Goal: Task Accomplishment & Management: Use online tool/utility

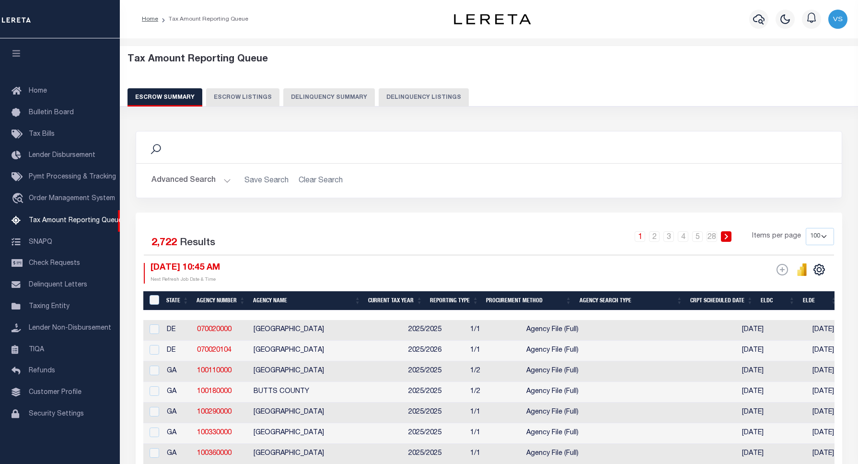
select select "100"
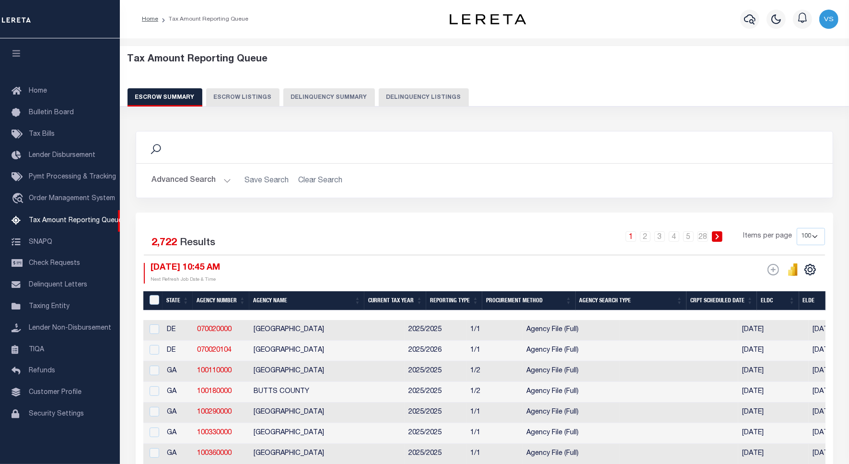
click at [402, 94] on button "Delinquency Listings" at bounding box center [424, 97] width 90 height 18
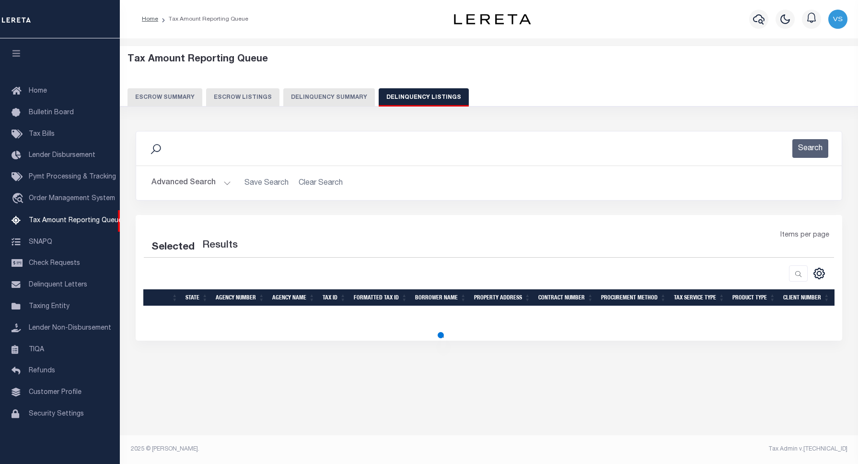
select select "100"
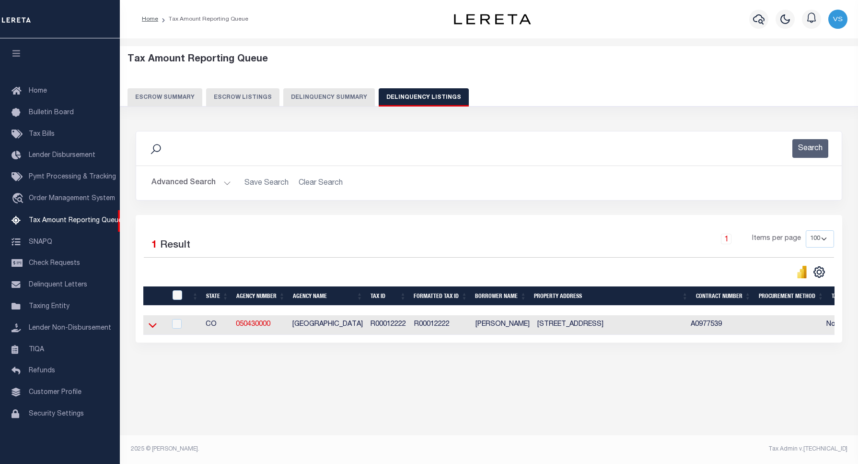
click at [152, 325] on icon at bounding box center [153, 325] width 8 height 10
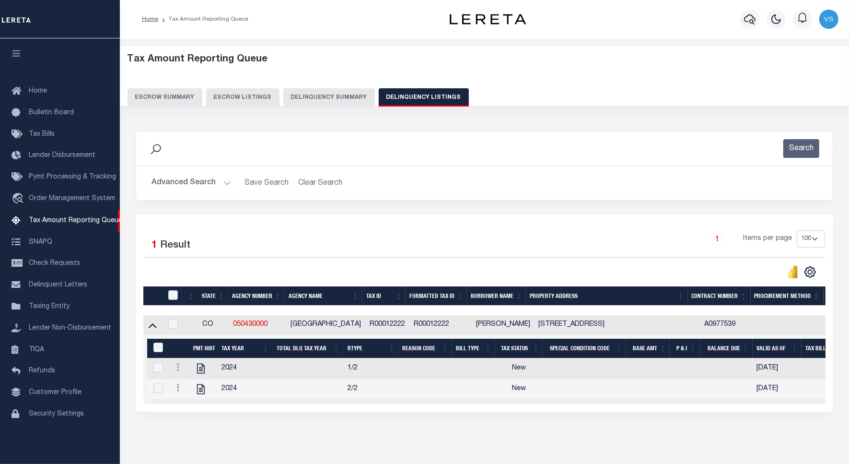
scroll to position [44, 0]
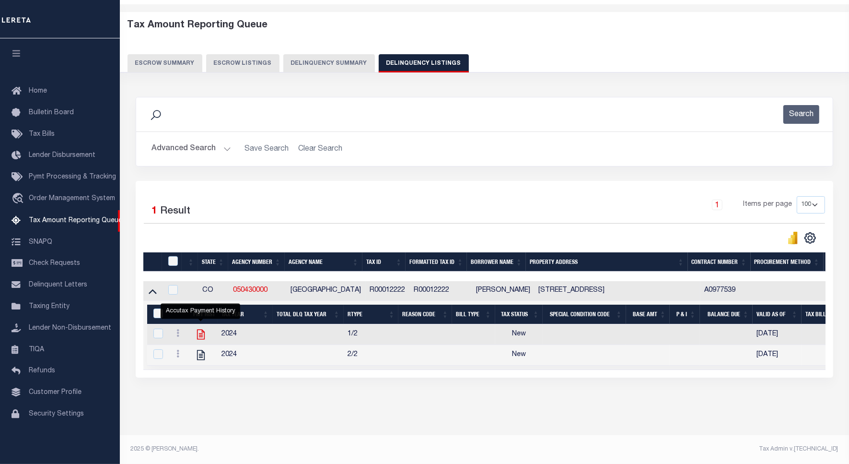
click at [199, 328] on icon "" at bounding box center [201, 334] width 12 height 12
checkbox input "true"
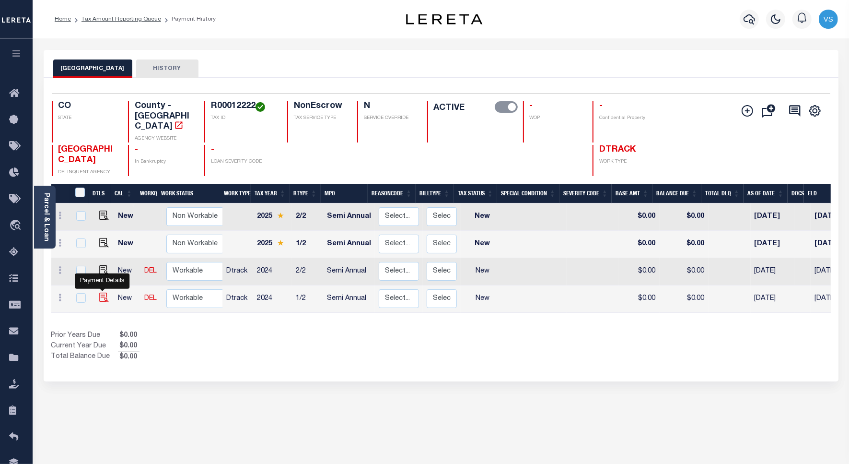
click at [103, 293] on img "" at bounding box center [104, 298] width 10 height 10
checkbox input "true"
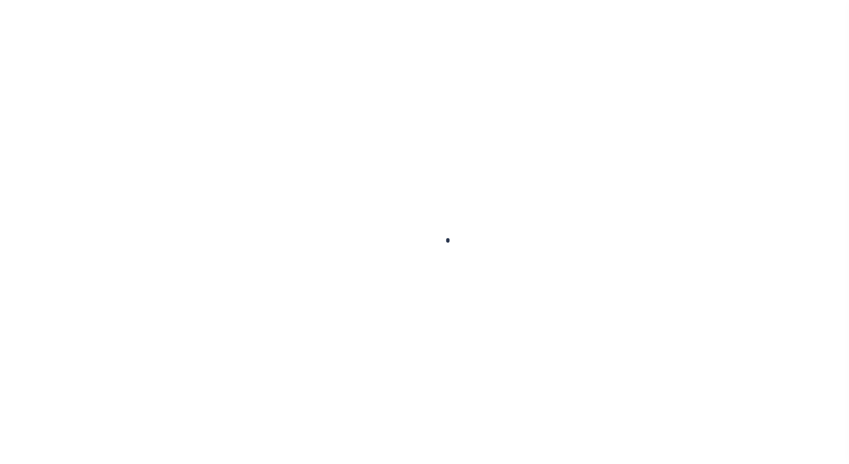
checkbox input "false"
type input "Semi Annual"
type input "[DATE]"
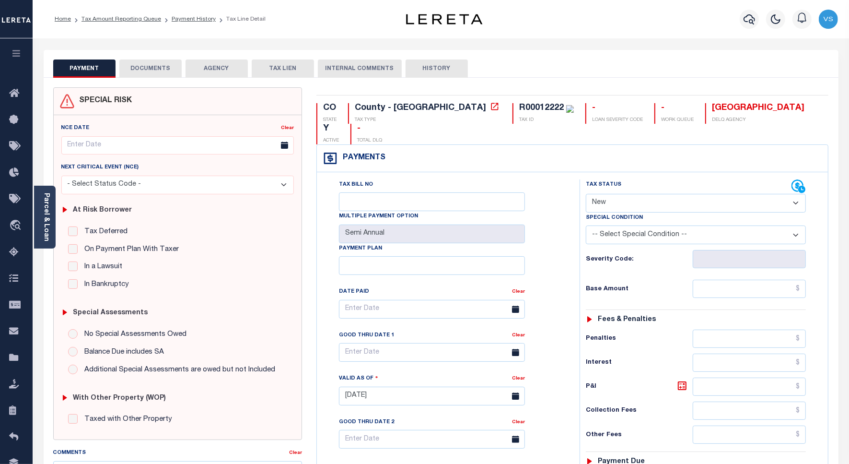
click at [644, 194] on select "- Select Status Code - Open Due/Unpaid Paid Incomplete No Tax Due Internal Refu…" at bounding box center [696, 203] width 220 height 19
select select "PYD"
click at [586, 194] on select "- Select Status Code - Open Due/Unpaid Paid Incomplete No Tax Due Internal Refu…" at bounding box center [696, 203] width 220 height 19
type input "[DATE]"
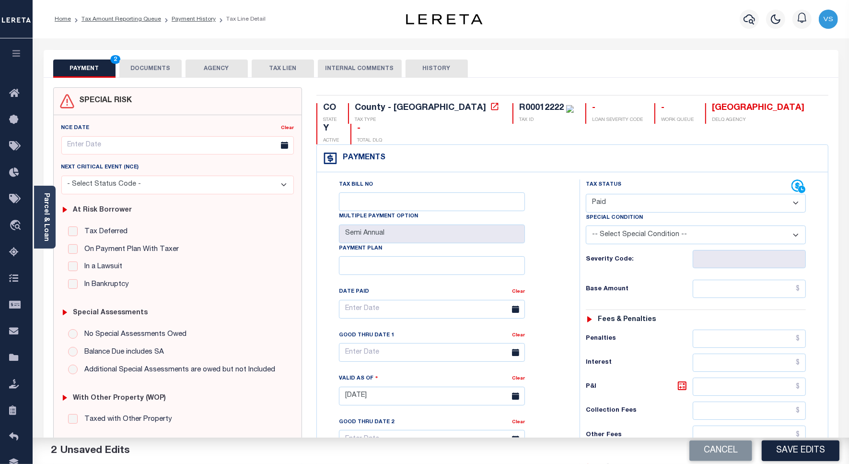
drag, startPoint x: 143, startPoint y: 66, endPoint x: 154, endPoint y: 63, distance: 11.4
click at [143, 66] on button "DOCUMENTS" at bounding box center [150, 68] width 62 height 18
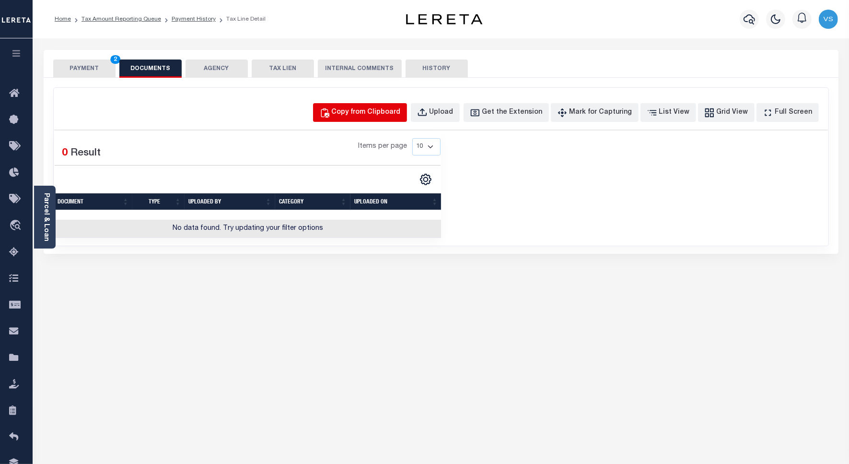
click at [360, 112] on div "Copy from Clipboard" at bounding box center [366, 112] width 69 height 11
select select "POP"
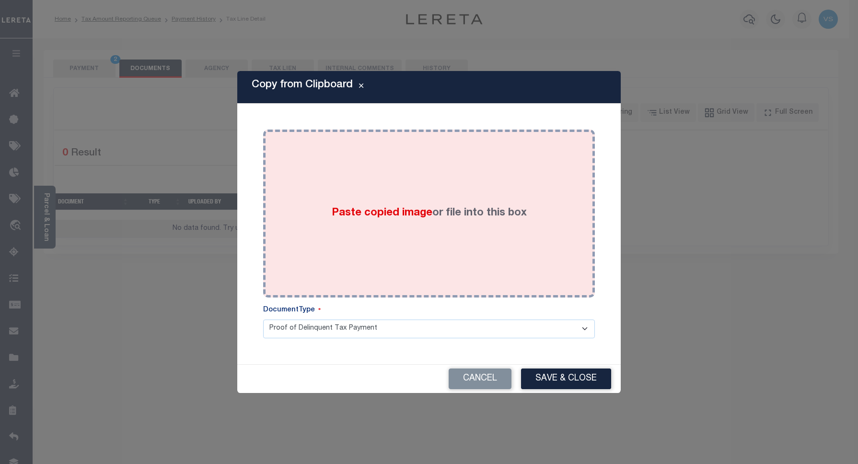
click at [385, 197] on div "Paste copied image or file into this box" at bounding box center [428, 213] width 317 height 153
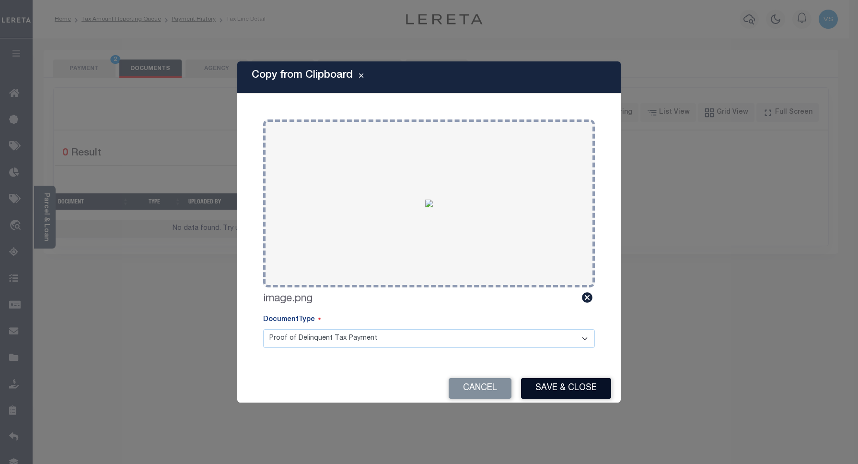
click at [560, 383] on button "Save & Close" at bounding box center [566, 388] width 90 height 21
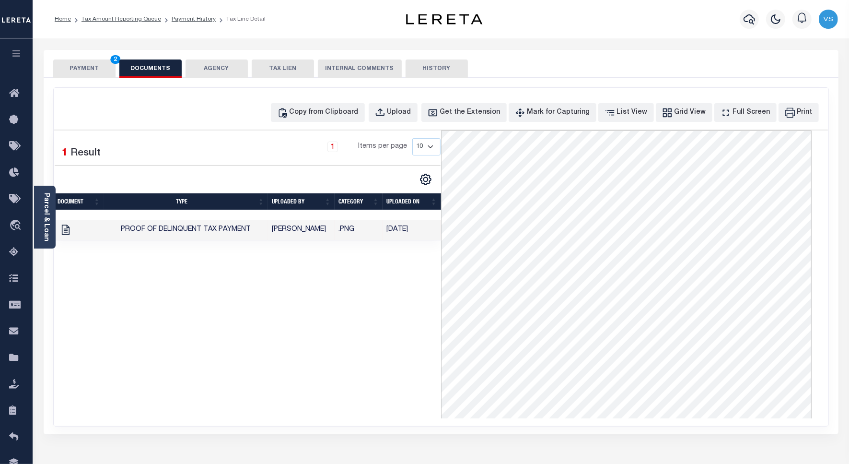
click at [70, 72] on button "PAYMENT 2" at bounding box center [84, 68] width 62 height 18
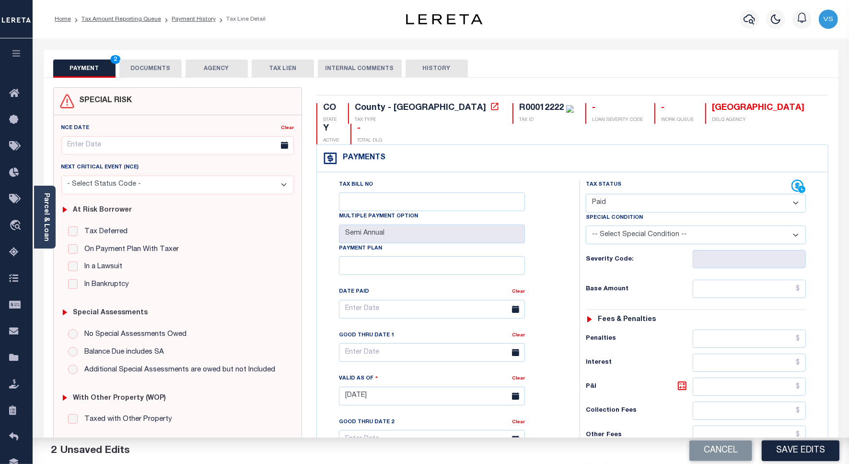
click at [143, 66] on button "DOCUMENTS" at bounding box center [150, 68] width 62 height 18
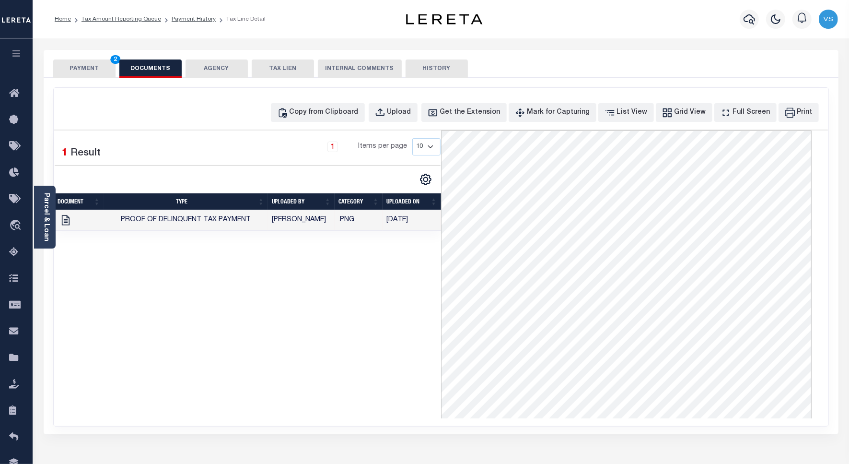
click at [89, 68] on button "PAYMENT 2" at bounding box center [84, 68] width 62 height 18
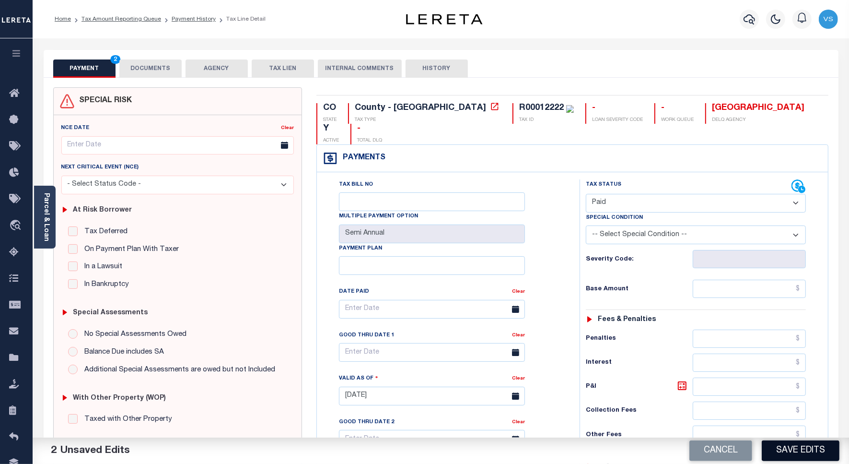
click at [799, 456] on button "Save Edits" at bounding box center [801, 450] width 78 height 21
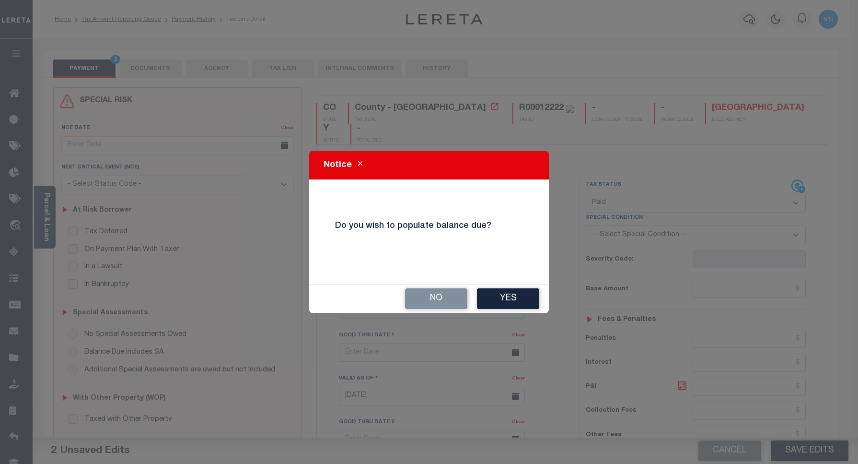
click at [439, 295] on button "No" at bounding box center [436, 298] width 62 height 21
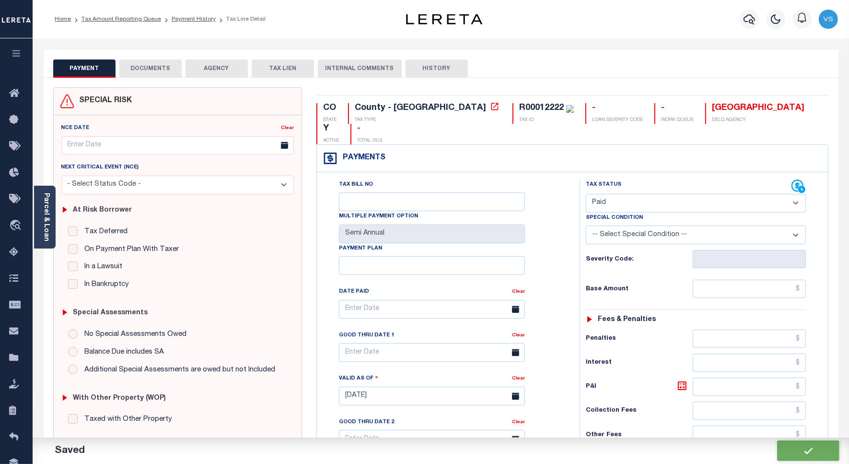
checkbox input "false"
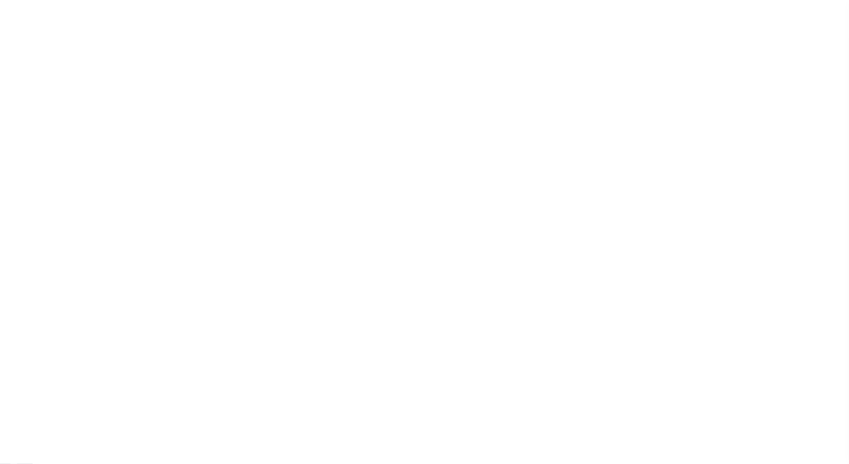
scroll to position [129, 0]
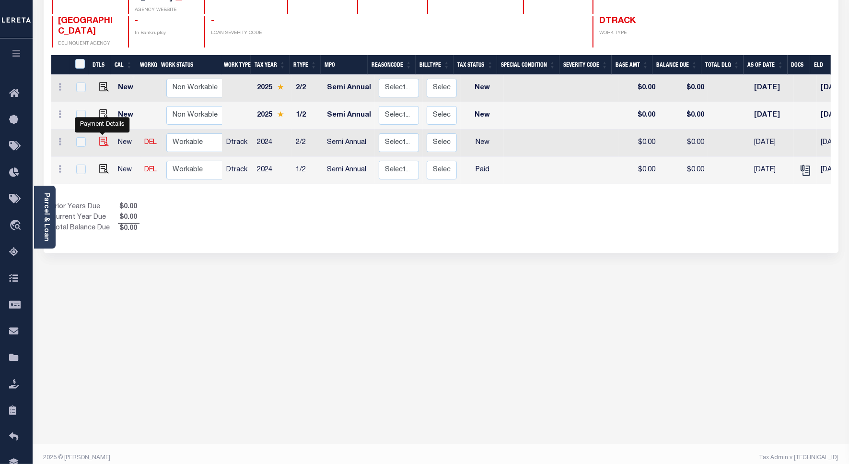
click at [102, 137] on img "" at bounding box center [104, 142] width 10 height 10
checkbox input "true"
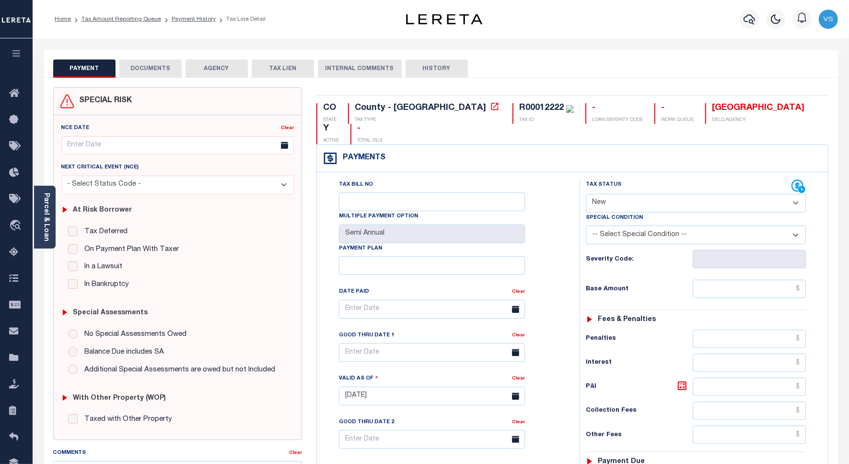
click at [609, 194] on select "- Select Status Code - Open Due/Unpaid Paid Incomplete No Tax Due Internal Refu…" at bounding box center [696, 203] width 220 height 19
select select "PYD"
click at [586, 194] on select "- Select Status Code - Open Due/Unpaid Paid Incomplete No Tax Due Internal Refu…" at bounding box center [696, 203] width 220 height 19
type input "[DATE]"
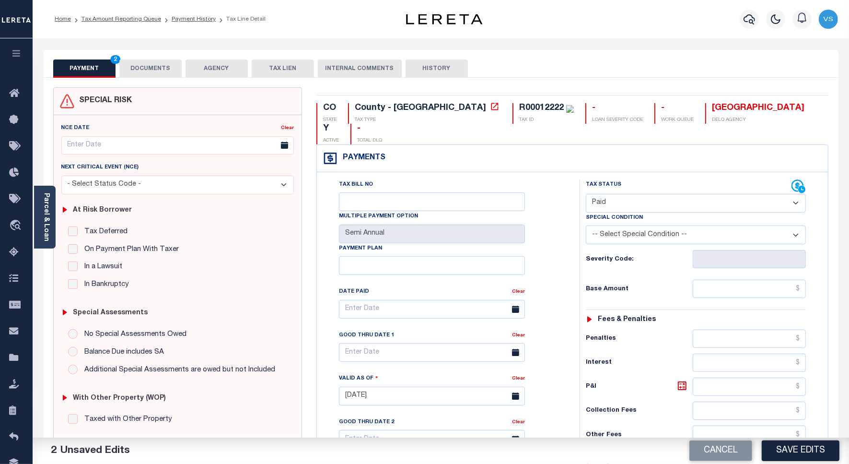
scroll to position [180, 0]
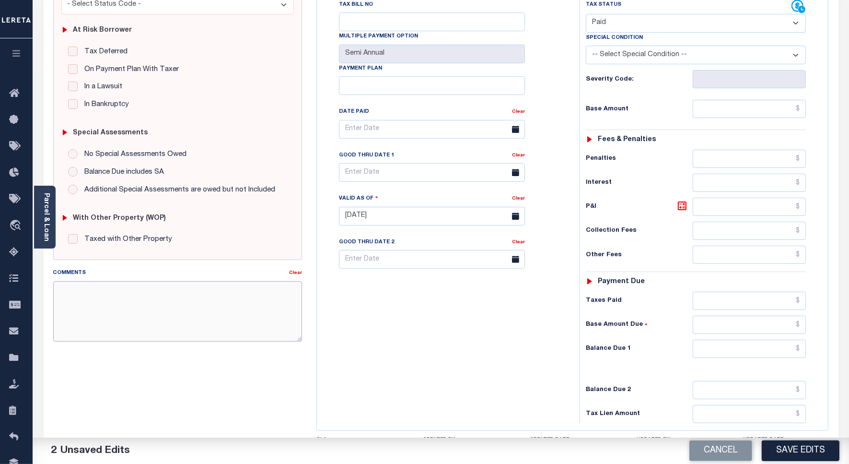
click at [179, 315] on textarea "Comments" at bounding box center [177, 311] width 249 height 60
paste textarea "8/14/2025 -Per Tricia Poulsen of bearlake county these parcels are paid in full…"
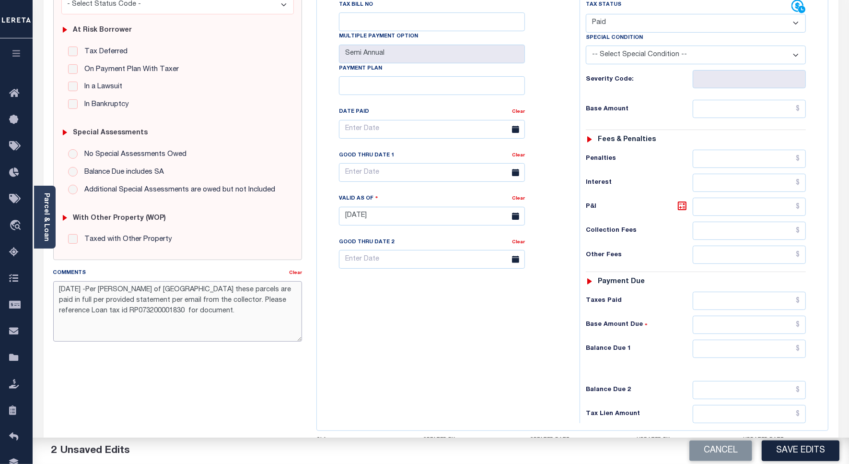
drag, startPoint x: 154, startPoint y: 313, endPoint x: 97, endPoint y: 308, distance: 57.7
click at [97, 308] on textarea "8/14/2025 -Per Tricia Poulsen of bearlake county these parcels are paid in full…" at bounding box center [177, 311] width 249 height 60
drag, startPoint x: 72, startPoint y: 312, endPoint x: 109, endPoint y: 336, distance: 43.9
click at [77, 313] on textarea "8/14/2025 -Per Tricia Poulsen of bearlake county these parcels are paid in full…" at bounding box center [177, 311] width 249 height 60
paste textarea "4304252013874"
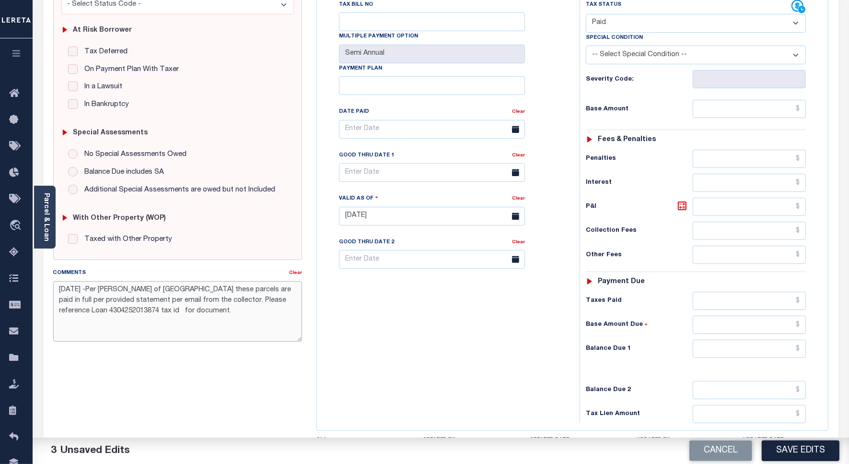
paste textarea "R00012222"
click at [361, 318] on div "Tax Bill No Multiple Payment Option Semi Annual Payment Plan Clear" at bounding box center [445, 211] width 253 height 423
drag, startPoint x: 210, startPoint y: 289, endPoint x: 223, endPoint y: 332, distance: 44.9
click at [166, 288] on textarea "8/14/2025 -Per Tricia Poulsen of bearlake county these parcels are paid in full…" at bounding box center [177, 311] width 249 height 60
paste textarea "[GEOGRAPHIC_DATA]"
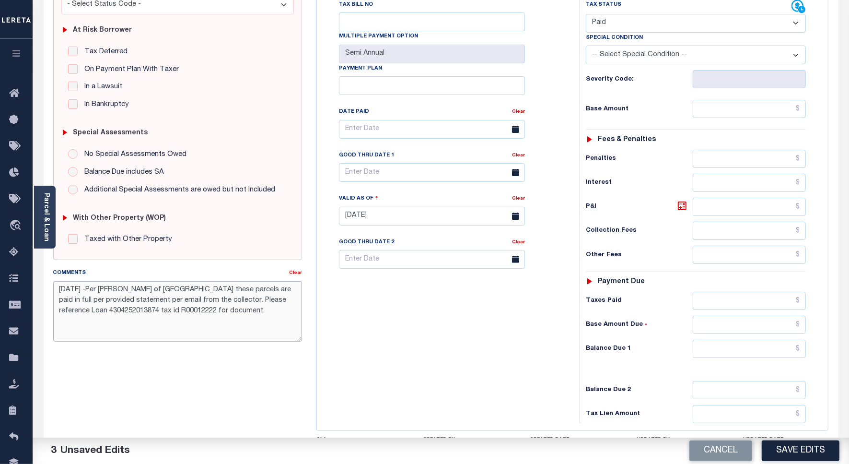
click at [271, 301] on textarea "8/14/2025 -Per Tricia Poulsen of MONTROSE COUNTY these parcels are paid in full…" at bounding box center [177, 311] width 249 height 60
drag, startPoint x: 152, startPoint y: 291, endPoint x: 107, endPoint y: 284, distance: 45.5
click at [107, 284] on textarea "8/14/2025 -Per Tricia Poulsen of MONTROSE COUNTY these parcels are paid in full…" at bounding box center [177, 311] width 249 height 60
paste textarea "Wendy Crockett"
click at [115, 293] on textarea "8/14/2025 -Per of Wendy Crockett MONTROSE COUNTY these parcels are paid in full…" at bounding box center [177, 311] width 249 height 60
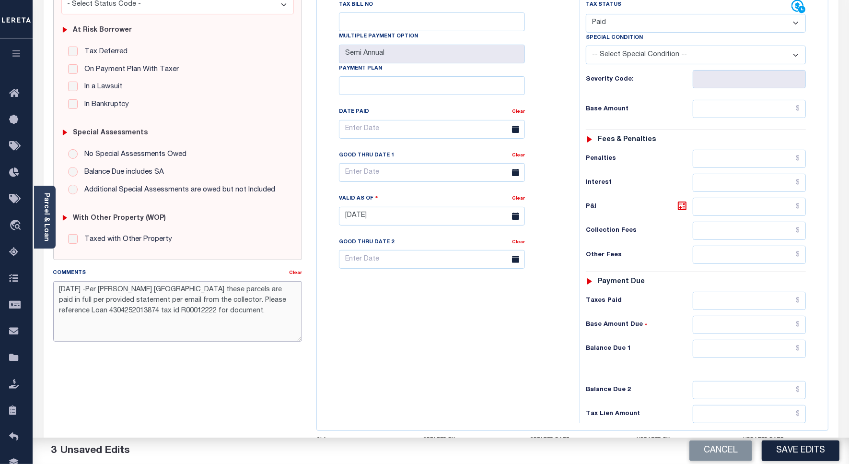
click at [161, 289] on textarea "8/14/2025 -Per Wendy Crockett MONTROSE COUNTY these parcels are paid in full pe…" at bounding box center [177, 311] width 249 height 60
click at [271, 317] on textarea "8/14/2025 -Per Wendy Crockett of MONTROSE COUNTY these parcels are paid in full…" at bounding box center [177, 311] width 249 height 60
drag, startPoint x: 227, startPoint y: 312, endPoint x: 48, endPoint y: 283, distance: 180.7
click at [48, 283] on div "Comments Clear 8/14/2025 -Per Wendy Crockett of MONTROSE COUNTY these parcels a…" at bounding box center [177, 309] width 263 height 82
type textarea "8/14/2025 -Per Wendy Crockett of MONTROSE COUNTY these parcels are paid in full…"
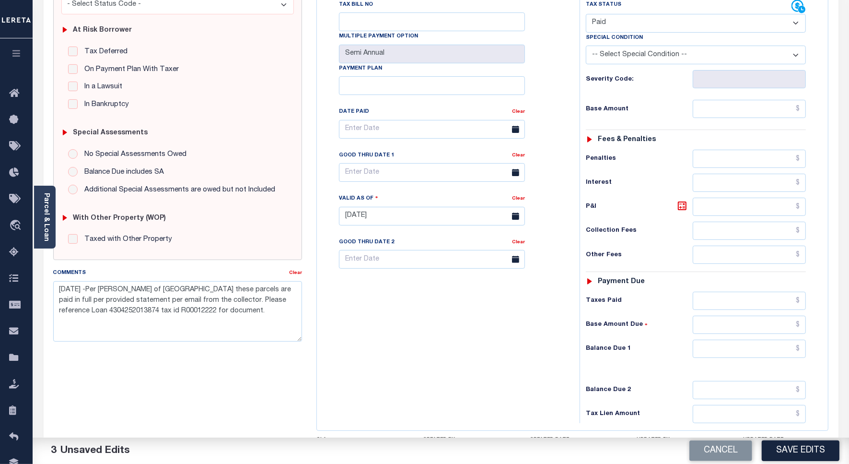
click at [775, 449] on button "Save Edits" at bounding box center [801, 450] width 78 height 21
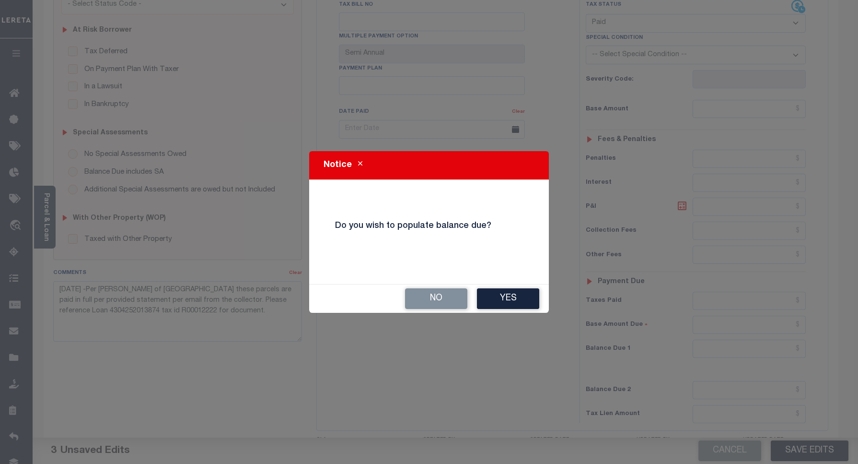
drag, startPoint x: 444, startPoint y: 302, endPoint x: 498, endPoint y: 245, distance: 78.7
click at [442, 302] on button "No" at bounding box center [436, 298] width 62 height 21
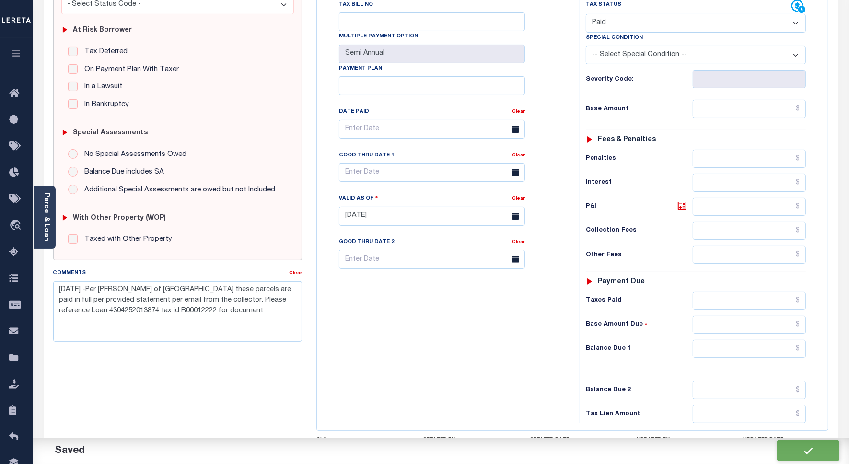
checkbox input "false"
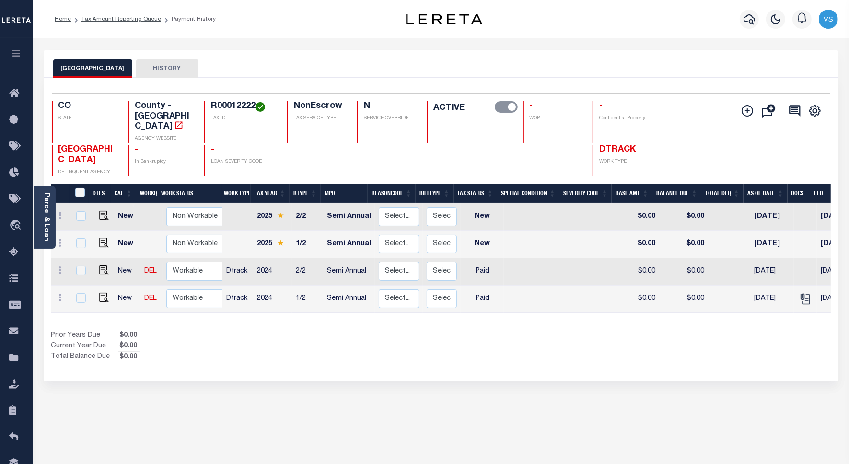
click at [470, 63] on div "MONTROSE COUNTY HISTORY" at bounding box center [441, 68] width 776 height 18
click at [116, 19] on link "Tax Amount Reporting Queue" at bounding box center [122, 19] width 80 height 6
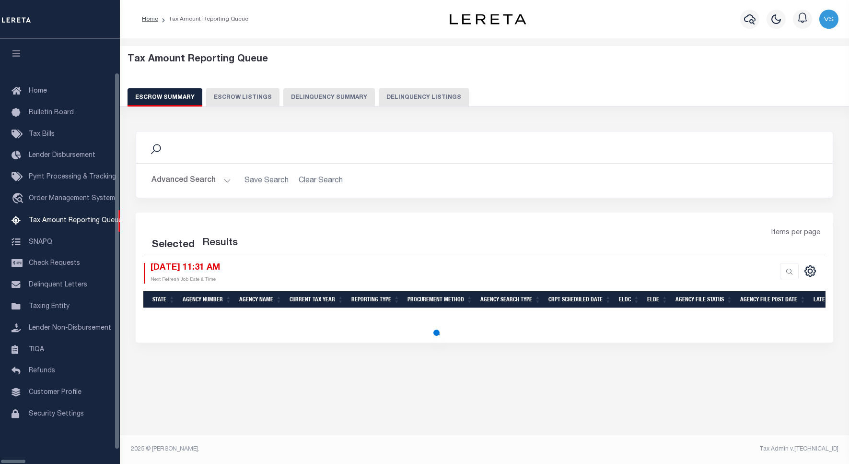
select select "100"
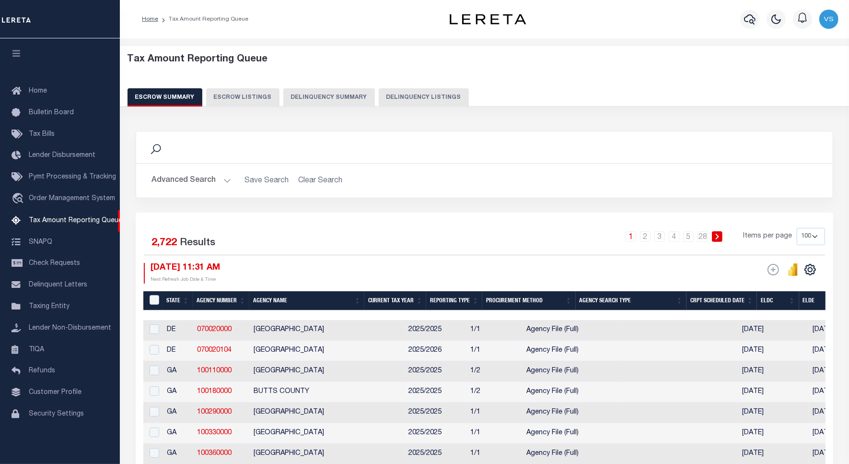
click at [444, 98] on button "Delinquency Listings" at bounding box center [424, 97] width 90 height 18
select select "100"
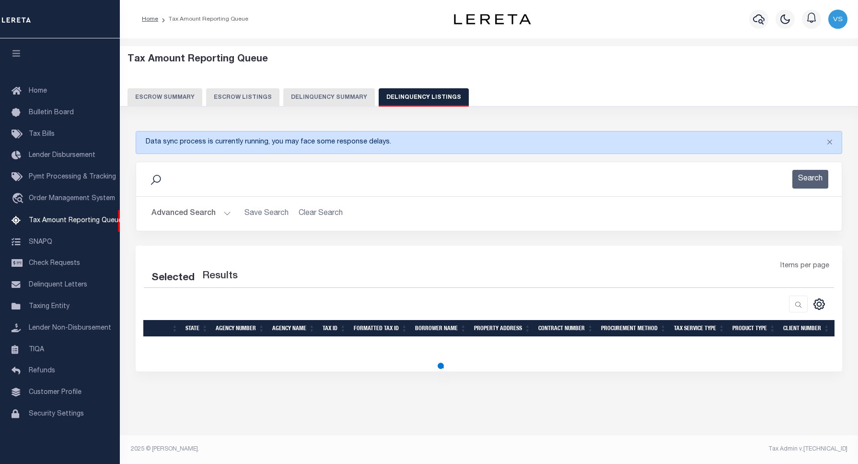
select select "100"
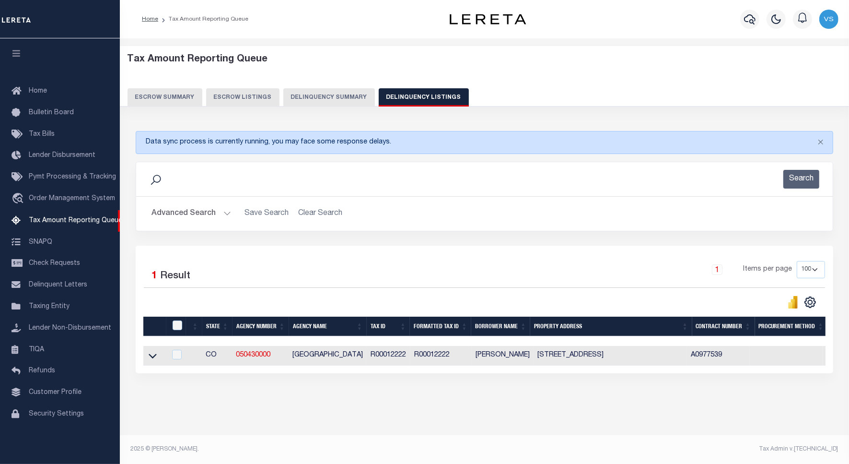
scroll to position [5, 0]
click at [151, 355] on icon at bounding box center [153, 355] width 8 height 5
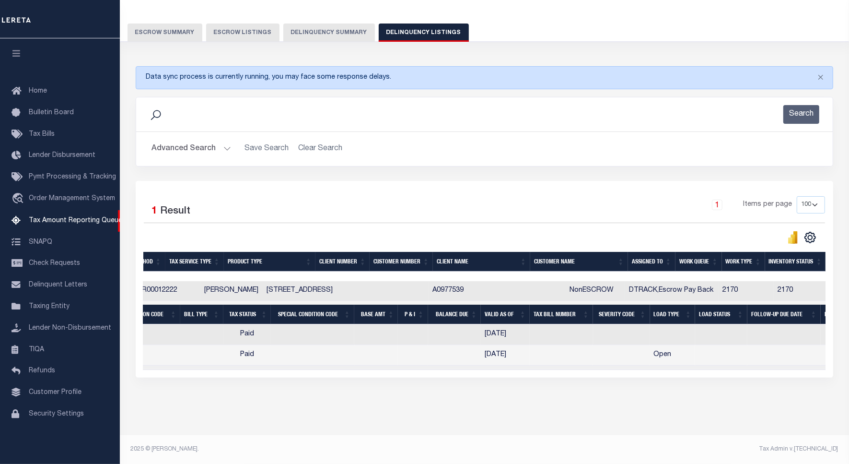
scroll to position [0, 0]
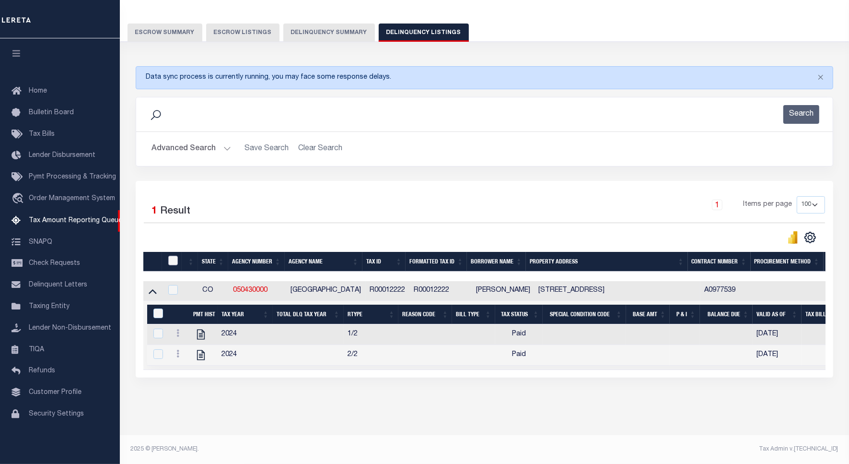
click at [173, 256] on input "checkbox" at bounding box center [173, 261] width 10 height 10
checkbox input "true"
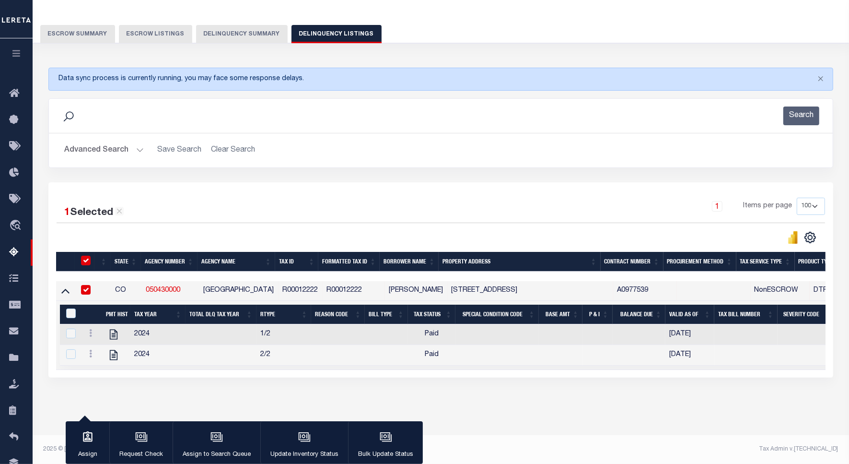
scroll to position [73, 0]
click at [303, 443] on icon "button" at bounding box center [304, 437] width 12 height 12
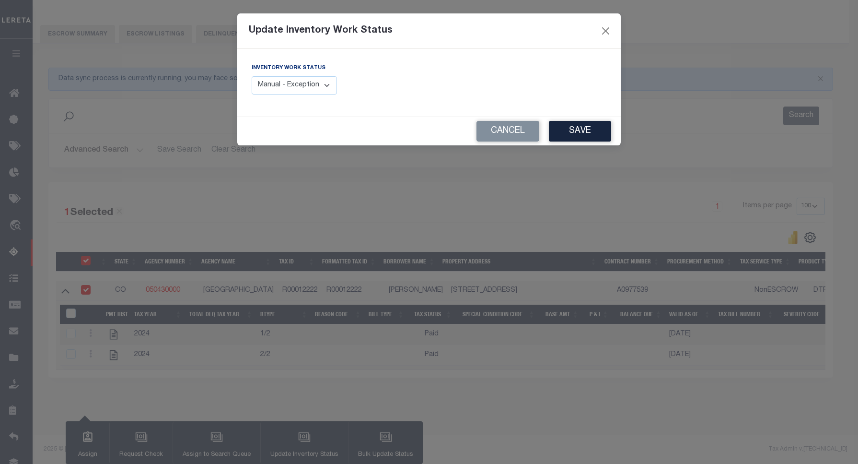
click at [291, 89] on select "Manual - Exception Pended - Awaiting Search Late Add Exception Completed" at bounding box center [294, 85] width 85 height 19
select select "4"
click at [252, 76] on select "Manual - Exception Pended - Awaiting Search Late Add Exception Completed" at bounding box center [294, 85] width 85 height 19
click at [572, 135] on button "Save" at bounding box center [580, 131] width 62 height 21
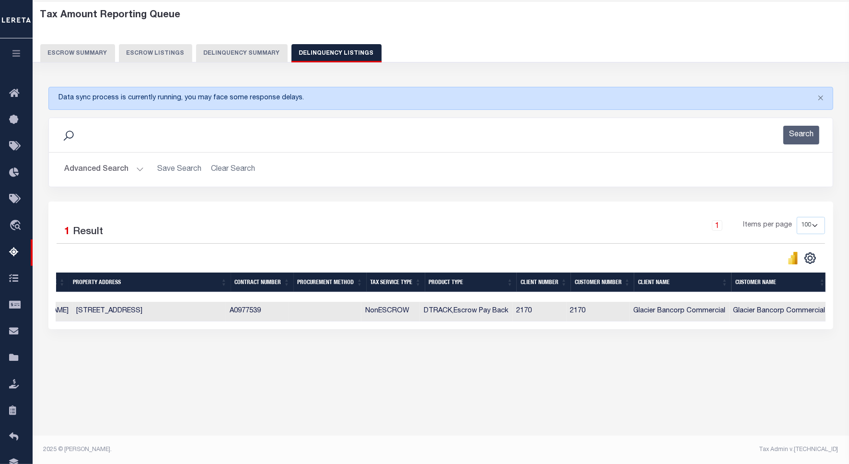
scroll to position [0, 418]
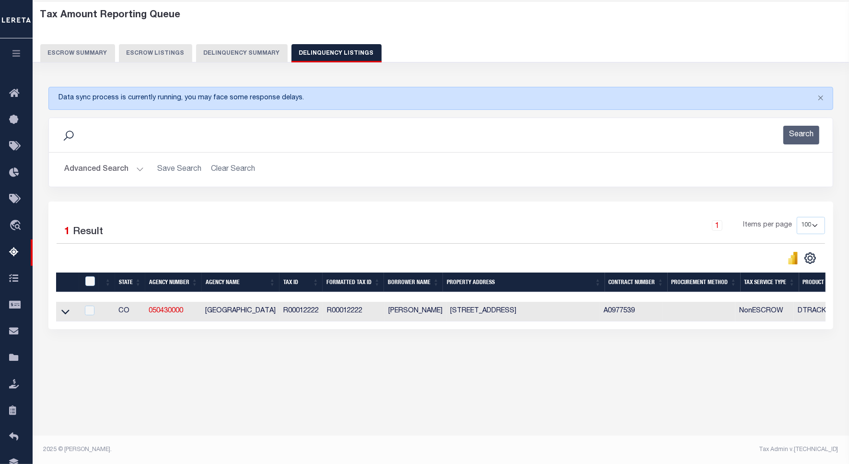
click at [90, 168] on button "Advanced Search" at bounding box center [104, 169] width 80 height 19
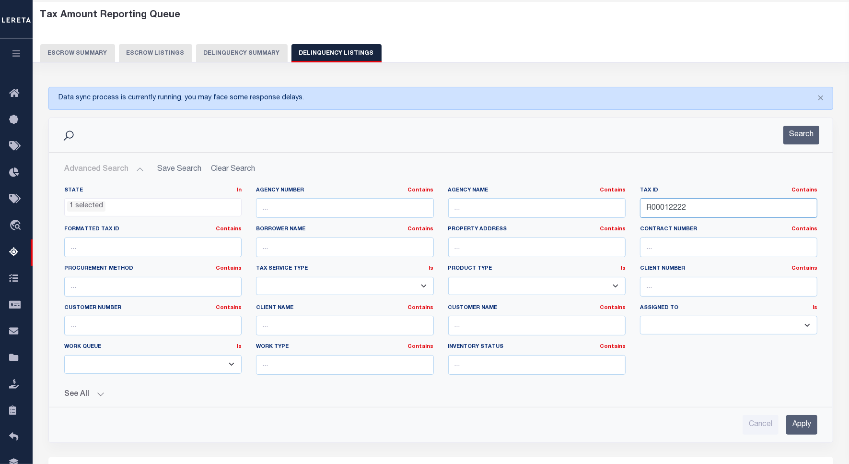
click at [668, 207] on input "R00012222" at bounding box center [728, 208] width 177 height 20
click at [12, 279] on icon at bounding box center [16, 279] width 15 height 12
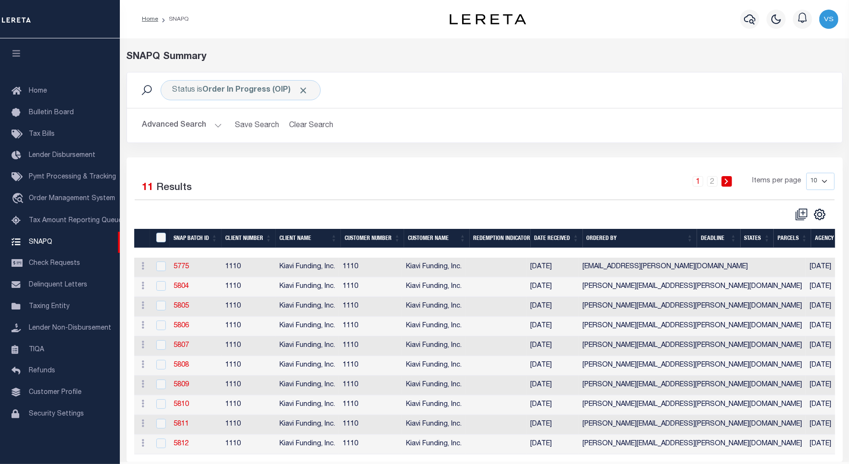
scroll to position [37, 0]
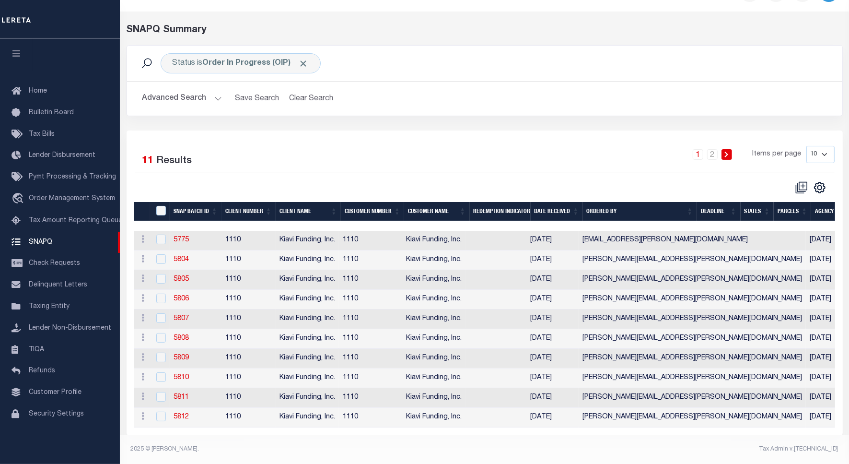
click at [818, 146] on select "10 25 50 100" at bounding box center [821, 154] width 28 height 17
select select "100"
click at [807, 146] on select "10 25 50 100" at bounding box center [821, 154] width 28 height 17
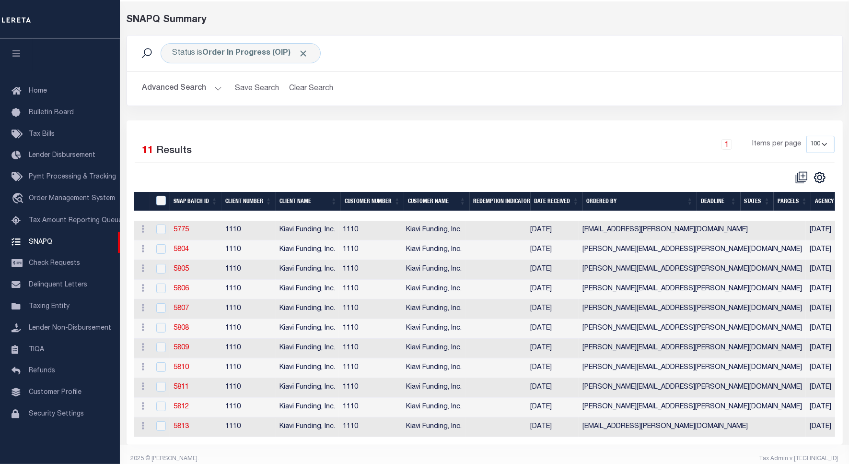
click at [588, 59] on div "Status is Order In Progress (OIP) Search" at bounding box center [485, 53] width 700 height 20
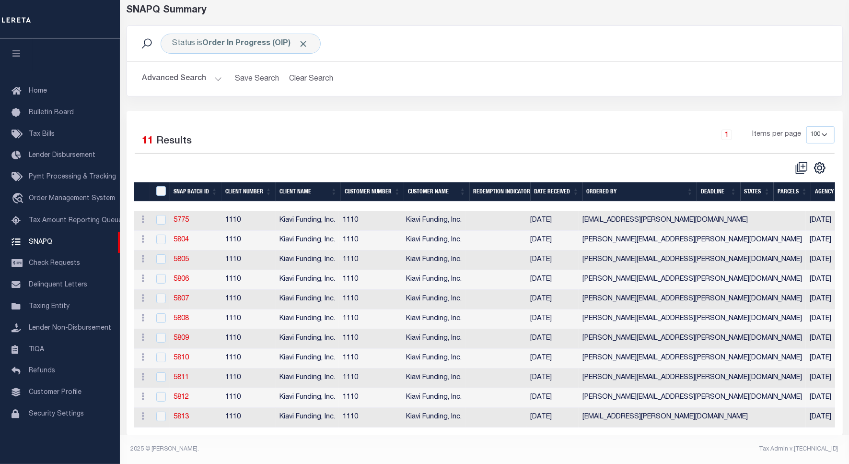
click at [535, 73] on h2 "Advanced Search Save Search Clear Search SNAPQSummaryGridWrapper_dynamictable__…" at bounding box center [485, 79] width 700 height 19
click at [572, 70] on h2 "Advanced Search Save Search Clear Search SNAPQSummaryGridWrapper_dynamictable__…" at bounding box center [485, 79] width 700 height 19
click at [422, 126] on div "1 Items per page 10 25 50 100" at bounding box center [574, 138] width 522 height 25
click at [186, 236] on link "5804" at bounding box center [181, 239] width 15 height 7
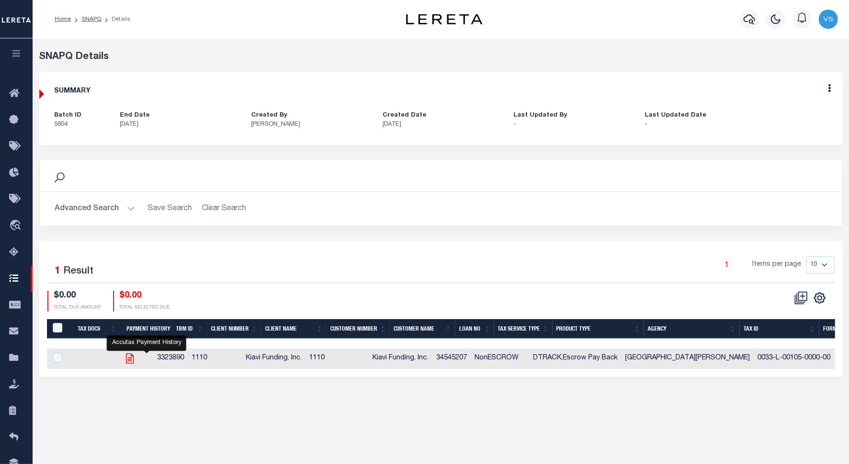
click at [136, 358] on icon "" at bounding box center [130, 358] width 12 height 12
checkbox input "true"
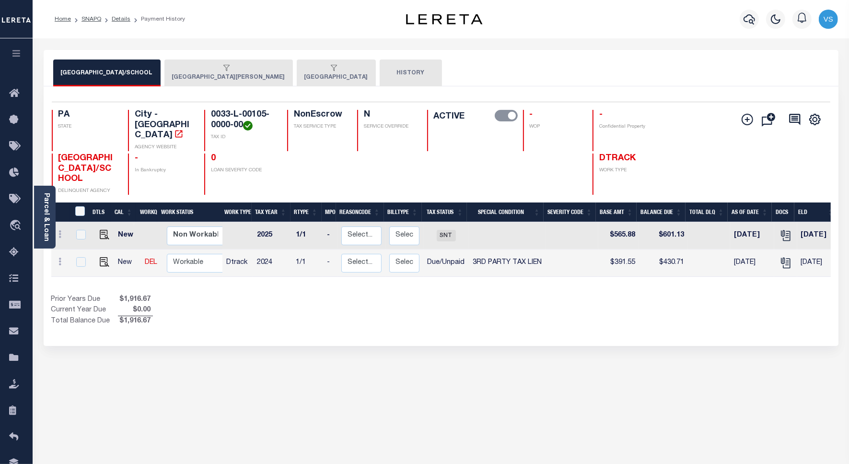
click at [297, 73] on button "[GEOGRAPHIC_DATA]" at bounding box center [336, 72] width 79 height 27
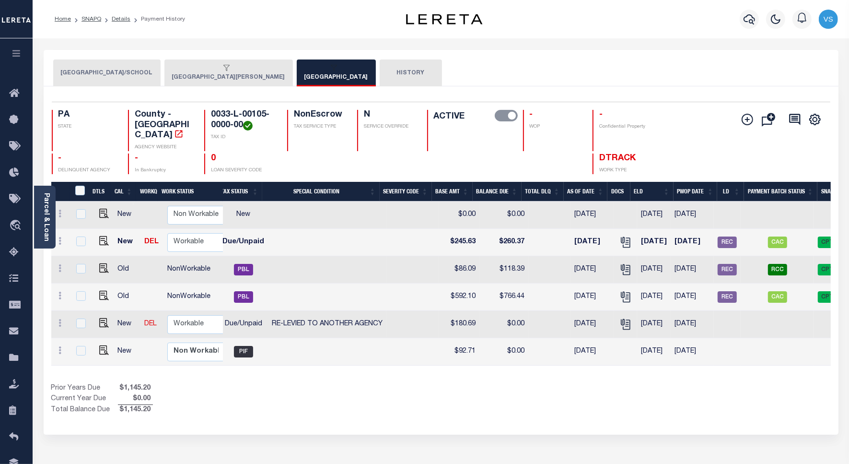
scroll to position [0, 222]
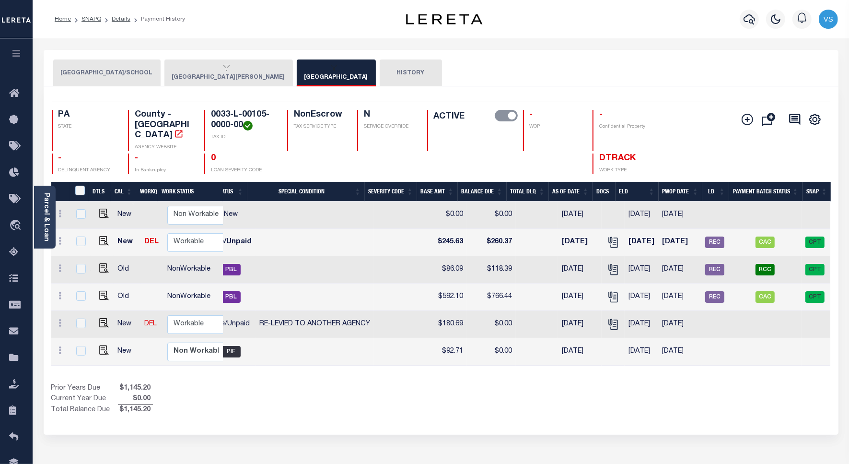
drag, startPoint x: 687, startPoint y: 364, endPoint x: 252, endPoint y: 365, distance: 434.5
click at [254, 365] on div "DTLS CAL WorkQ Work Status Work Type Tax Year RType MPO ReasonCode BillType Tax…" at bounding box center [441, 299] width 780 height 234
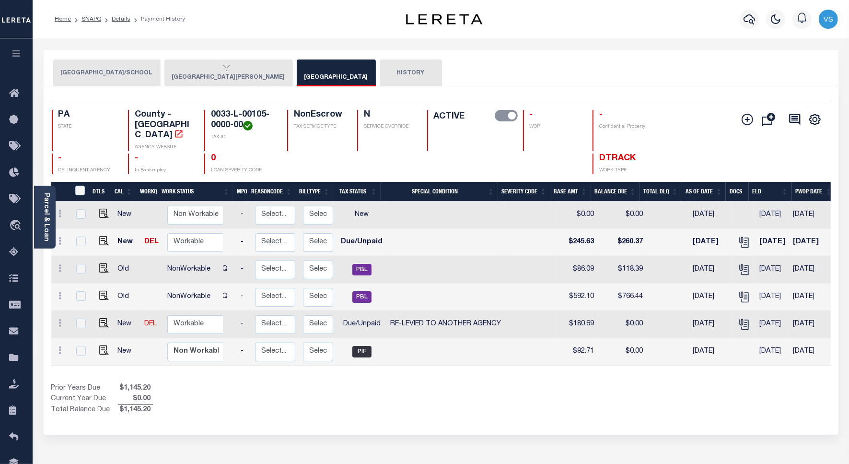
scroll to position [0, 0]
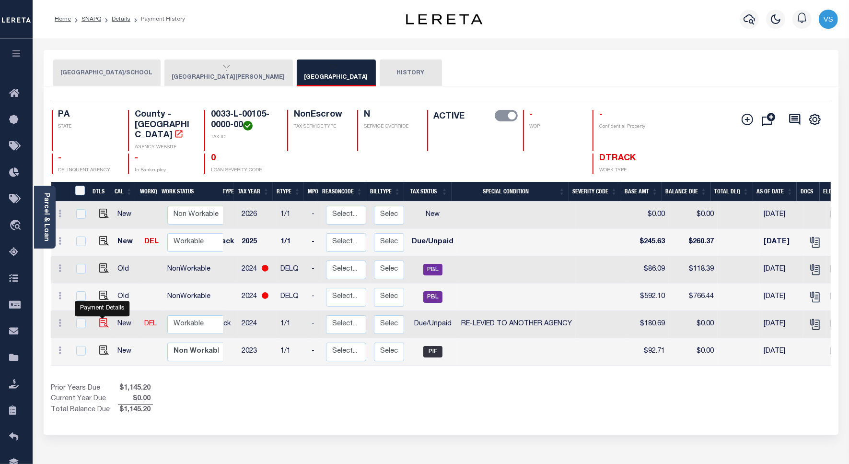
click at [101, 318] on img "" at bounding box center [104, 323] width 10 height 10
checkbox input "true"
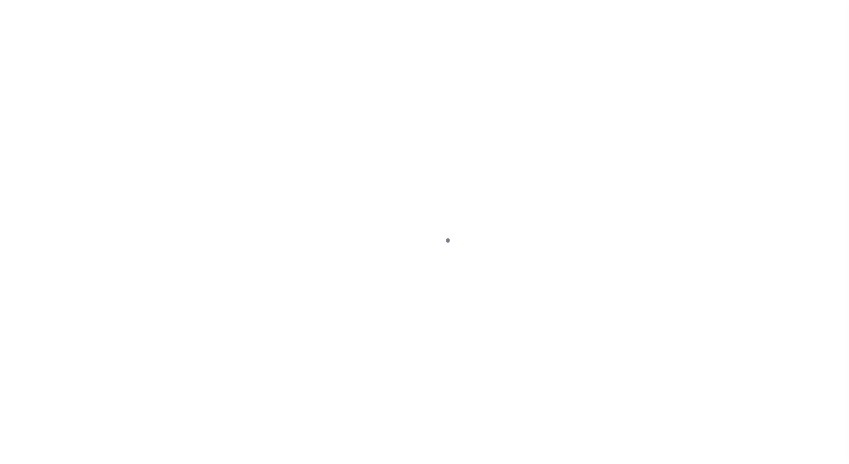
select select "DUE"
select select "31"
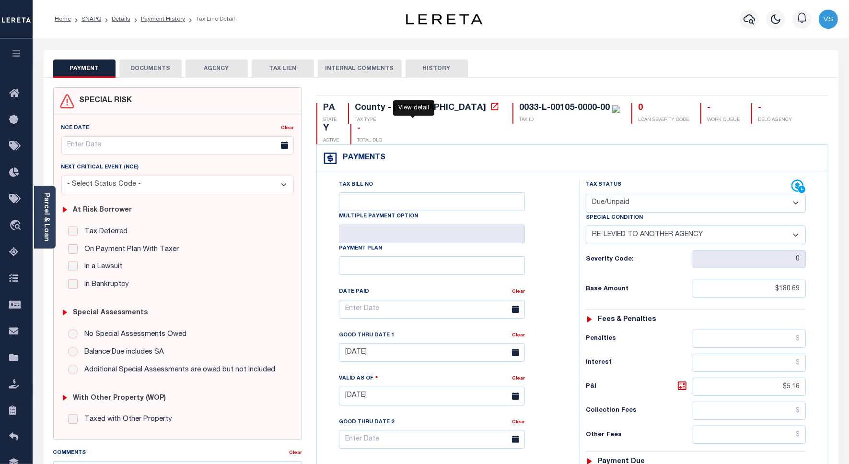
click at [490, 109] on icon at bounding box center [495, 107] width 10 height 10
drag, startPoint x: 527, startPoint y: 106, endPoint x: 430, endPoint y: 109, distance: 96.4
click at [430, 109] on div "PA STATE County - PA TAX TYPE 0033-L-00105-0000-00 TAX ID 0 LOAN SEVERITY CODE …" at bounding box center [573, 123] width 513 height 41
copy div "0033-L-00105-0000-00"
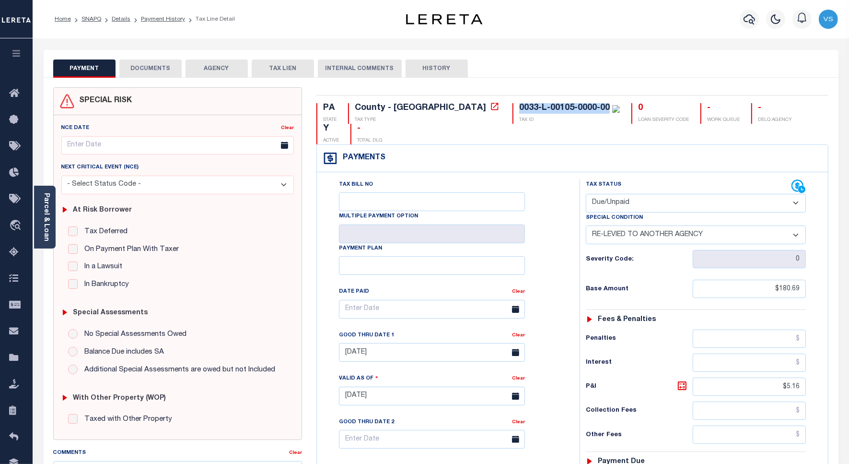
copy div "0033-L-00105-0000-00"
click at [43, 222] on link "Parcel & Loan" at bounding box center [46, 217] width 7 height 48
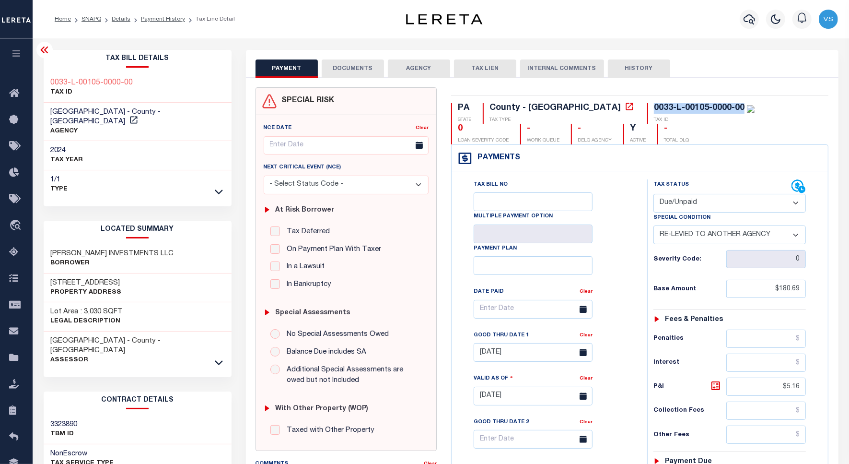
scroll to position [180, 0]
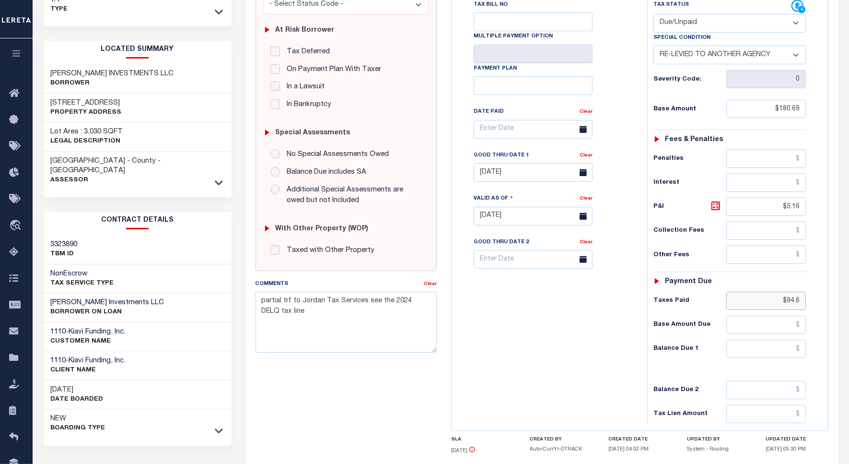
drag, startPoint x: 801, startPoint y: 305, endPoint x: 779, endPoint y: 302, distance: 21.7
click at [779, 303] on input "$94.6" at bounding box center [767, 301] width 80 height 18
type input "[DATE]"
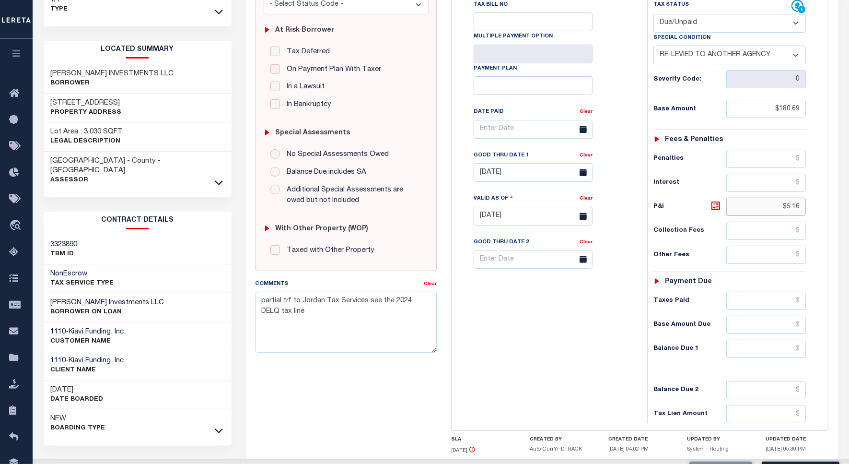
drag, startPoint x: 799, startPoint y: 212, endPoint x: 800, endPoint y: 252, distance: 39.8
click at [777, 214] on input "$5.16" at bounding box center [767, 207] width 80 height 18
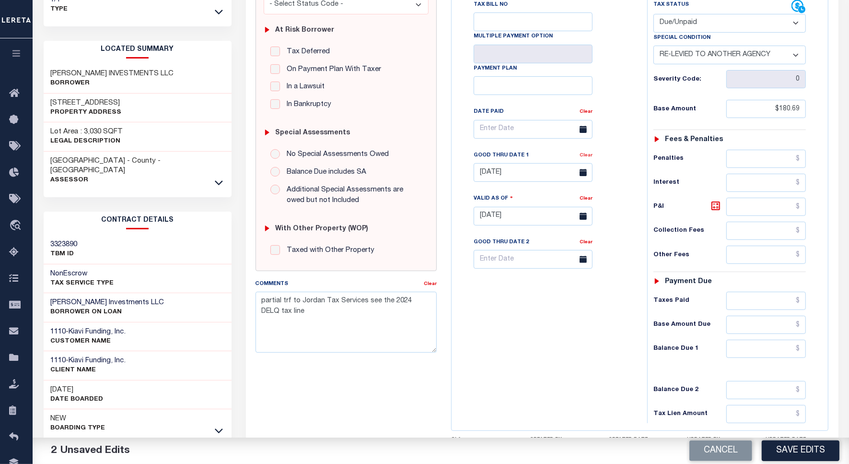
click at [586, 157] on link "Clear" at bounding box center [586, 155] width 13 height 5
click at [259, 301] on textarea "partial trf to Jordan Tax Services see the 2024 DELQ tax line" at bounding box center [347, 322] width 182 height 60
type textarea "Per partial trf to Jordan Tax Services see the 2024 DELQ tax line"
click at [782, 308] on input "text" at bounding box center [767, 301] width 80 height 18
click at [786, 302] on input "text" at bounding box center [767, 301] width 80 height 18
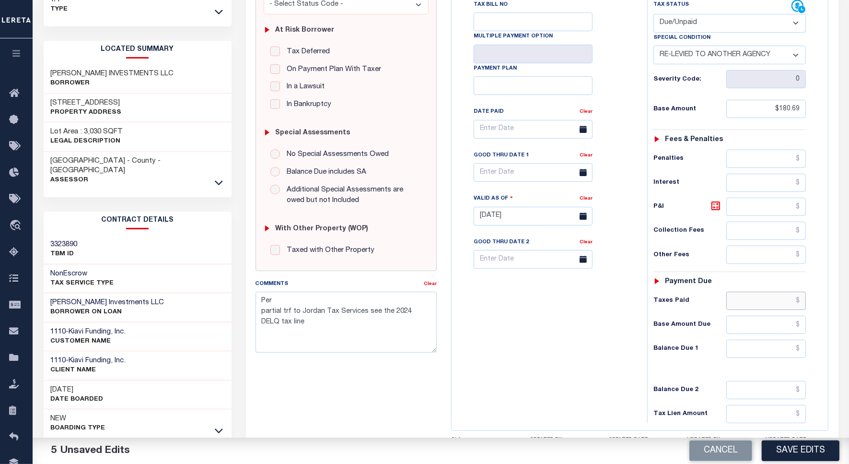
click at [775, 297] on input "text" at bounding box center [767, 301] width 80 height 18
paste input "191.88"
type input "$191.88"
click at [295, 303] on textarea "Per partial trf to Jordan Tax Services see the 2024 DELQ tax line" at bounding box center [347, 322] width 182 height 60
click at [425, 301] on textarea "Per web, Taxes for 2024 and 2025 is paid in full partial trf to Jordan Tax Serv…" at bounding box center [347, 322] width 182 height 60
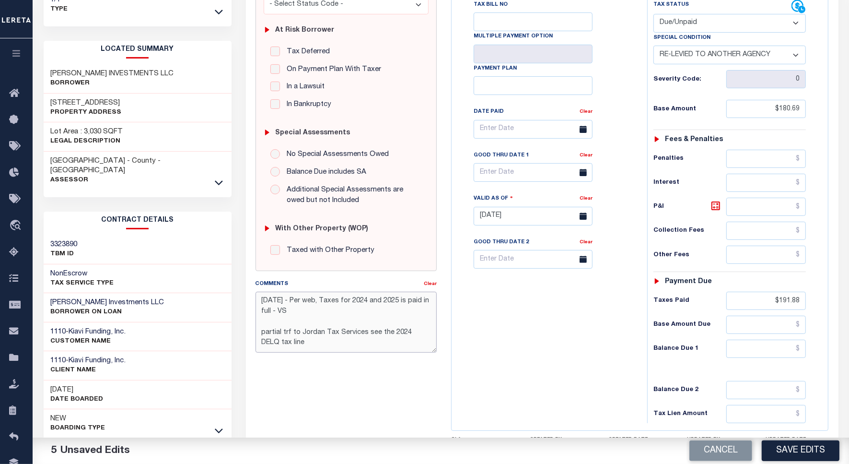
drag, startPoint x: 303, startPoint y: 315, endPoint x: 291, endPoint y: 301, distance: 18.4
click at [291, 301] on textarea "[DATE] - Per web, Taxes for 2024 and 2025 is paid in full - VS partial trf to J…" at bounding box center [347, 322] width 182 height 60
click at [301, 313] on textarea "[DATE] - Per web, Taxes for 2024 and 2025 is paid in full - VS partial trf to J…" at bounding box center [347, 322] width 182 height 60
click at [310, 317] on textarea "[DATE] - Per web, Taxes for 2024 and 2025 is paid in full - VS partial trf to J…" at bounding box center [347, 322] width 182 height 60
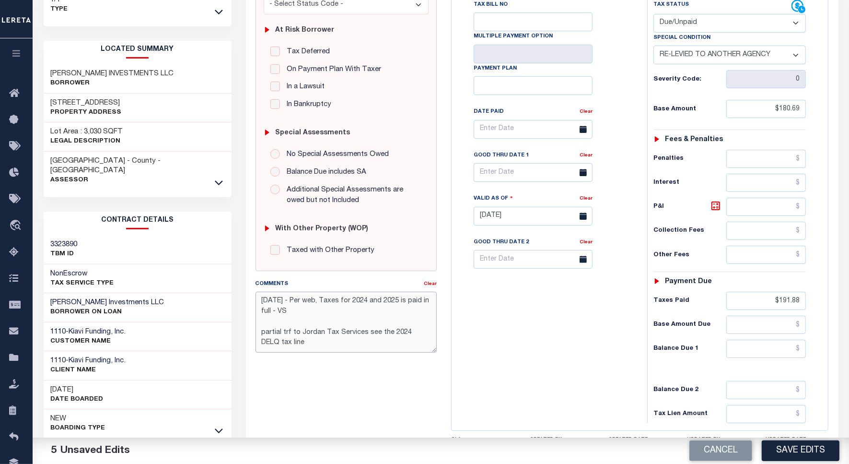
drag, startPoint x: 305, startPoint y: 313, endPoint x: 255, endPoint y: 298, distance: 52.2
click at [256, 298] on textarea "[DATE] - Per web, Taxes for 2024 and 2025 is paid in full - VS partial trf to J…" at bounding box center [347, 322] width 182 height 60
type textarea "[DATE] - Per web, Taxes for 2024 and 2025 is paid in full - VS partial trf to J…"
click at [504, 130] on input "text" at bounding box center [533, 129] width 119 height 19
click at [528, 147] on select "January February March April May June July August" at bounding box center [532, 152] width 48 height 10
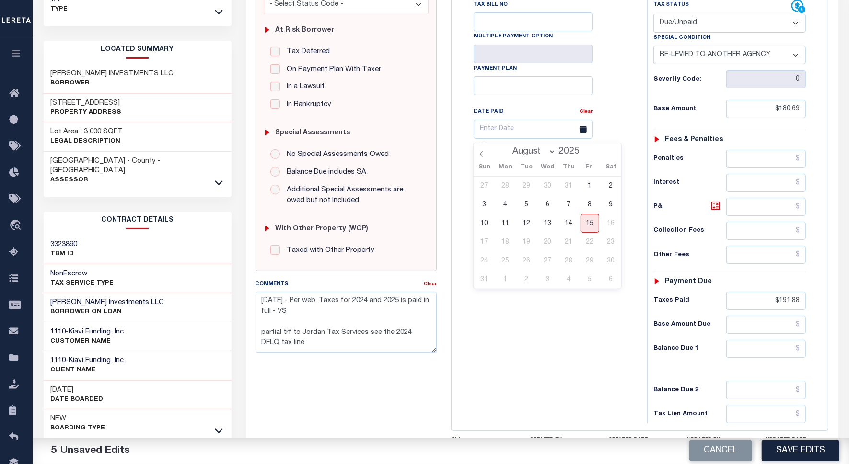
select select "4"
click at [508, 147] on select "January February March April May June July August" at bounding box center [532, 152] width 48 height 10
click at [528, 226] on span "13" at bounding box center [526, 223] width 19 height 19
type input "[DATE]"
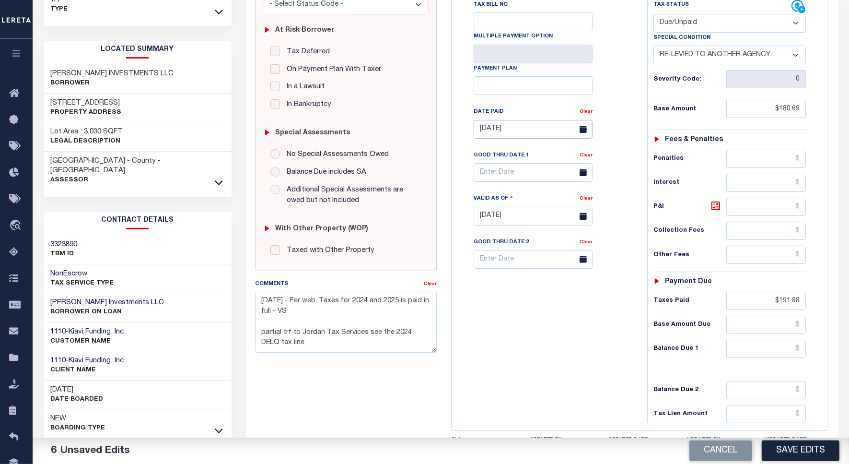
scroll to position [0, 0]
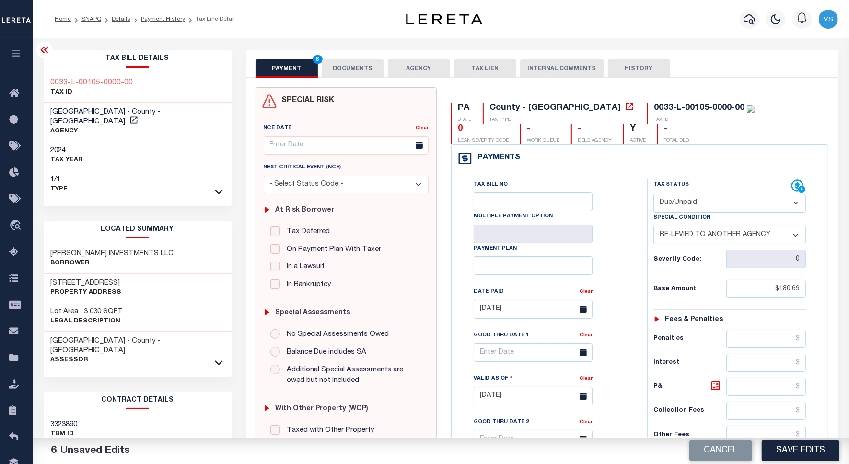
click at [452, 227] on div "Tax Bill No Multiple Payment Option Payment Plan" at bounding box center [640, 391] width 376 height 438
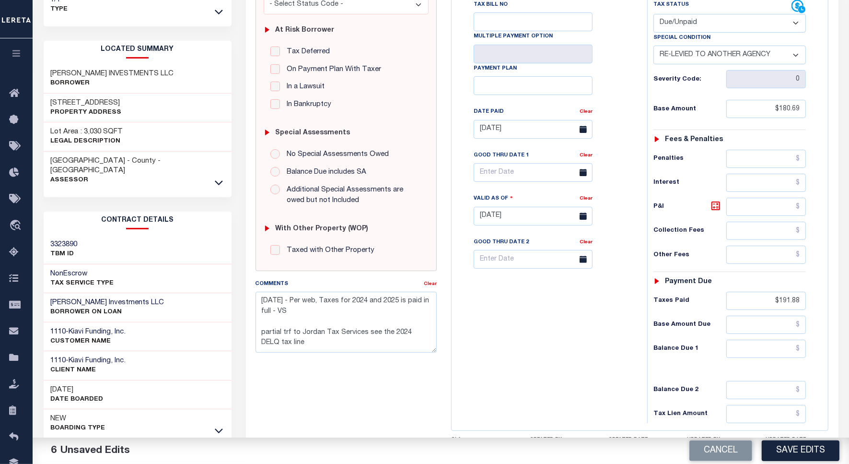
scroll to position [240, 0]
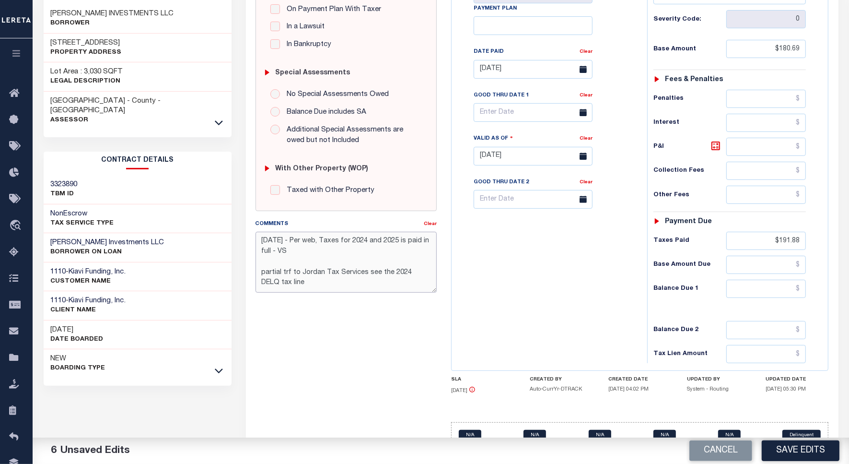
click at [322, 255] on textarea "[DATE] - Per web, Taxes for 2024 and 2025 is paid in full - VS partial trf to J…" at bounding box center [347, 262] width 182 height 60
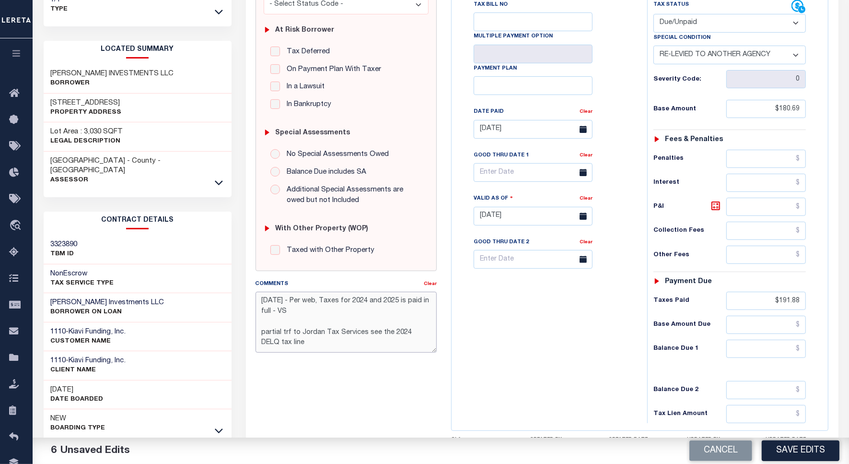
scroll to position [0, 0]
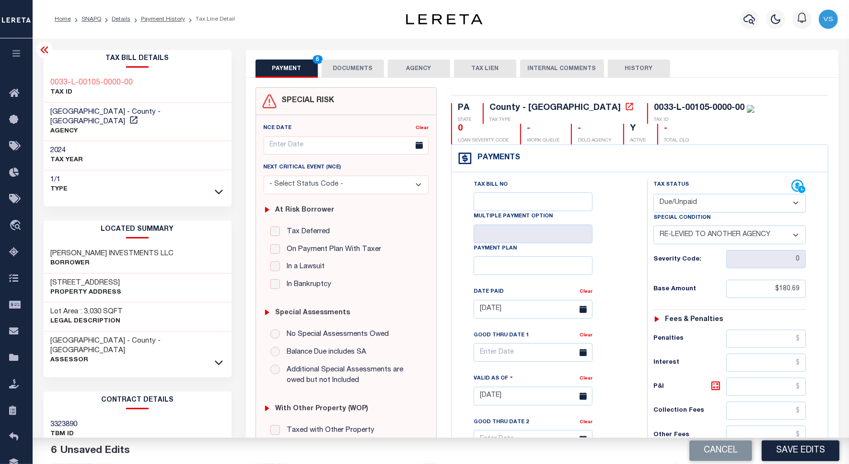
click at [364, 67] on button "DOCUMENTS" at bounding box center [353, 68] width 62 height 18
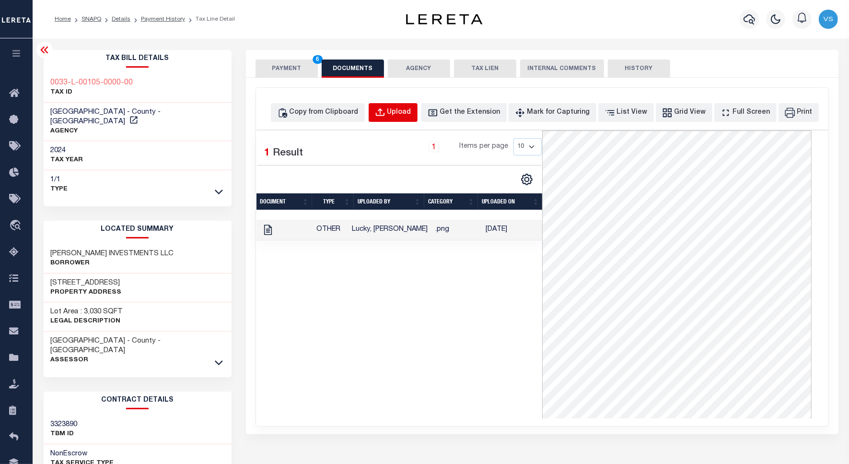
click at [408, 115] on div "Upload" at bounding box center [399, 112] width 24 height 11
select select "POP"
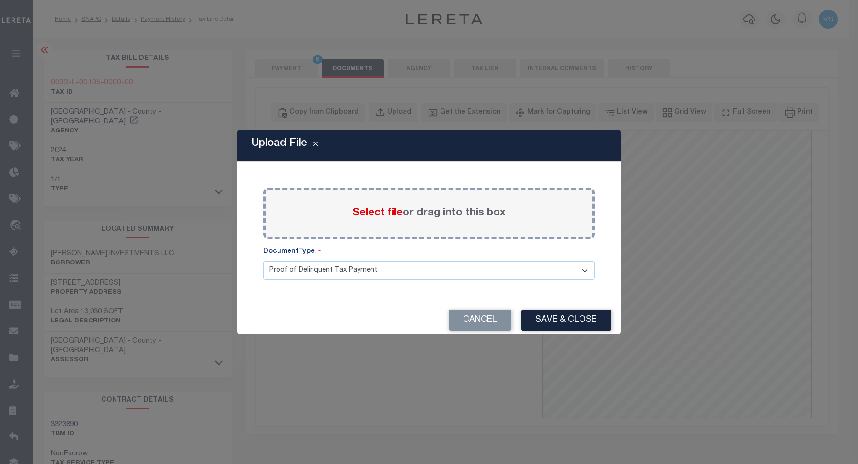
click at [364, 211] on span "Select file" at bounding box center [377, 213] width 50 height 11
click at [0, 0] on input "Select file or drag into this box" at bounding box center [0, 0] width 0 height 0
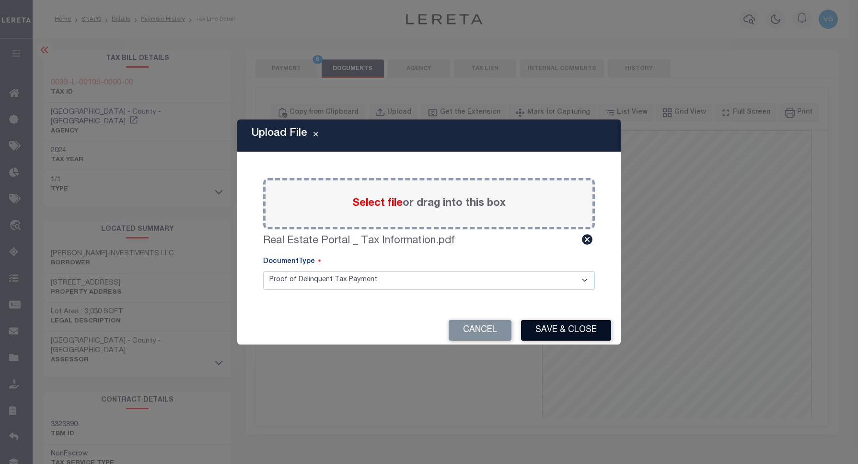
click at [538, 328] on button "Save & Close" at bounding box center [566, 330] width 90 height 21
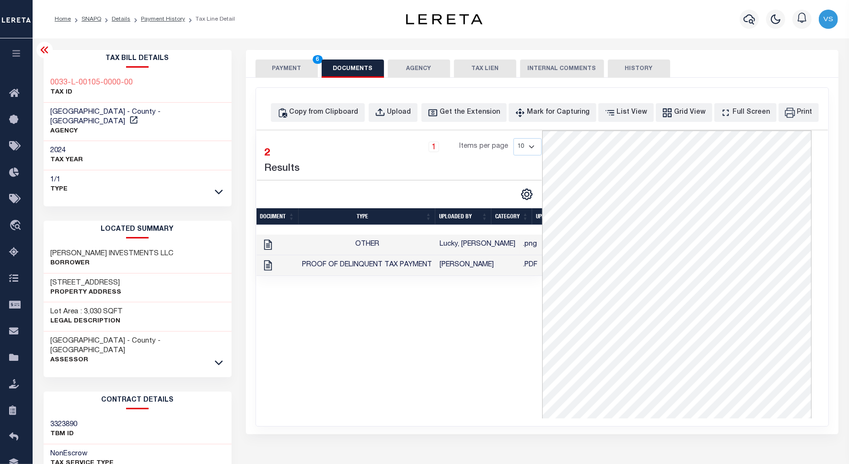
click at [279, 67] on button "PAYMENT 6" at bounding box center [287, 68] width 62 height 18
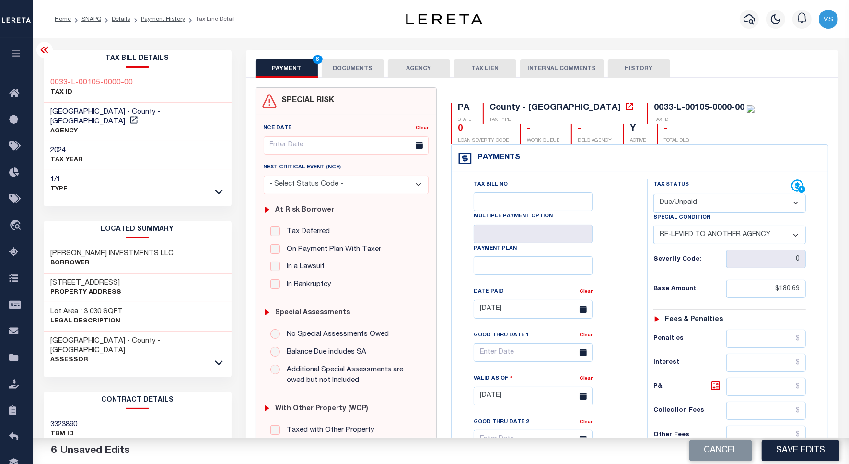
scroll to position [180, 0]
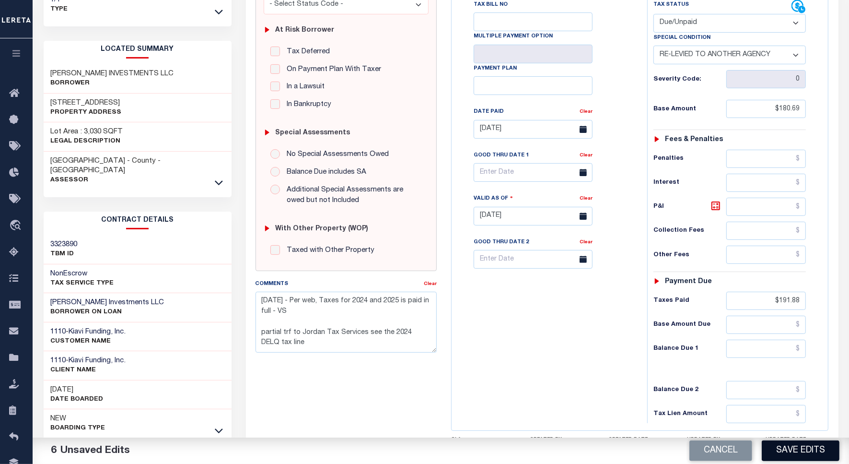
click at [818, 451] on button "Save Edits" at bounding box center [801, 450] width 78 height 21
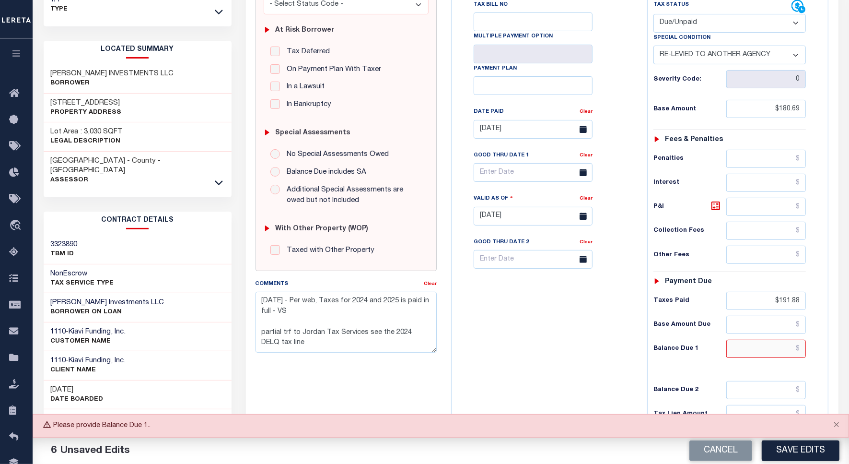
click at [762, 350] on input "text" at bounding box center [767, 349] width 80 height 18
type input "$0.00"
click at [792, 449] on button "Save Edits" at bounding box center [801, 450] width 78 height 21
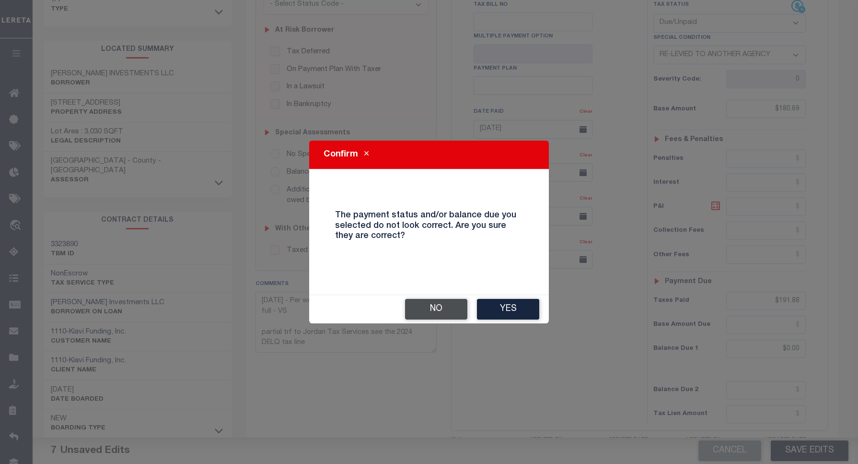
click at [427, 305] on button "No" at bounding box center [436, 309] width 62 height 21
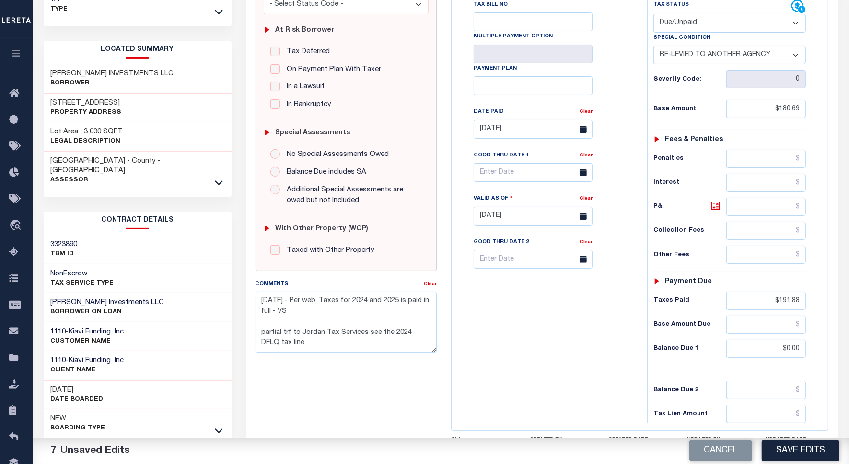
click at [675, 23] on select "- Select Status Code - Open Due/Unpaid Paid Incomplete No Tax Due Internal Refu…" at bounding box center [730, 23] width 153 height 19
select select "PYD"
click at [654, 15] on select "- Select Status Code - Open Due/Unpaid Paid Incomplete No Tax Due Internal Refu…" at bounding box center [730, 23] width 153 height 19
select select "0"
click at [789, 447] on button "Save Edits" at bounding box center [801, 450] width 78 height 21
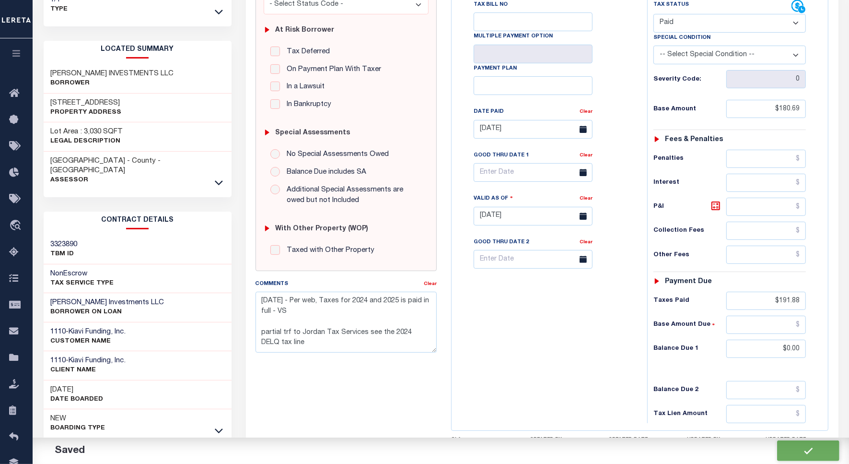
checkbox input "false"
type textarea "8/15/25 - Per web, Taxes for 2024 and 2025 is paid in full - VS partial trf to …"
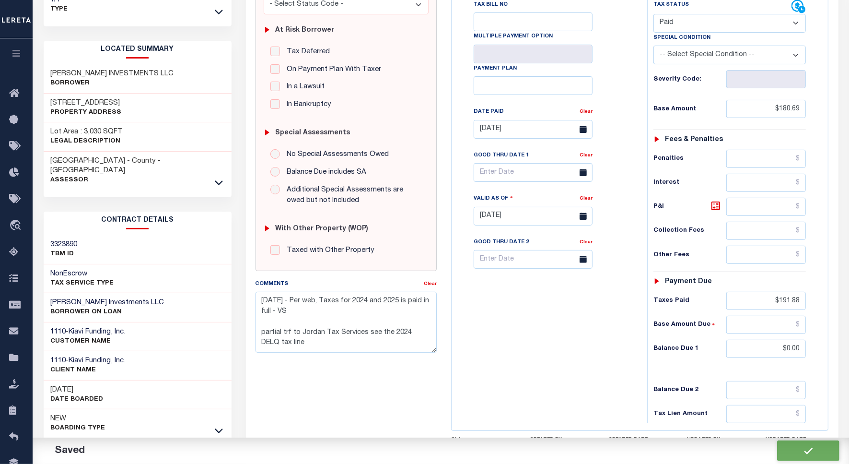
type input "$180.69"
type input "$191.88"
type input "$0"
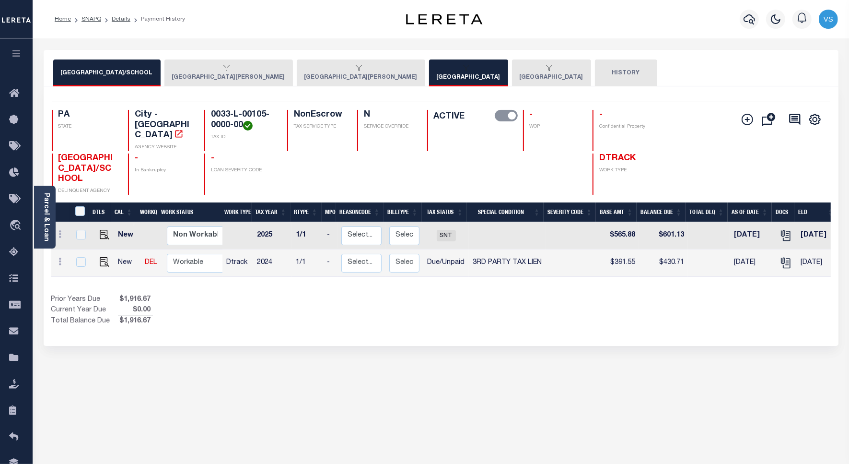
click at [512, 78] on button "[GEOGRAPHIC_DATA]" at bounding box center [551, 72] width 79 height 27
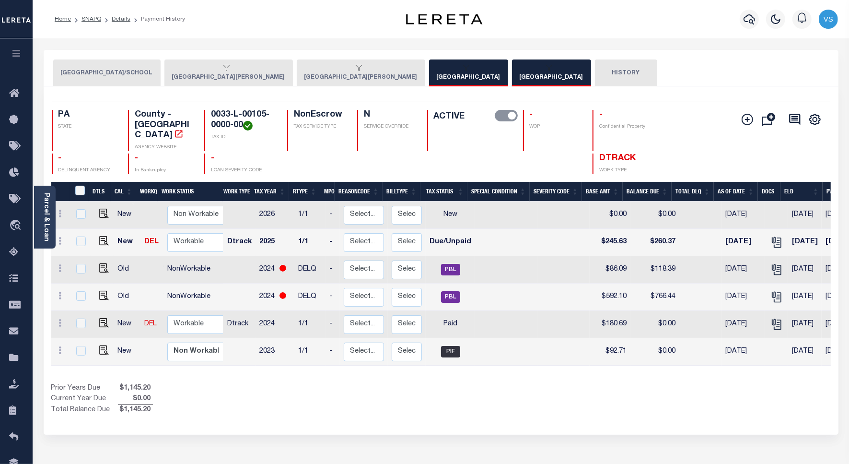
click at [181, 289] on td "NonWorkable" at bounding box center [198, 296] width 69 height 27
checkbox input "true"
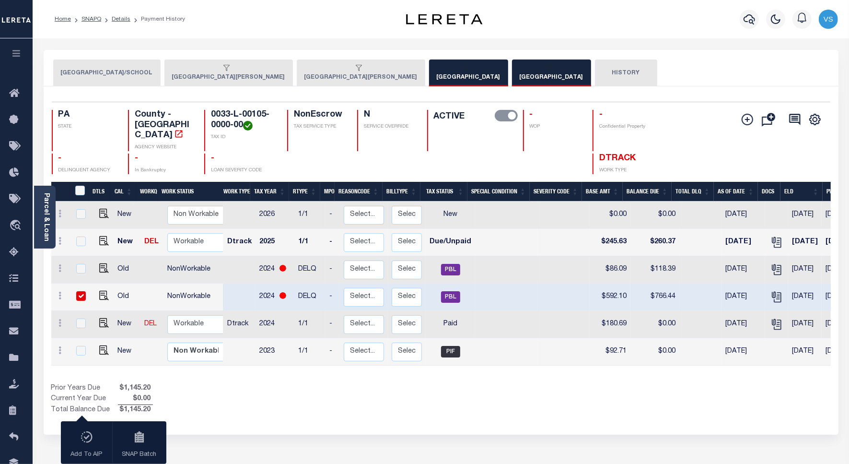
click at [80, 291] on input "checkbox" at bounding box center [81, 296] width 10 height 10
checkbox input "false"
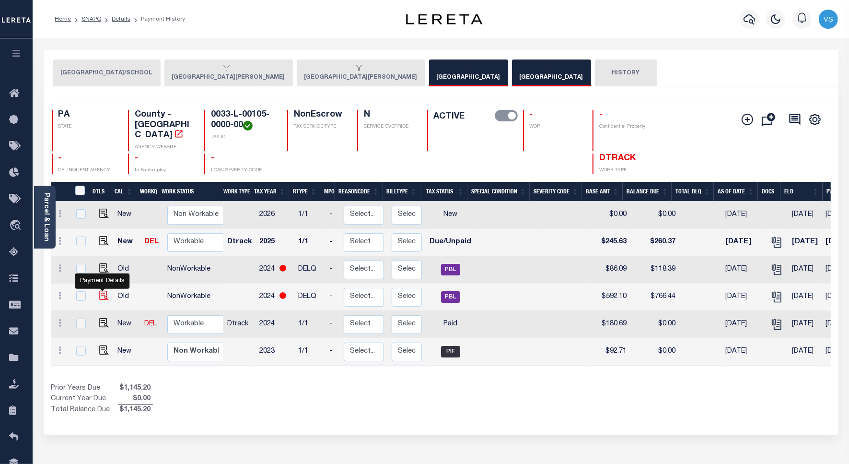
click at [100, 291] on img "" at bounding box center [104, 296] width 10 height 10
checkbox input "true"
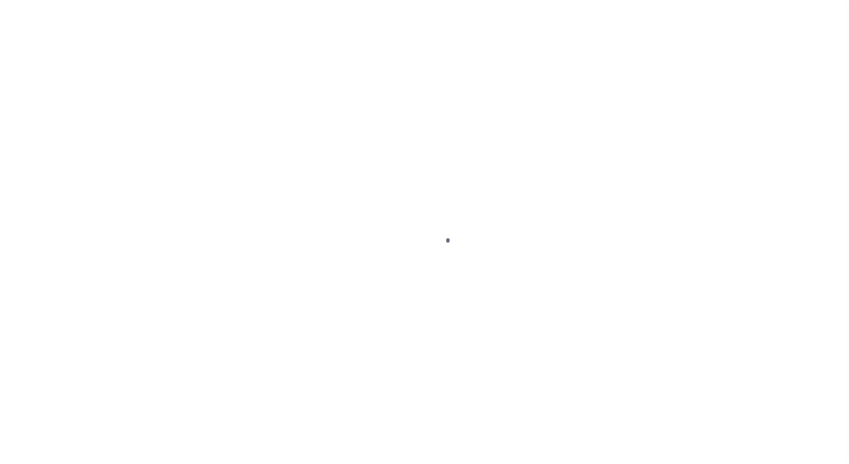
select select "PBL"
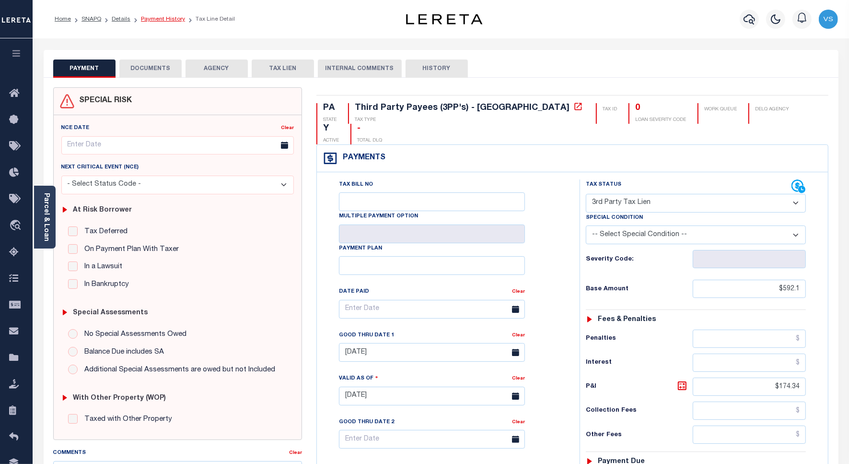
click at [153, 18] on link "Payment History" at bounding box center [163, 19] width 44 height 6
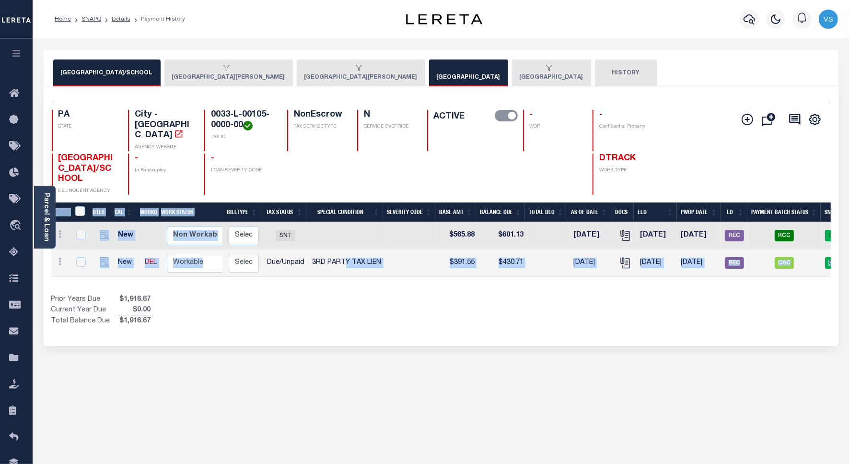
scroll to position [0, 180]
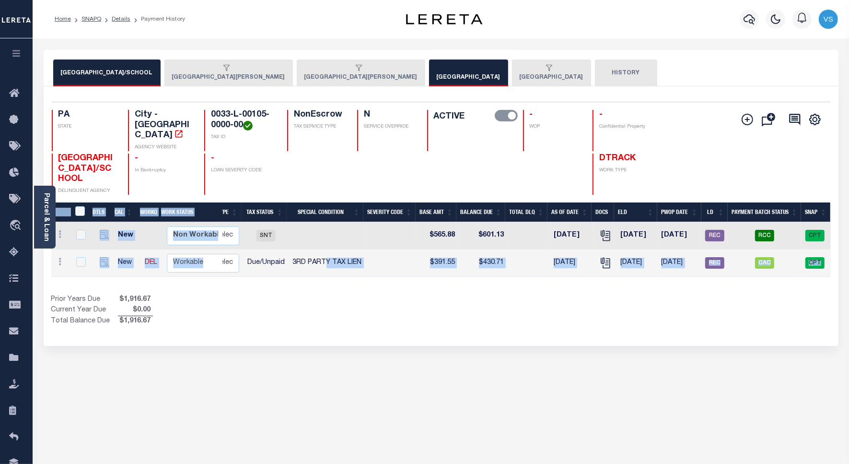
drag, startPoint x: 504, startPoint y: 268, endPoint x: 860, endPoint y: 285, distance: 355.8
click at [849, 285] on html "Home SNAPQ Details Payment History" at bounding box center [424, 300] width 849 height 601
click at [622, 310] on div "Show Tax Lines before Bill Release Date Prior Years Due $1,916.67 Current Year …" at bounding box center [441, 310] width 780 height 32
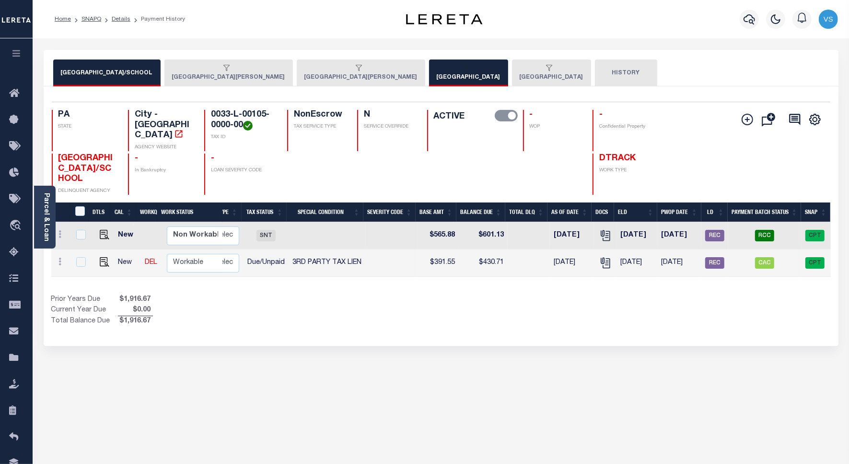
click at [650, 304] on div "Show Tax Lines before Bill Release Date Prior Years Due $1,916.67 Current Year …" at bounding box center [441, 310] width 780 height 32
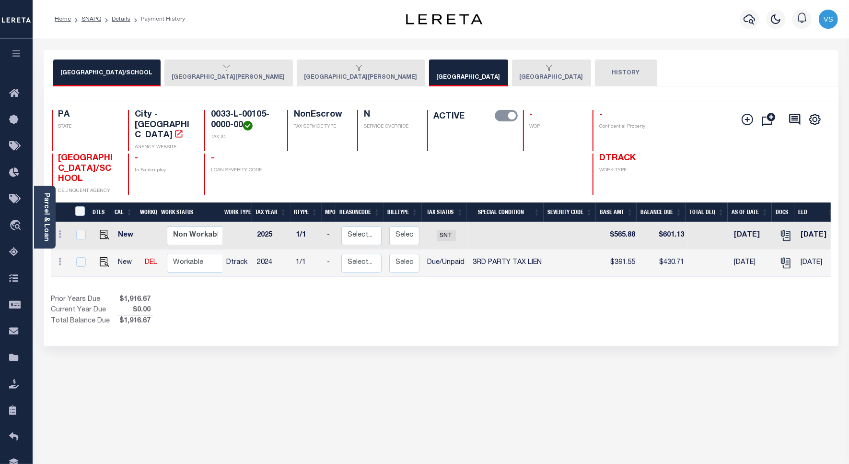
click at [281, 70] on div "button" at bounding box center [226, 68] width 109 height 9
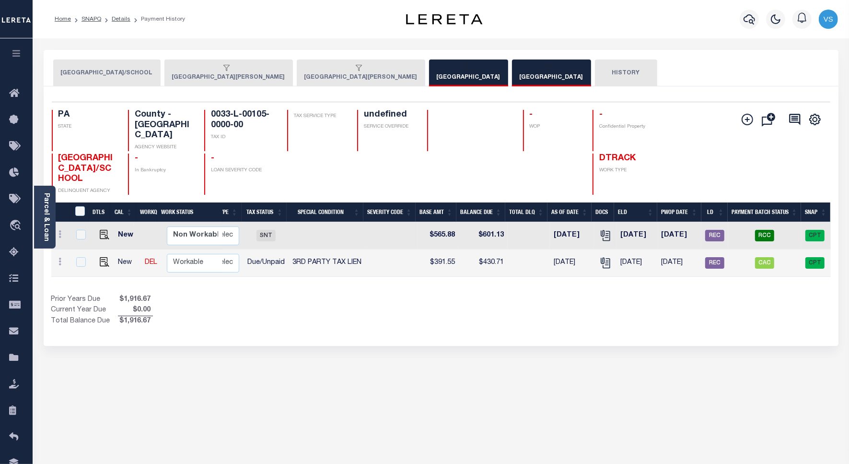
click at [429, 78] on button "[GEOGRAPHIC_DATA]" at bounding box center [468, 72] width 79 height 27
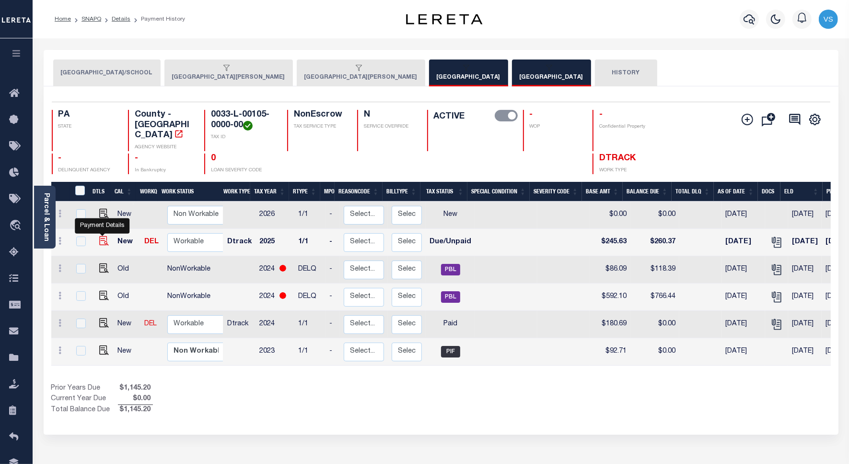
click at [101, 236] on img "" at bounding box center [104, 241] width 10 height 10
checkbox input "true"
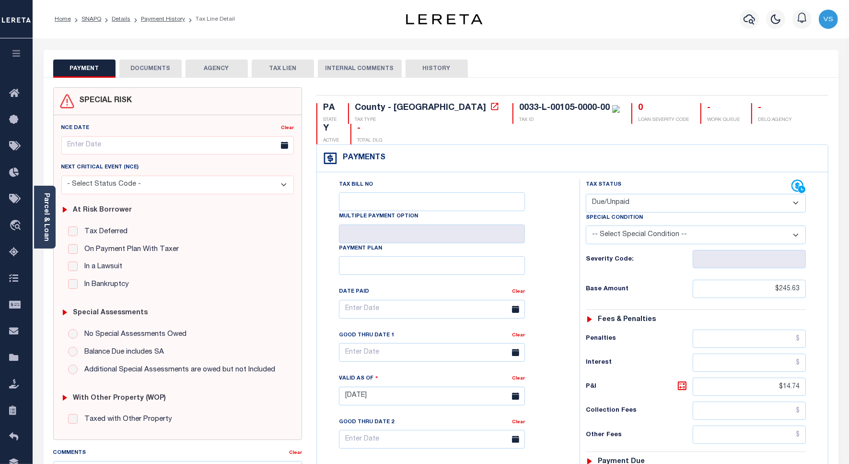
click at [629, 194] on select "- Select Status Code - Open Due/Unpaid Paid Incomplete No Tax Due Internal Refu…" at bounding box center [696, 203] width 220 height 19
select select "PYD"
click at [586, 194] on select "- Select Status Code - Open Due/Unpaid Paid Incomplete No Tax Due Internal Refu…" at bounding box center [696, 203] width 220 height 19
type input "08/15/2025"
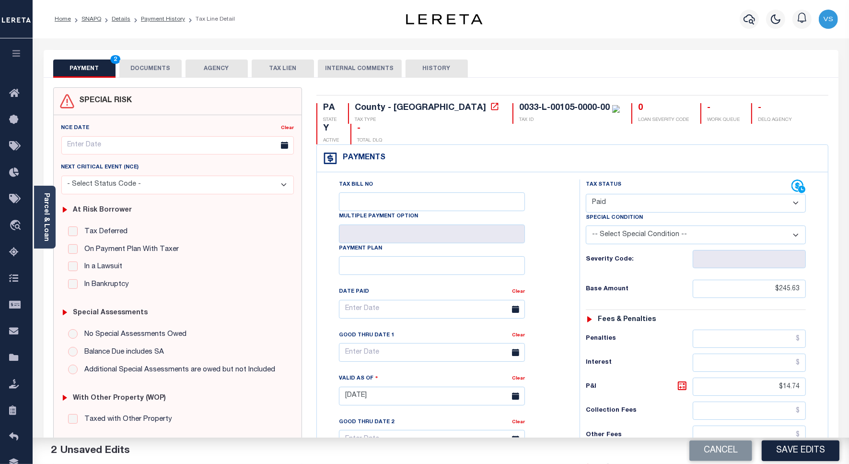
scroll to position [247, 0]
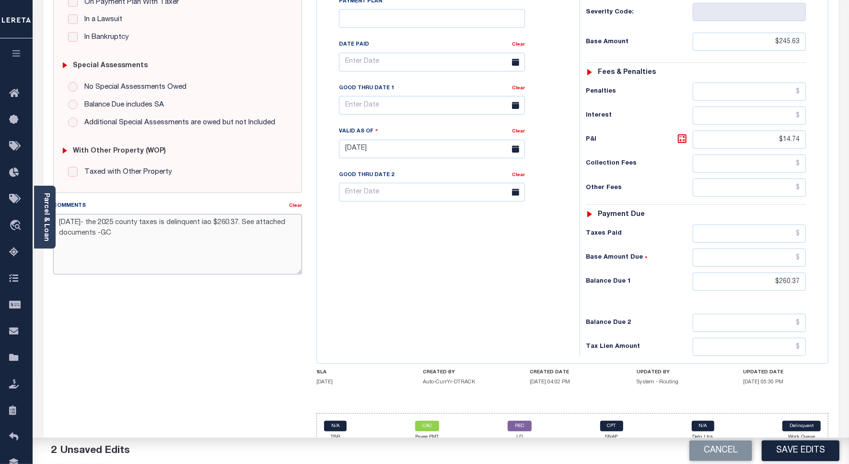
click at [60, 223] on textarea "06/02/2025- the 2025 county taxes is delinquent iao $260.37. See attached docum…" at bounding box center [177, 244] width 249 height 60
type textarea "Per web, Taxes for 2025 is paid in full - VS 06/02/2025- the 2025 county taxes …"
drag, startPoint x: 802, startPoint y: 262, endPoint x: 778, endPoint y: 265, distance: 24.1
click at [778, 272] on input "$260.37" at bounding box center [749, 281] width 113 height 18
click at [751, 224] on input "text" at bounding box center [749, 233] width 113 height 18
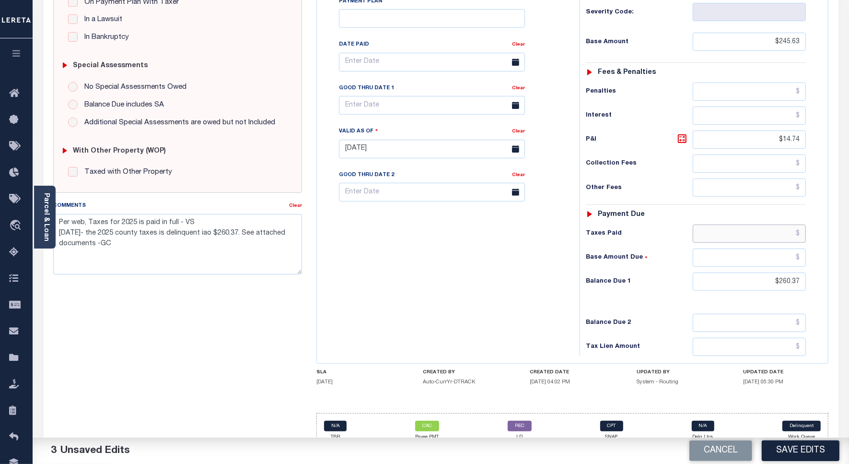
paste input "260.37"
type input "$260.37"
drag, startPoint x: 802, startPoint y: 264, endPoint x: 765, endPoint y: 268, distance: 37.6
click at [765, 272] on input "$260.37" at bounding box center [749, 281] width 113 height 18
type input "$0.00"
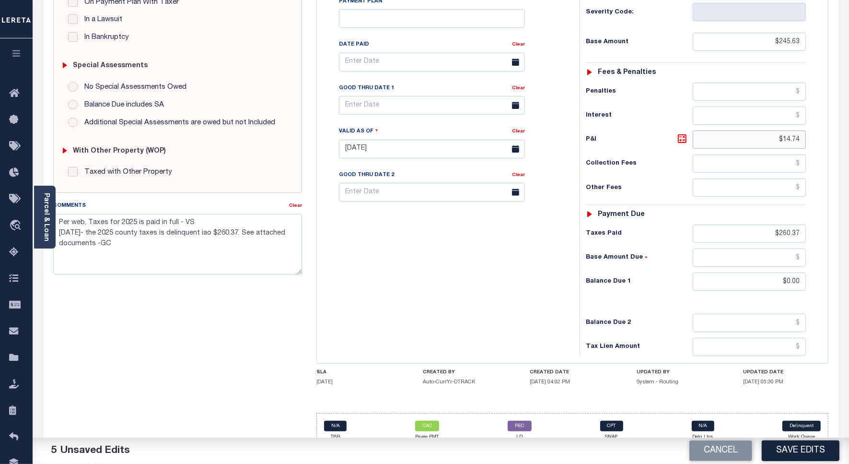
drag, startPoint x: 802, startPoint y: 120, endPoint x: 774, endPoint y: 125, distance: 28.8
click at [774, 130] on input "$14.74" at bounding box center [749, 139] width 113 height 18
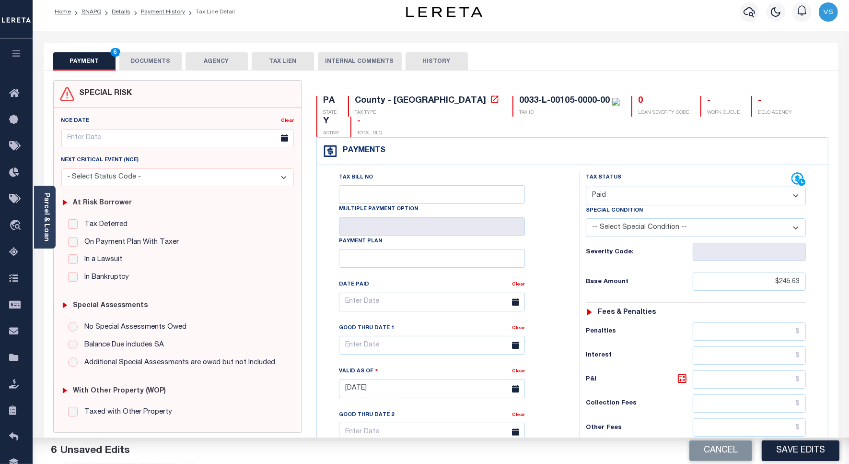
scroll to position [0, 0]
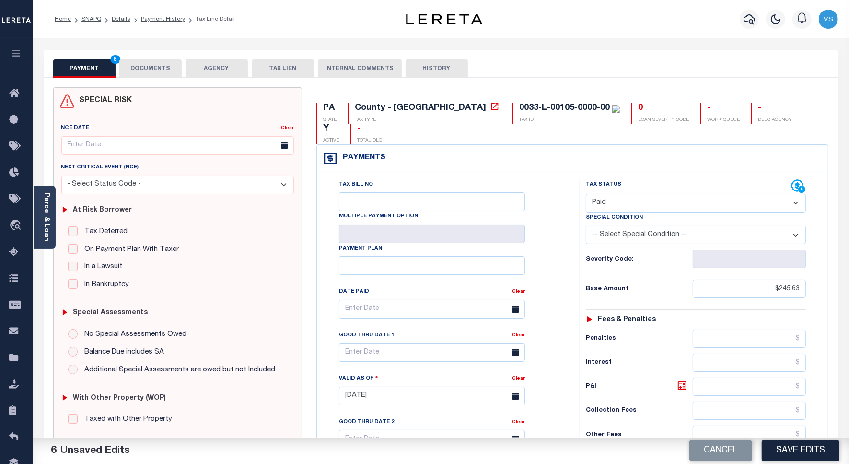
click button "DOCUMENTS"
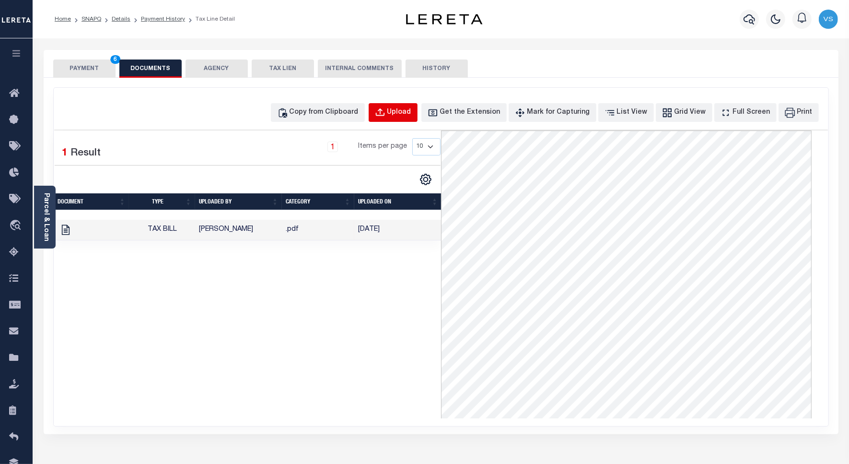
click div "Upload"
select select "POP"
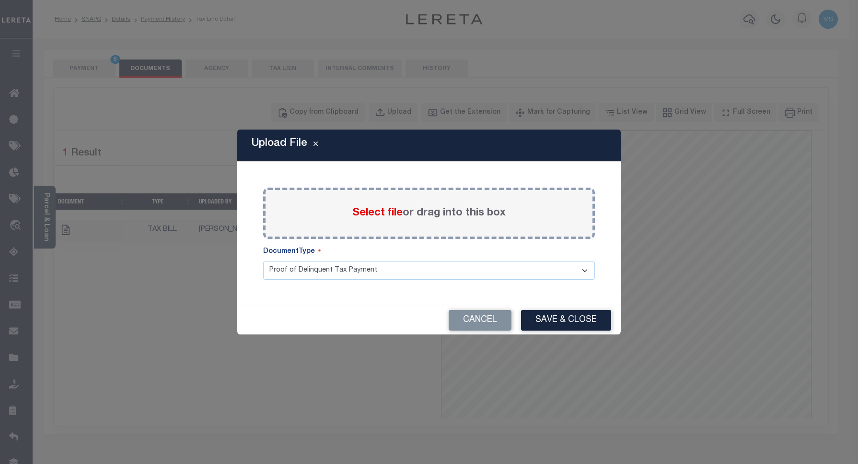
click label "Select file or drag into this box"
click input "Select file or drag into this box"
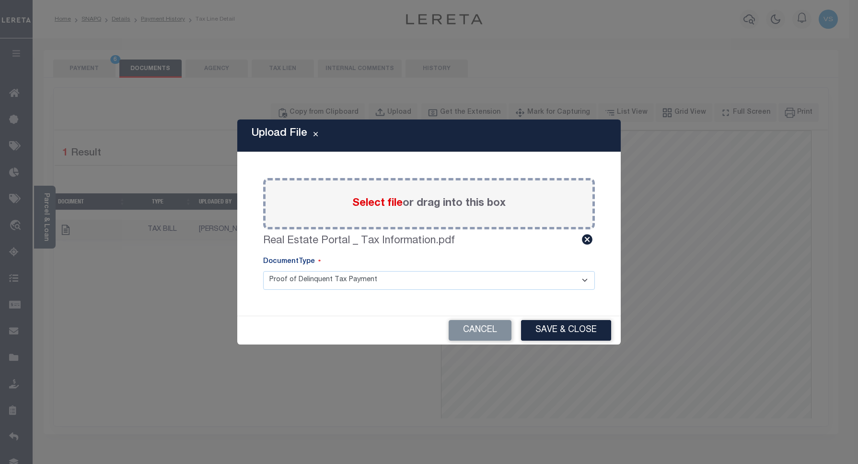
click button "Save & Close"
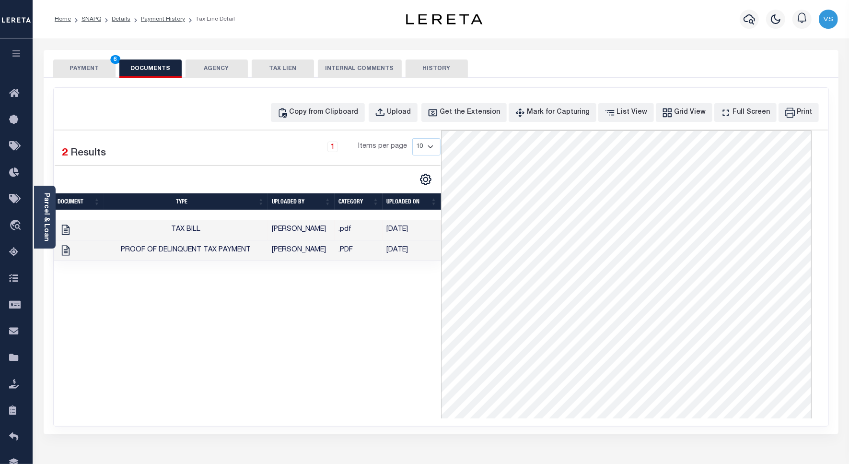
click button "PAYMENT 6"
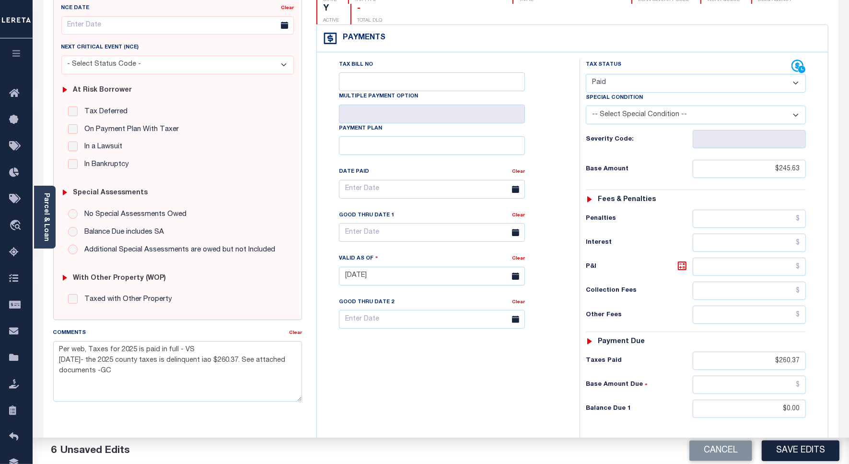
scroll to position [244, 0]
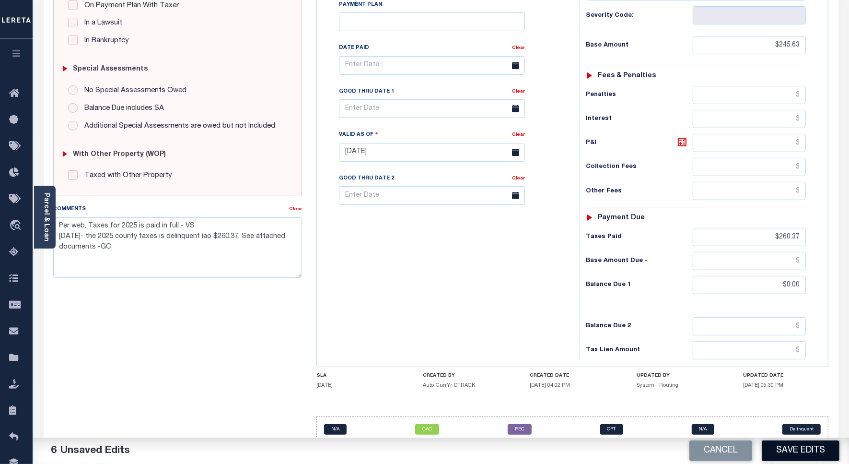
click button "Save Edits"
checkbox input "false"
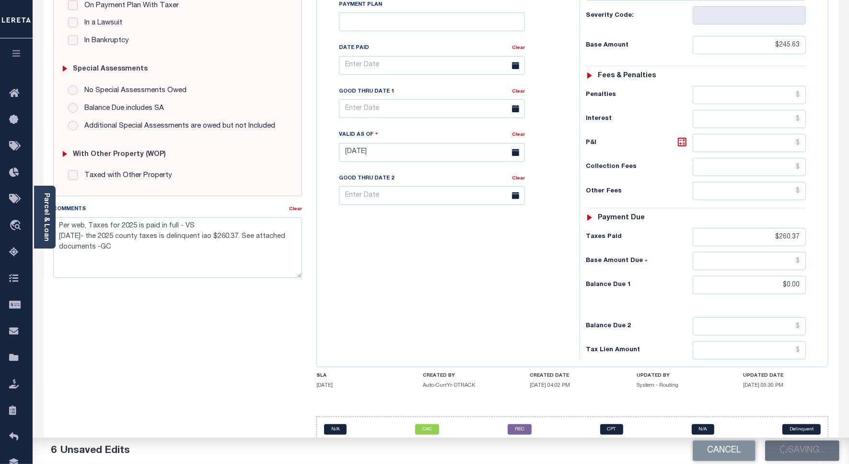
type textarea "Per web, Taxes for 2025 is paid in full - VS 06/02/2025- the 2025 county taxes …"
type input "$245.63"
type input "$260.37"
type input "$0"
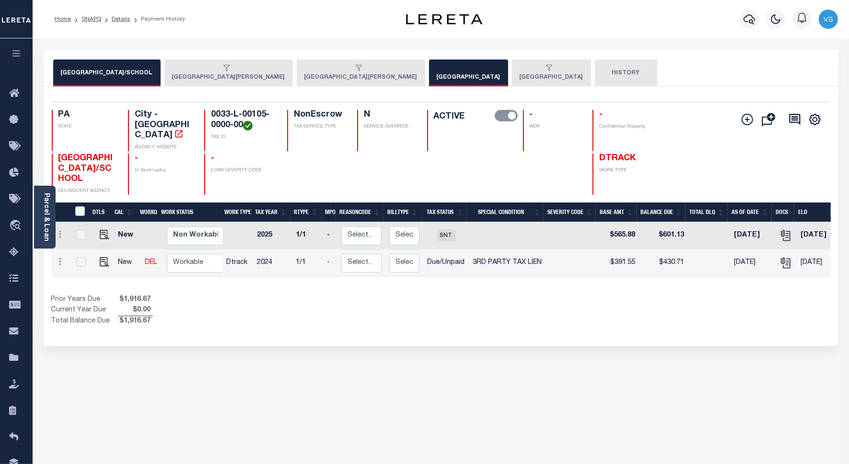
click at [669, 255] on td "$430.71" at bounding box center [663, 262] width 49 height 27
checkbox input "true"
click at [669, 255] on td "$430.71" at bounding box center [663, 262] width 49 height 27
checkbox input "false"
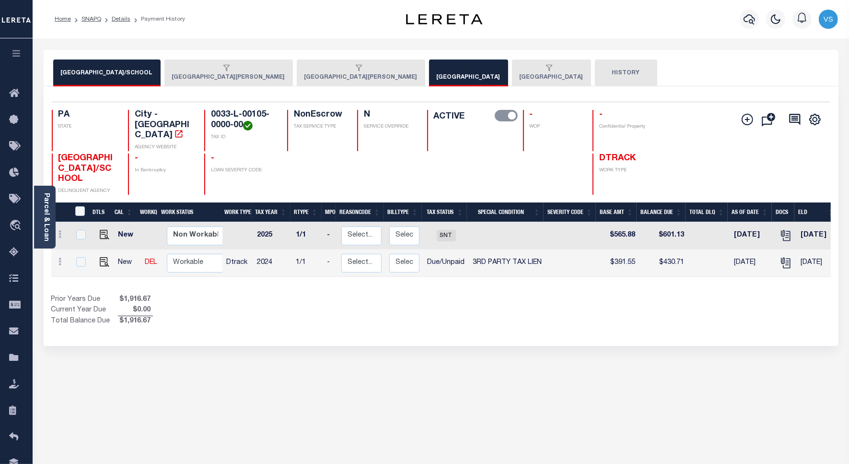
checkbox input "false"
copy td "430.71"
click at [512, 78] on button "[GEOGRAPHIC_DATA]" at bounding box center [551, 72] width 79 height 27
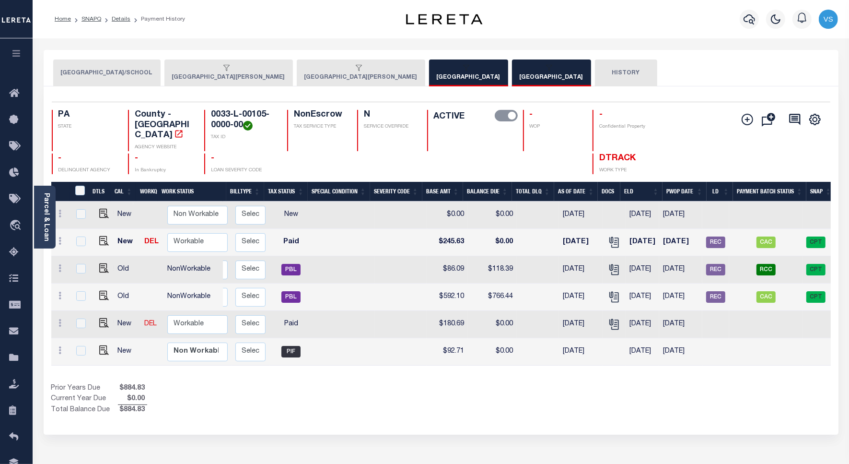
scroll to position [0, 161]
click at [276, 72] on div "button" at bounding box center [226, 68] width 109 height 9
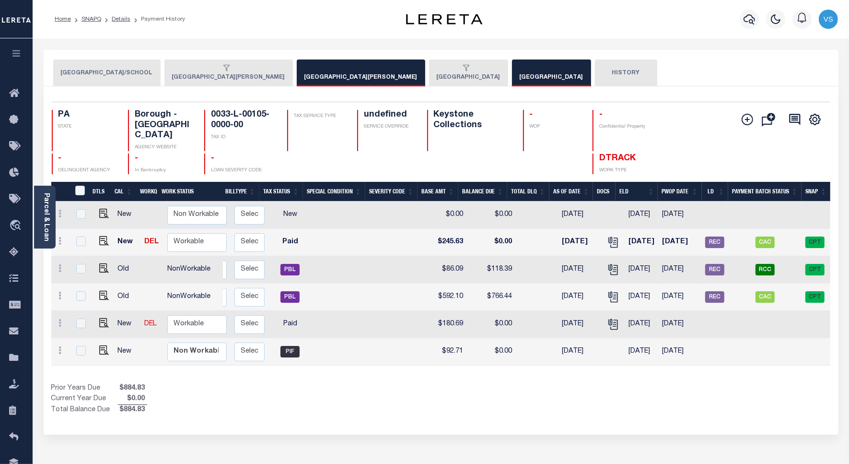
click at [223, 69] on icon "button" at bounding box center [226, 68] width 6 height 6
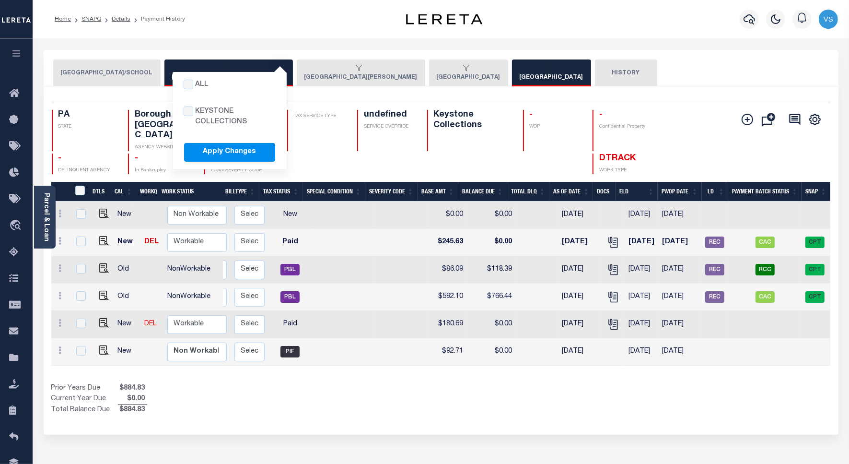
click at [281, 72] on div "button" at bounding box center [226, 68] width 109 height 9
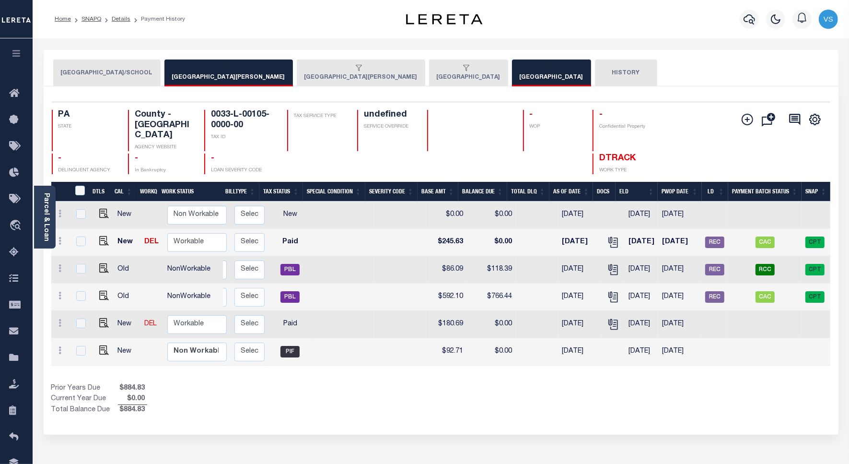
click at [104, 74] on button "[GEOGRAPHIC_DATA]/SCHOOL" at bounding box center [106, 72] width 107 height 27
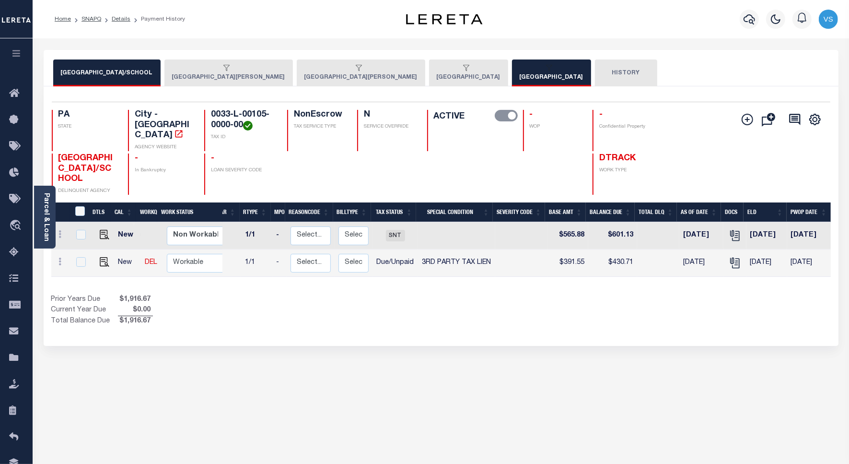
scroll to position [0, 180]
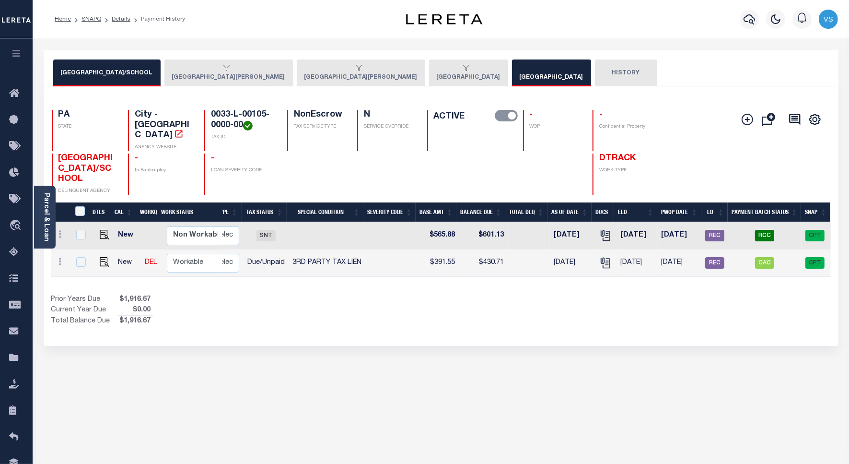
click at [192, 75] on button "All Keystone Collections Apply Changes MOUNT OLIVER BOROUGH" at bounding box center [228, 72] width 129 height 27
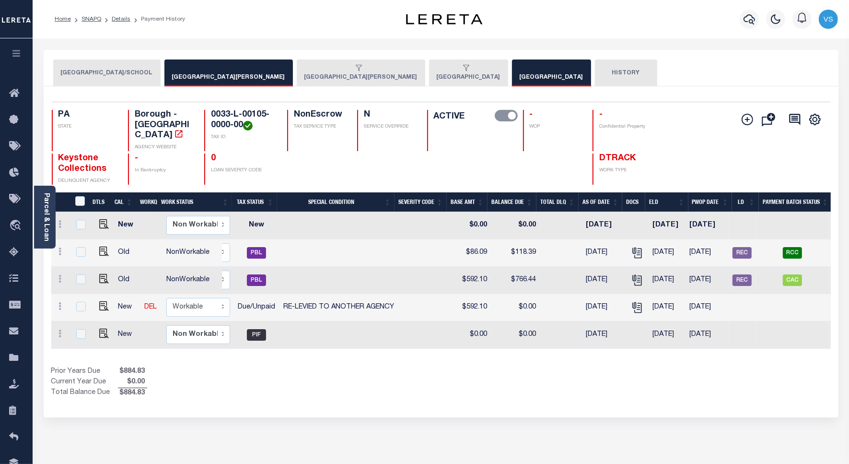
scroll to position [0, 219]
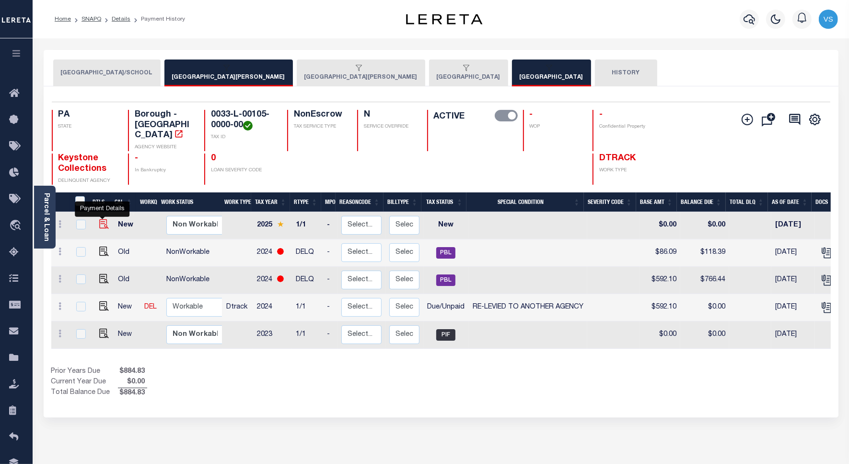
click at [102, 219] on img "" at bounding box center [104, 224] width 10 height 10
checkbox input "true"
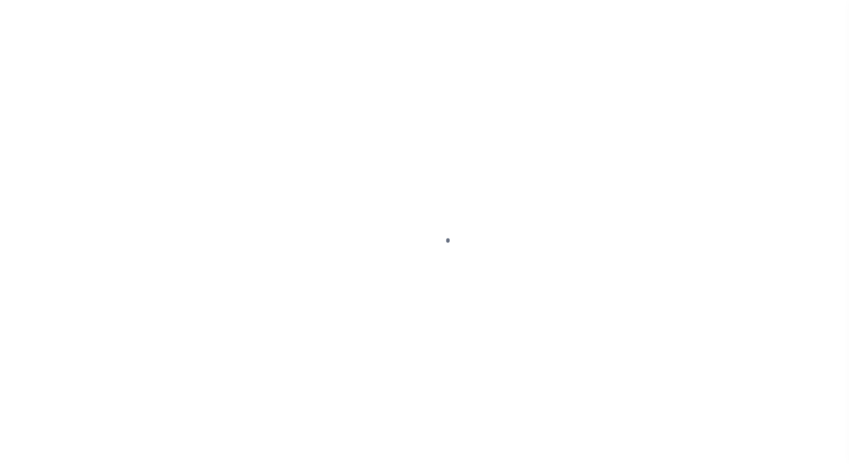
select select "NW2"
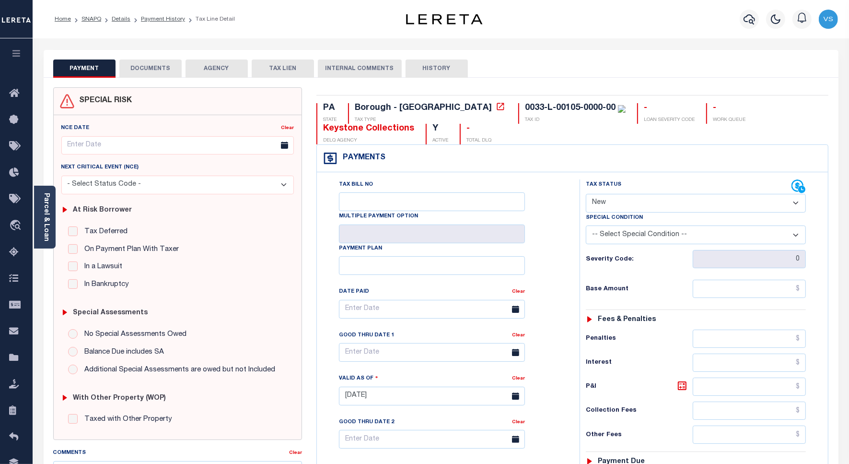
click at [138, 70] on button "DOCUMENTS" at bounding box center [150, 68] width 62 height 18
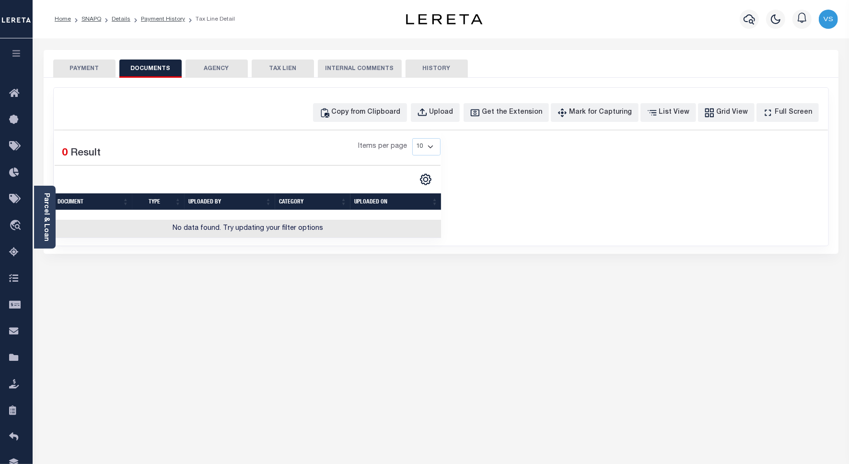
click at [80, 68] on button "PAYMENT" at bounding box center [84, 68] width 62 height 18
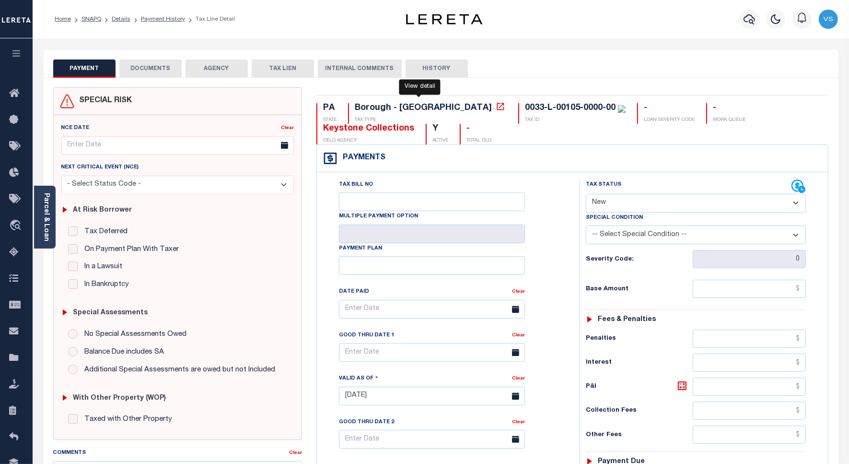
click at [496, 110] on icon at bounding box center [501, 107] width 10 height 10
click at [44, 219] on link "Parcel & Loan" at bounding box center [46, 217] width 7 height 48
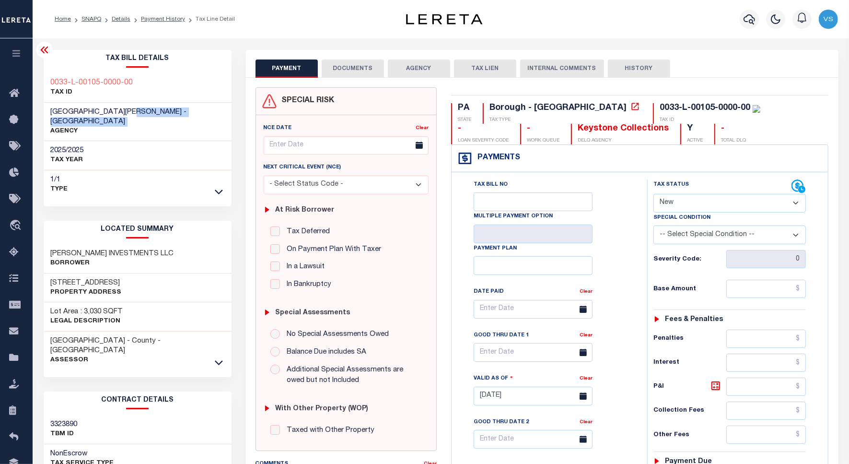
drag, startPoint x: 142, startPoint y: 114, endPoint x: 50, endPoint y: 116, distance: 91.6
click at [51, 116] on div "[GEOGRAPHIC_DATA][PERSON_NAME] - [GEOGRAPHIC_DATA] AGENCY" at bounding box center [138, 121] width 174 height 29
click at [126, 141] on div "2025/2025 TAX YEAR" at bounding box center [138, 155] width 188 height 29
copy span "MOUNT OLIVER BOROUGH"
drag, startPoint x: 141, startPoint y: 114, endPoint x: 50, endPoint y: 114, distance: 90.2
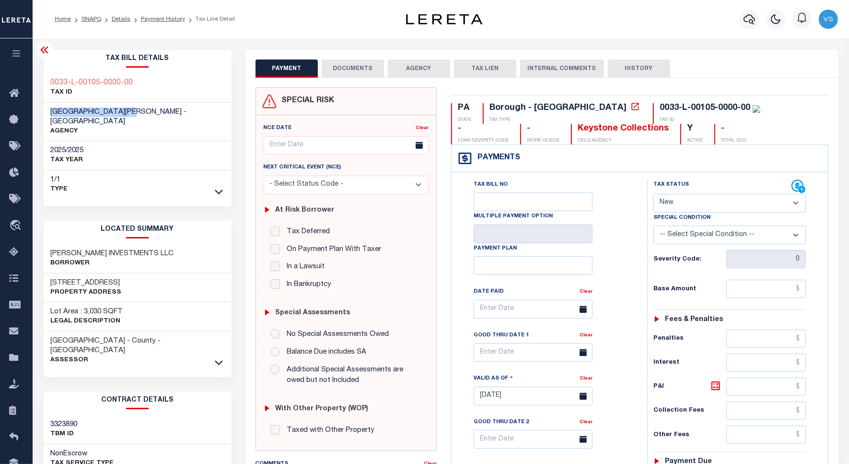
click at [51, 114] on span "MOUNT OLIVER BOROUGH - Borough - PA" at bounding box center [119, 116] width 136 height 17
click at [347, 68] on button "DOCUMENTS" at bounding box center [353, 68] width 62 height 18
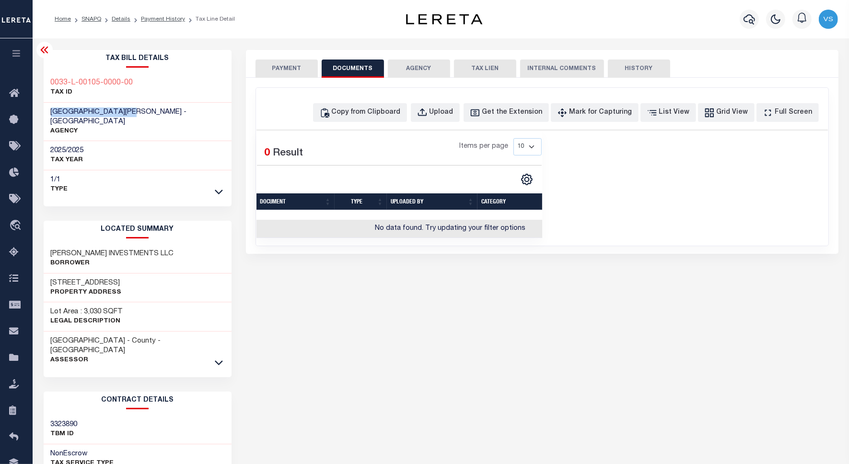
click at [276, 71] on button "PAYMENT" at bounding box center [287, 68] width 62 height 18
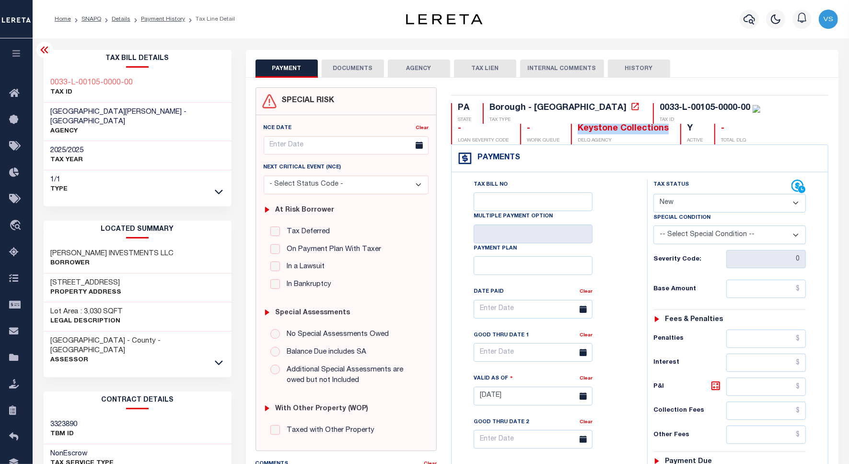
drag, startPoint x: 548, startPoint y: 133, endPoint x: 456, endPoint y: 133, distance: 92.1
click at [456, 133] on div "PA STATE Borough - PA TAX TYPE 0033-L-00105-0000-00 TAX ID - LOAN SEVERITY CODE…" at bounding box center [639, 123] width 377 height 41
copy div "Keystone Collections"
click at [149, 17] on link "Payment History" at bounding box center [163, 19] width 44 height 6
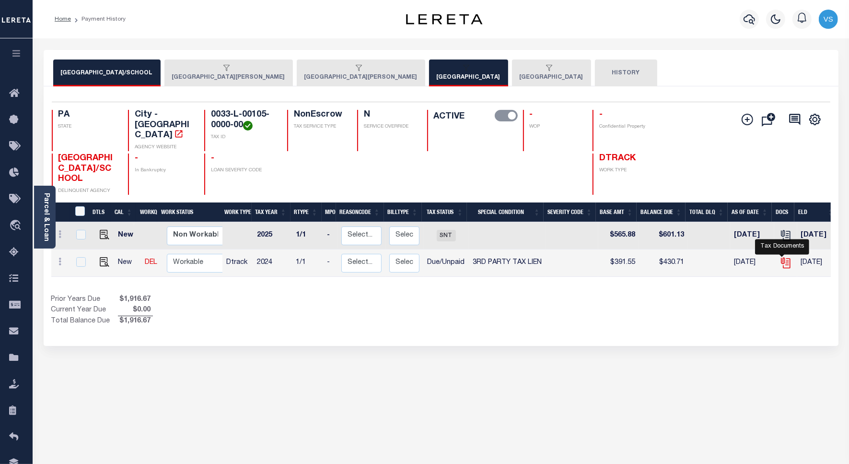
click at [782, 258] on icon "" at bounding box center [785, 262] width 8 height 8
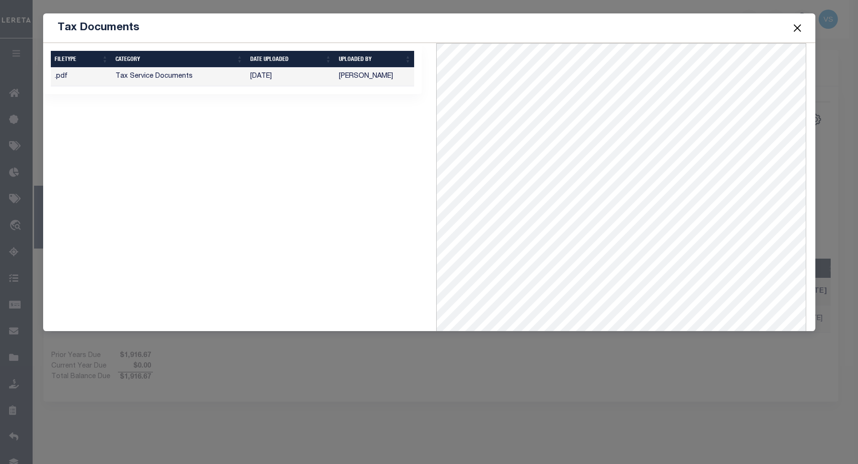
click at [794, 28] on button "Close" at bounding box center [797, 28] width 12 height 12
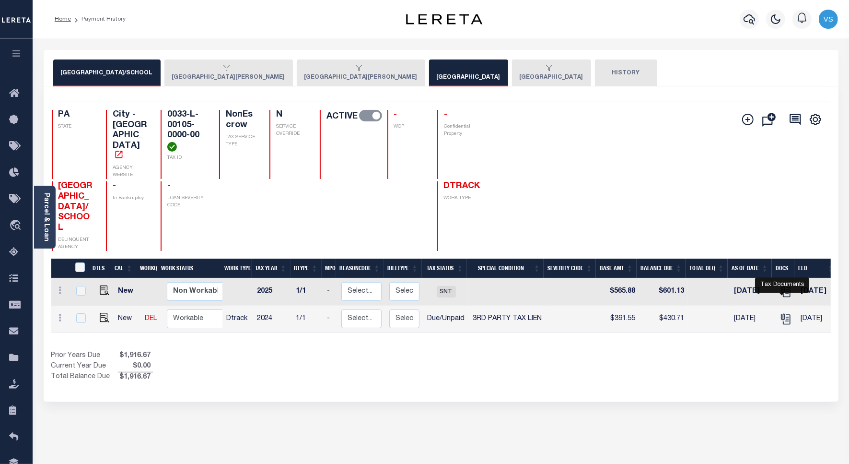
drag, startPoint x: 780, startPoint y: 292, endPoint x: 784, endPoint y: 271, distance: 21.0
click at [780, 313] on icon "" at bounding box center [786, 319] width 12 height 12
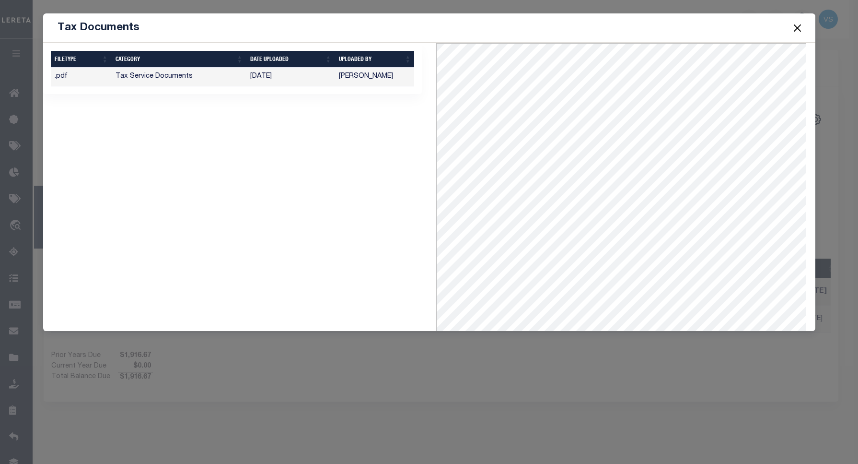
click at [283, 29] on div "Tax Documents" at bounding box center [429, 27] width 773 height 29
click at [800, 27] on button "Close" at bounding box center [797, 28] width 12 height 12
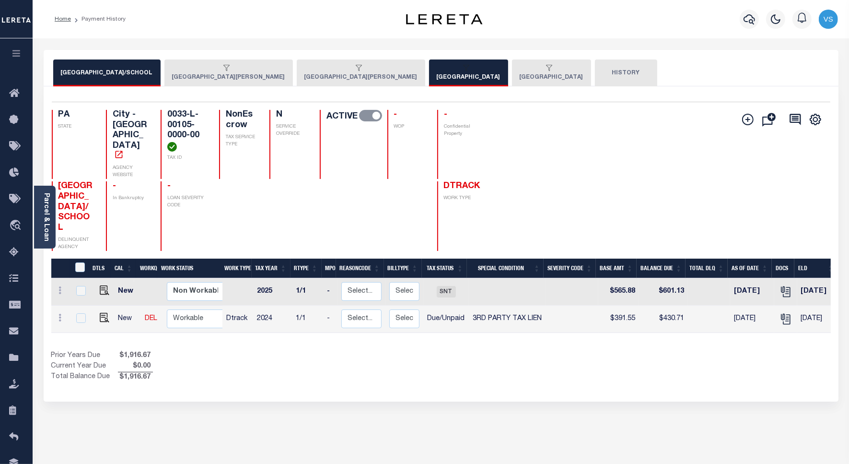
drag, startPoint x: 456, startPoint y: 68, endPoint x: 469, endPoint y: 91, distance: 27.1
click at [464, 67] on icon "button" at bounding box center [467, 68] width 6 height 6
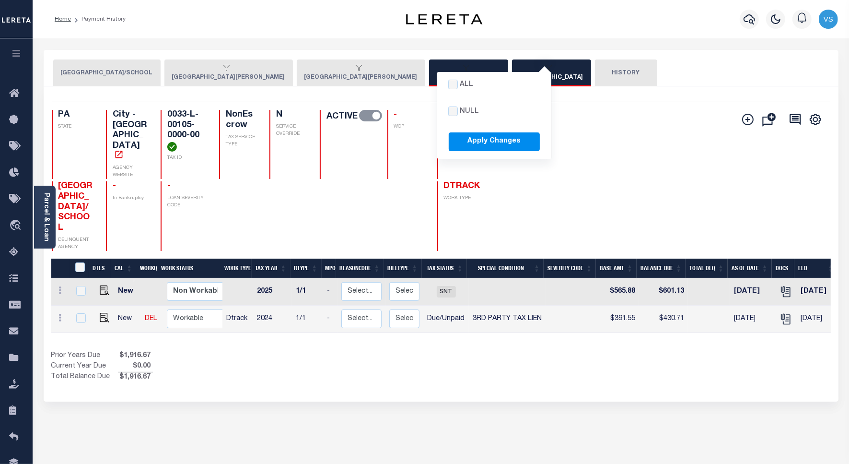
click at [531, 132] on div "Add Installment Line Bad Parcel Fees" at bounding box center [635, 180] width 389 height 141
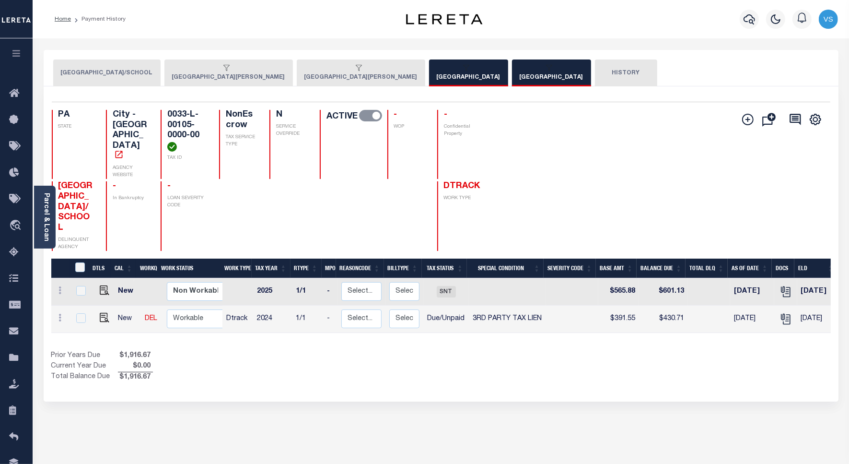
click at [512, 75] on button "[GEOGRAPHIC_DATA]" at bounding box center [551, 72] width 79 height 27
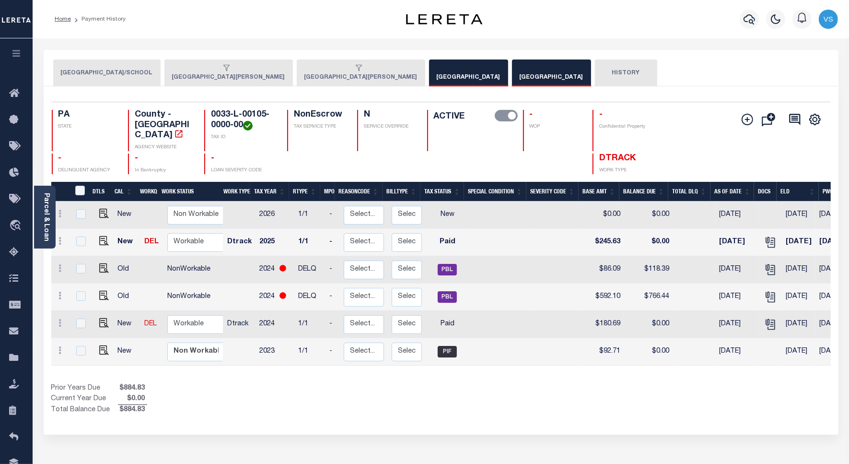
drag, startPoint x: 557, startPoint y: 364, endPoint x: 691, endPoint y: 368, distance: 134.3
click at [691, 368] on div "DTLS CAL WorkQ Work Status Work Type Tax Year RType MPO ReasonCode BillType Tax…" at bounding box center [441, 299] width 780 height 234
click at [298, 74] on button "MOUNT OLIVER BOROUGH" at bounding box center [361, 72] width 129 height 27
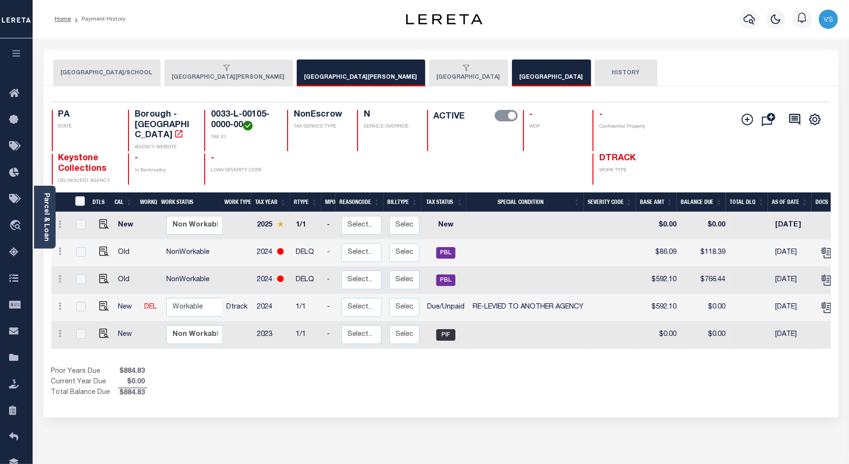
click at [200, 72] on div "button" at bounding box center [226, 68] width 109 height 9
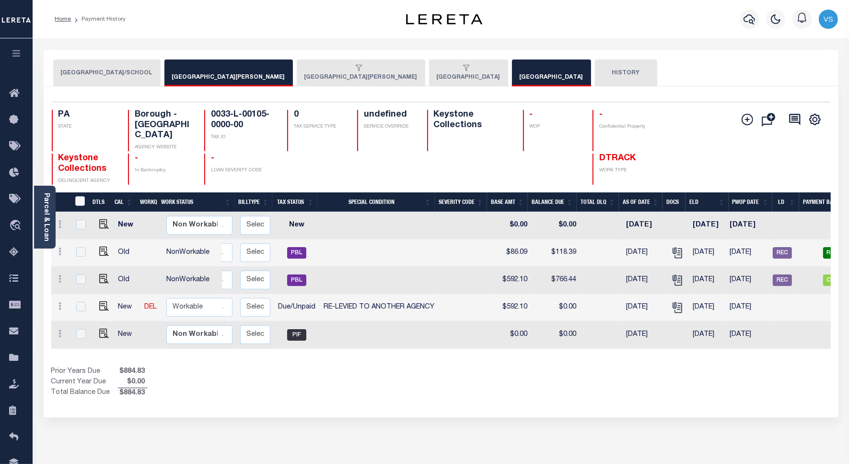
scroll to position [0, 220]
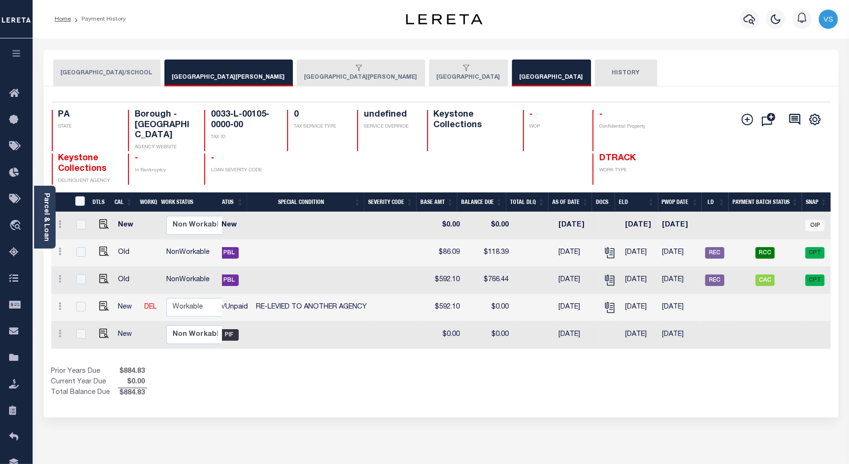
click at [281, 72] on div "button" at bounding box center [226, 68] width 109 height 9
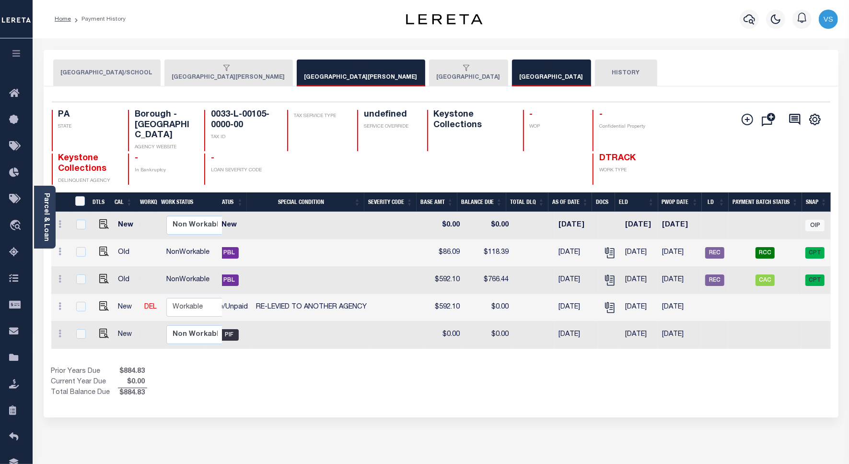
click at [512, 73] on button "ALLEGHENY COUNTY" at bounding box center [551, 72] width 79 height 27
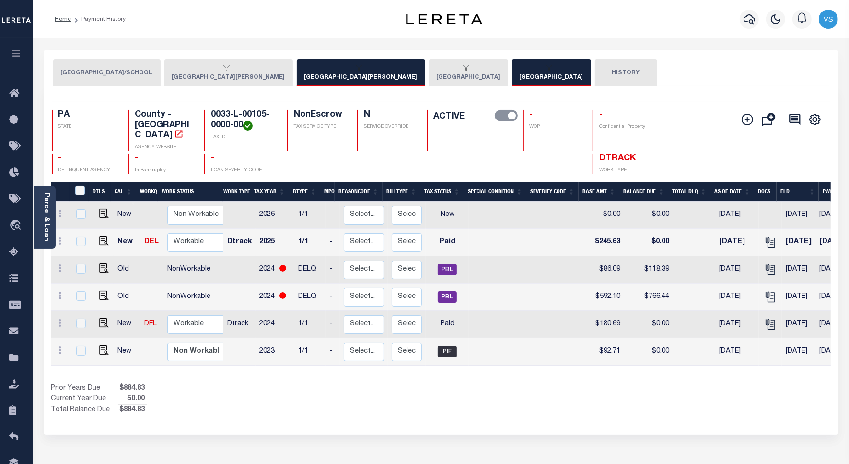
click at [512, 77] on button "ALLEGHENY COUNTY" at bounding box center [551, 72] width 79 height 27
click at [305, 73] on button "MOUNT OLIVER BOROUGH" at bounding box center [361, 72] width 129 height 27
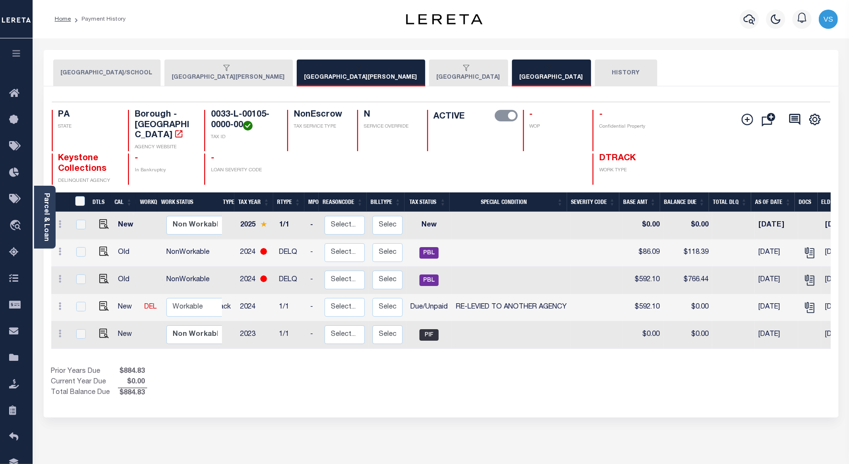
scroll to position [0, 0]
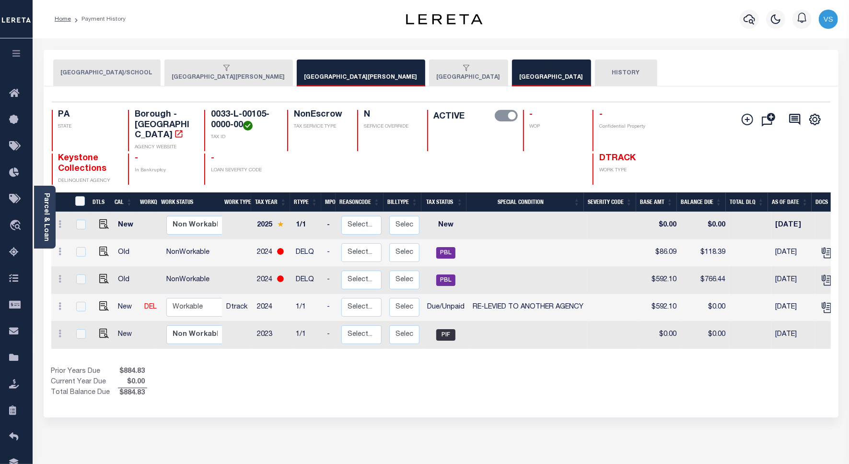
drag, startPoint x: 184, startPoint y: 77, endPoint x: 222, endPoint y: 85, distance: 38.7
click at [185, 77] on button "MOUNT OLIVER BOROUGH" at bounding box center [228, 72] width 129 height 27
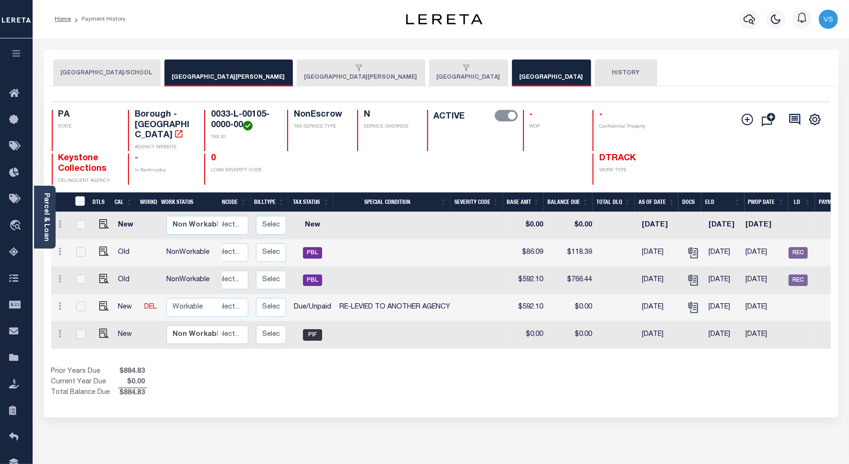
scroll to position [0, 220]
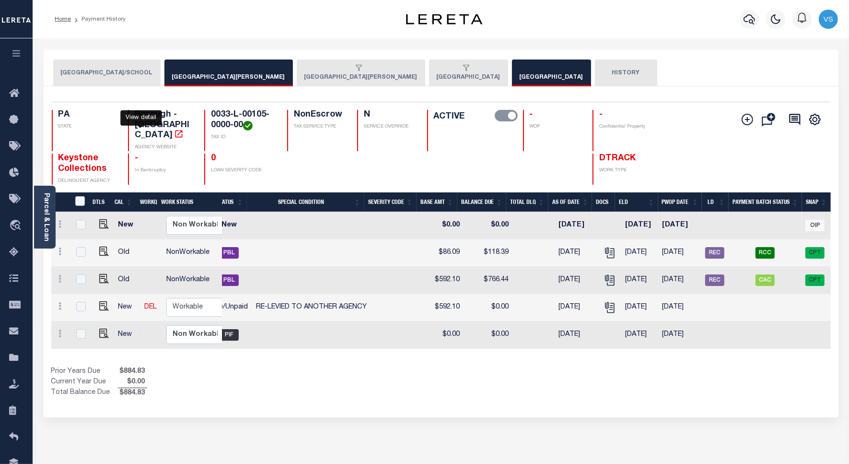
click at [174, 129] on icon "" at bounding box center [179, 134] width 10 height 10
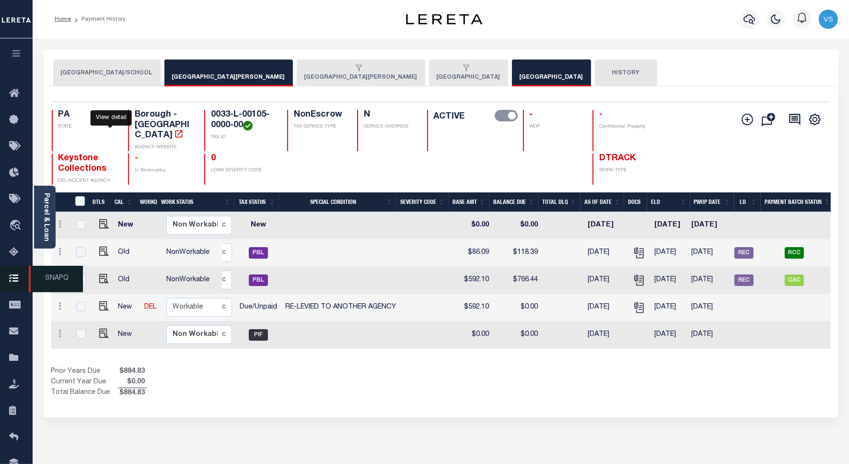
click at [51, 286] on span "SNAPQ" at bounding box center [56, 279] width 54 height 26
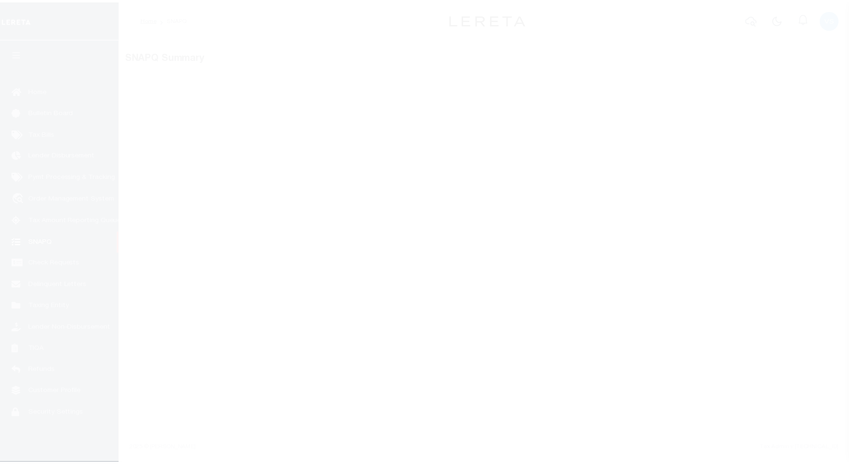
scroll to position [3, 0]
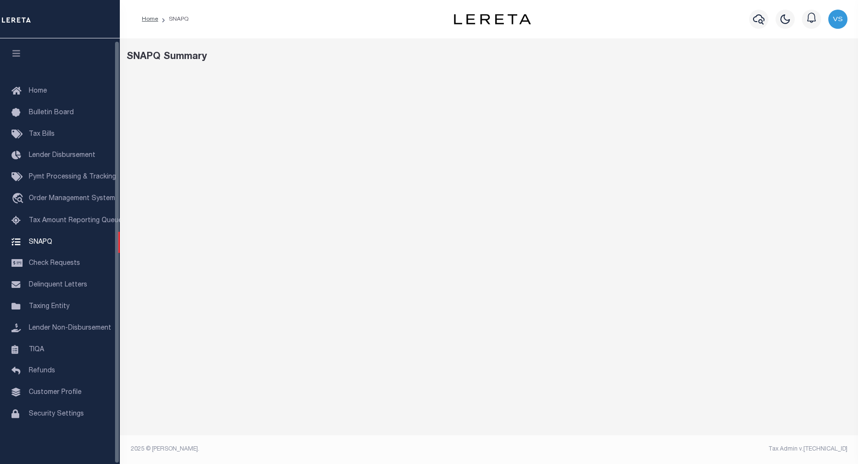
select select "100"
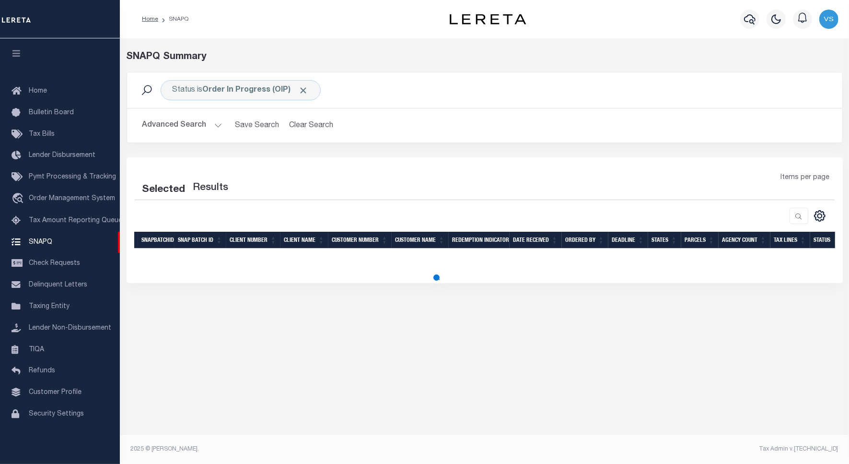
select select "100"
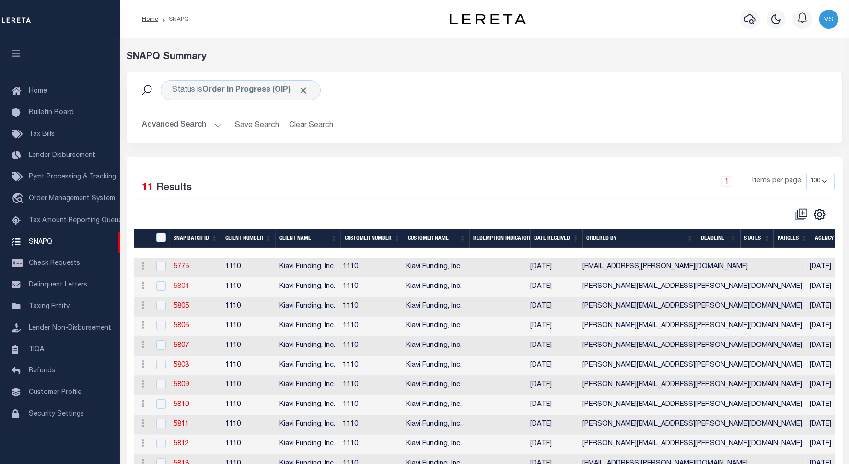
click at [186, 290] on link "5804" at bounding box center [181, 286] width 15 height 7
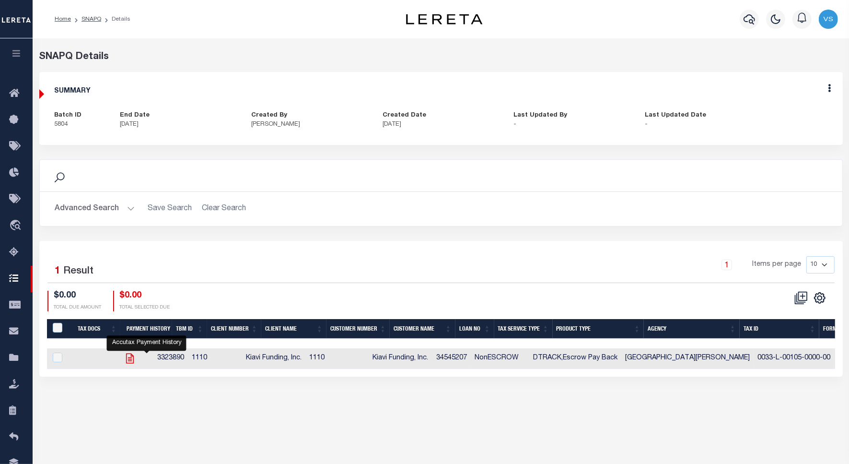
click at [133, 362] on icon "" at bounding box center [130, 358] width 8 height 10
checkbox input "true"
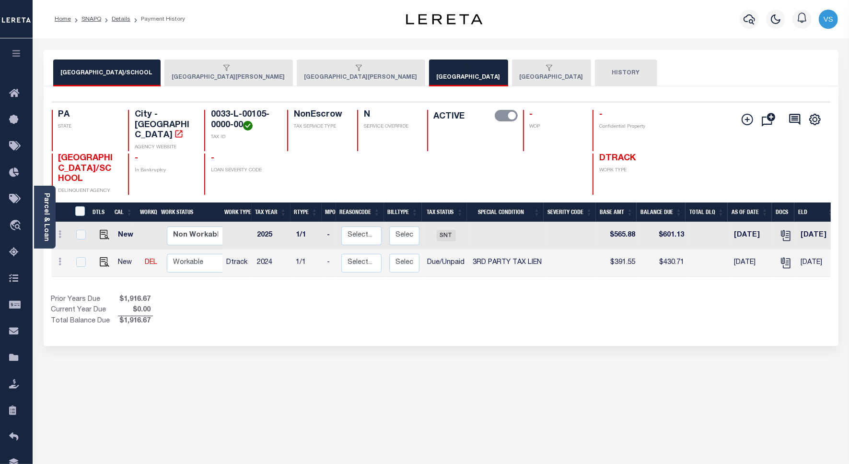
drag, startPoint x: 590, startPoint y: 274, endPoint x: 850, endPoint y: 272, distance: 260.4
click at [849, 272] on html "Home SNAPQ Details Payment History" at bounding box center [424, 300] width 849 height 601
click at [512, 77] on button "[GEOGRAPHIC_DATA]" at bounding box center [551, 72] width 79 height 27
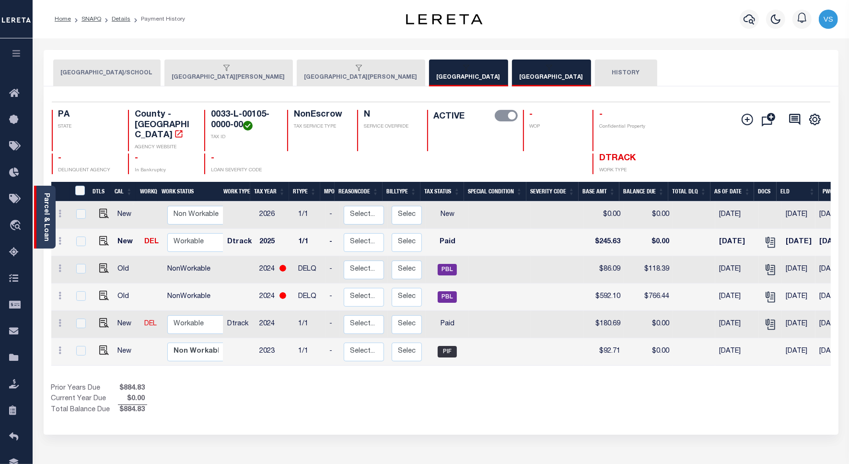
click at [41, 226] on div "Parcel & Loan" at bounding box center [45, 217] width 22 height 63
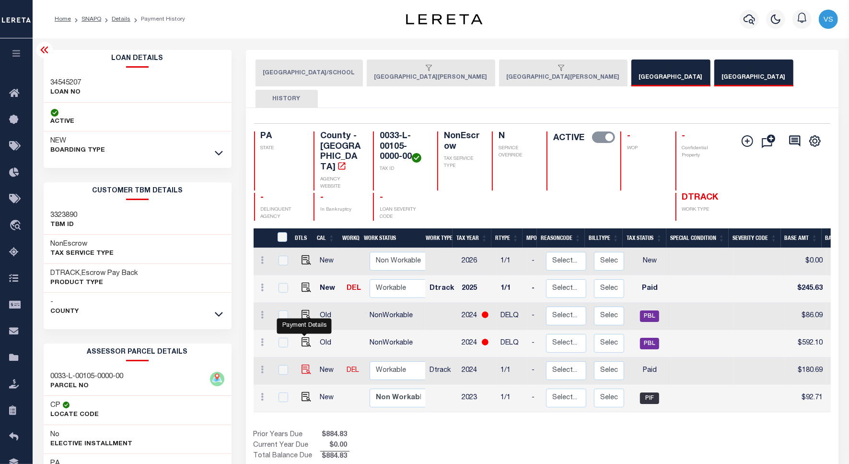
click at [303, 364] on img "" at bounding box center [307, 369] width 10 height 10
checkbox input "true"
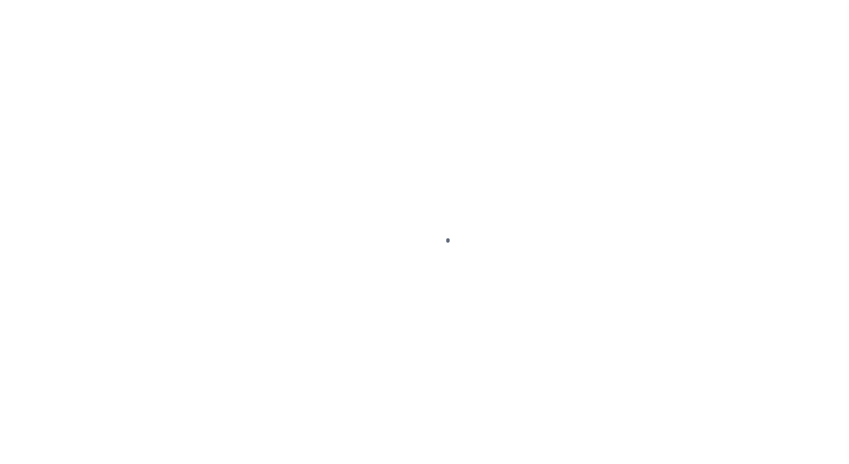
select select "PYD"
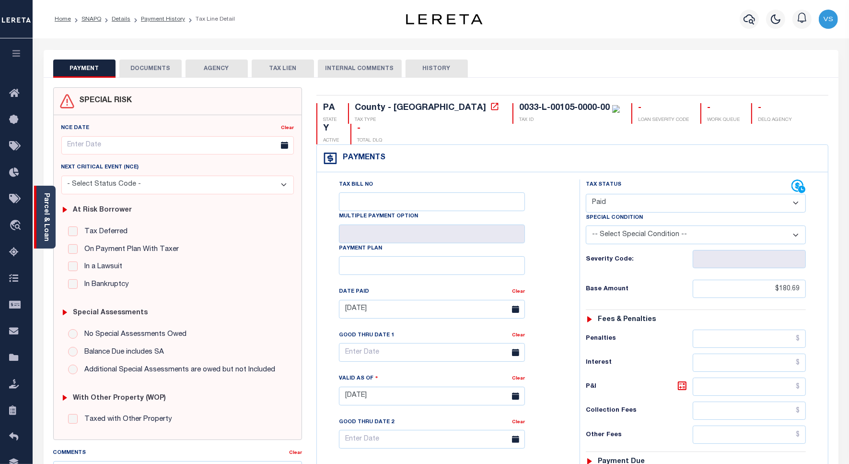
click at [51, 216] on div "Parcel & Loan" at bounding box center [45, 217] width 22 height 63
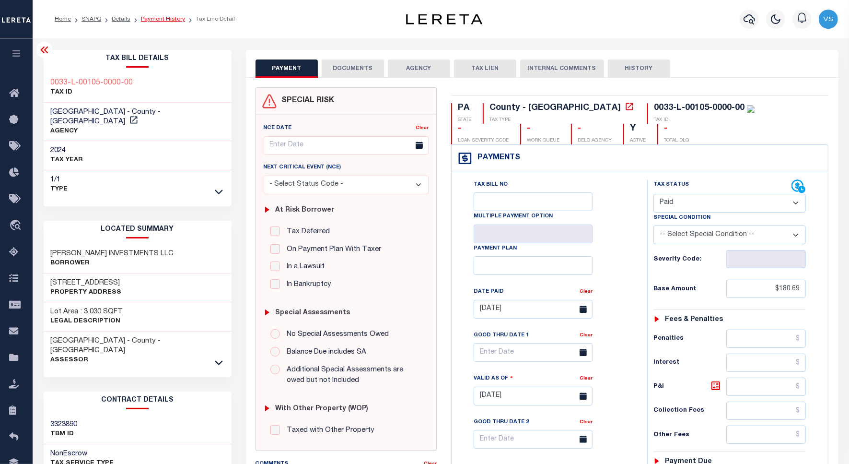
click at [159, 17] on link "Payment History" at bounding box center [163, 19] width 44 height 6
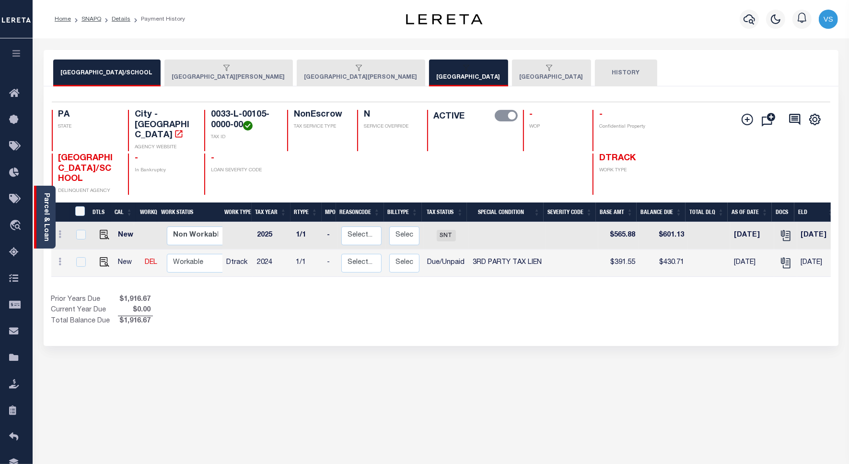
click at [48, 216] on link "Parcel & Loan" at bounding box center [46, 217] width 7 height 48
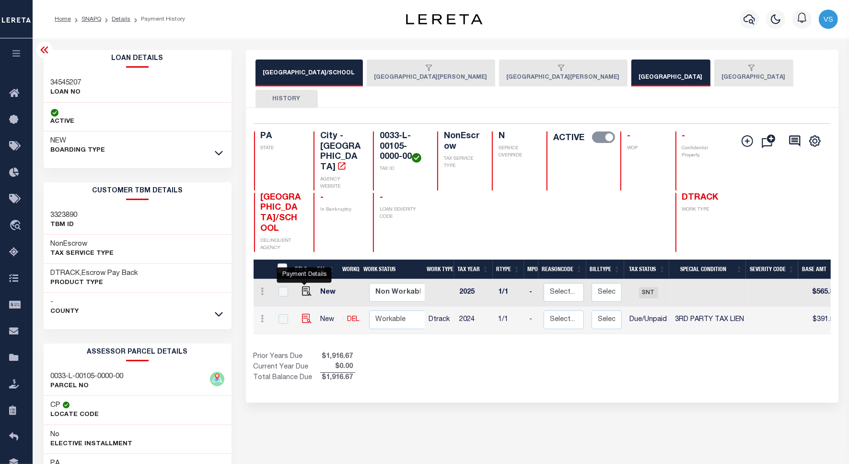
click at [302, 314] on img "" at bounding box center [307, 319] width 10 height 10
checkbox input "true"
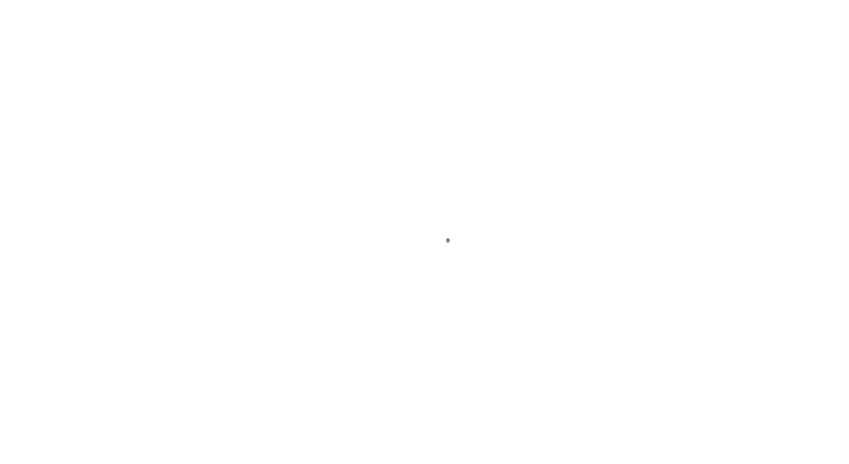
select select "DUE"
select select "20"
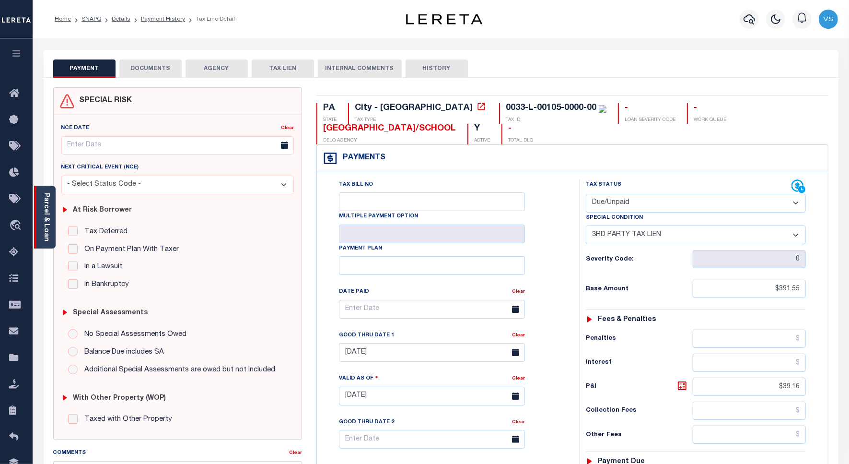
click at [44, 207] on link "Parcel & Loan" at bounding box center [46, 217] width 7 height 48
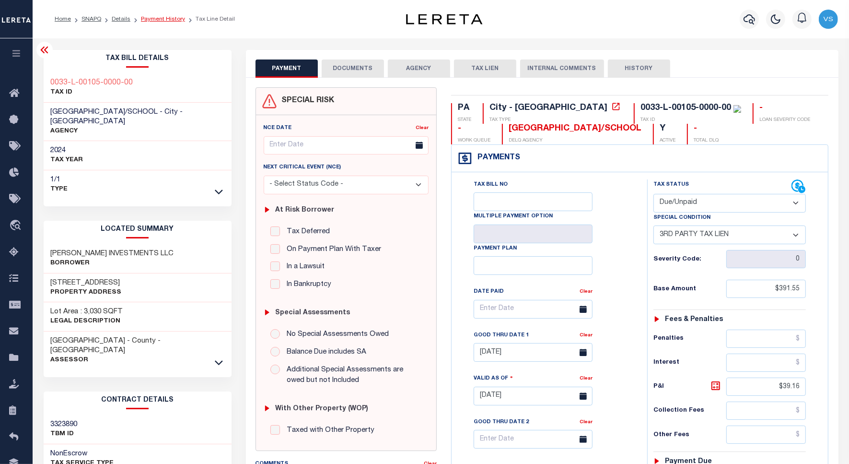
click at [155, 18] on link "Payment History" at bounding box center [163, 19] width 44 height 6
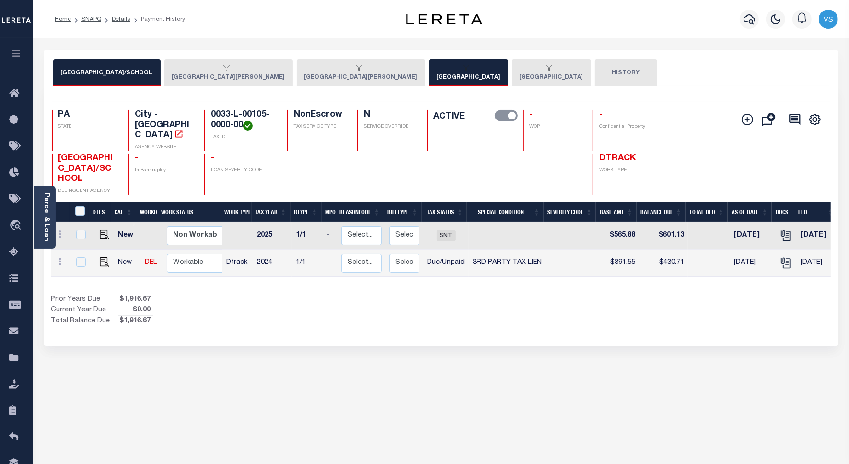
click at [311, 76] on button "MOUNT OLIVER BOROUGH" at bounding box center [361, 72] width 129 height 27
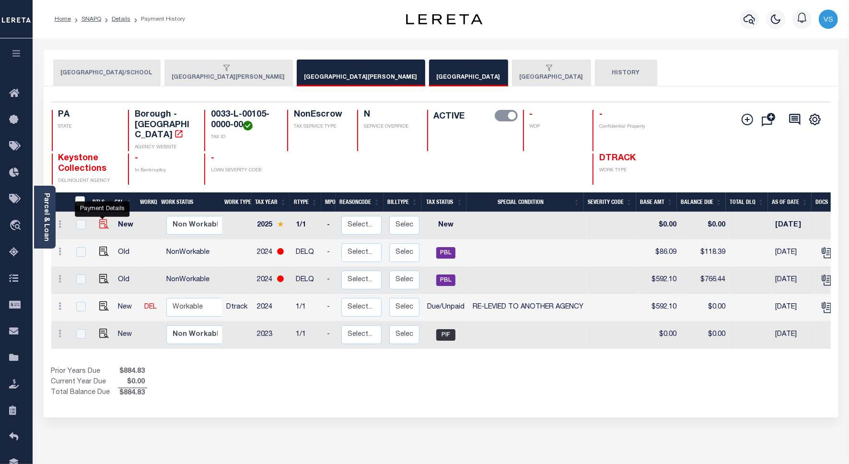
click at [101, 219] on img "" at bounding box center [104, 224] width 10 height 10
checkbox input "true"
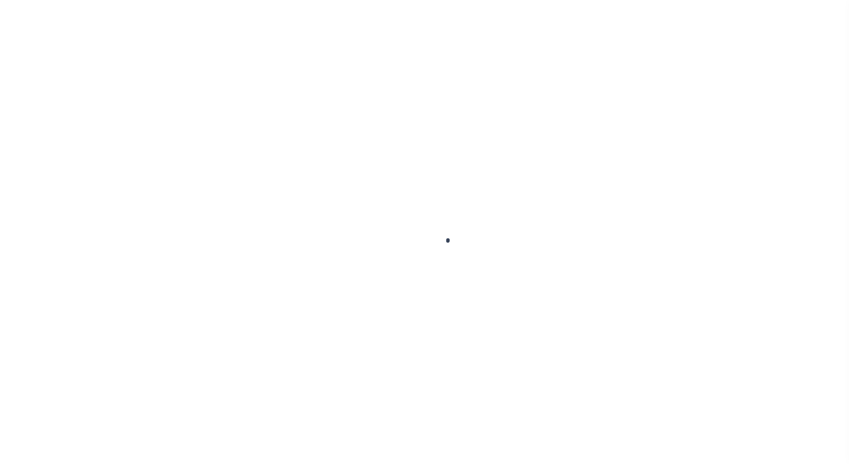
select select "NW2"
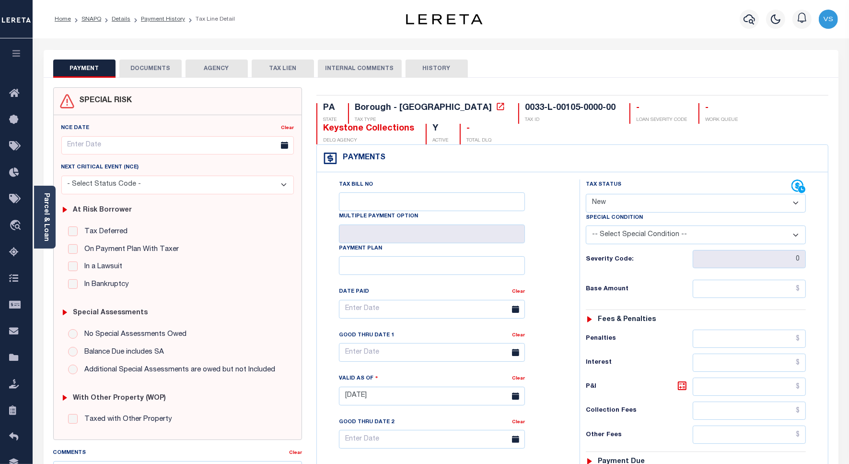
scroll to position [180, 0]
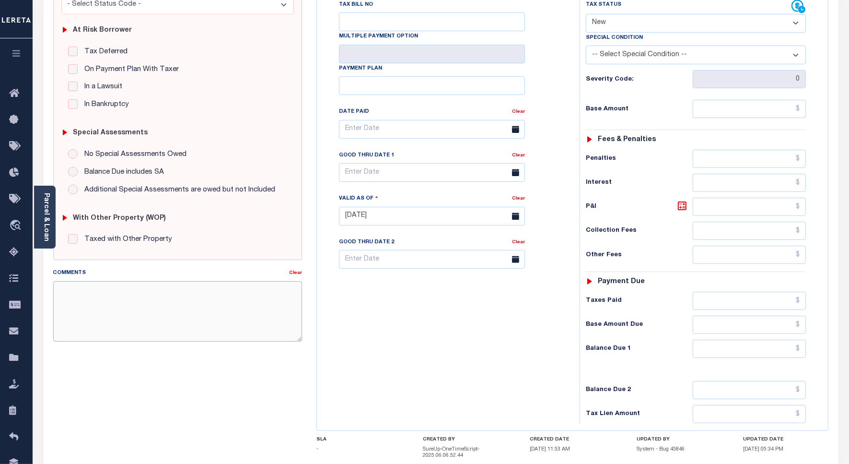
click at [189, 301] on textarea "Comments" at bounding box center [177, 311] width 249 height 60
paste textarea "PA Mount [PERSON_NAME] Borough RE TAX INQUIRY"
type textarea "Sent Email to"
type input "[DATE]"
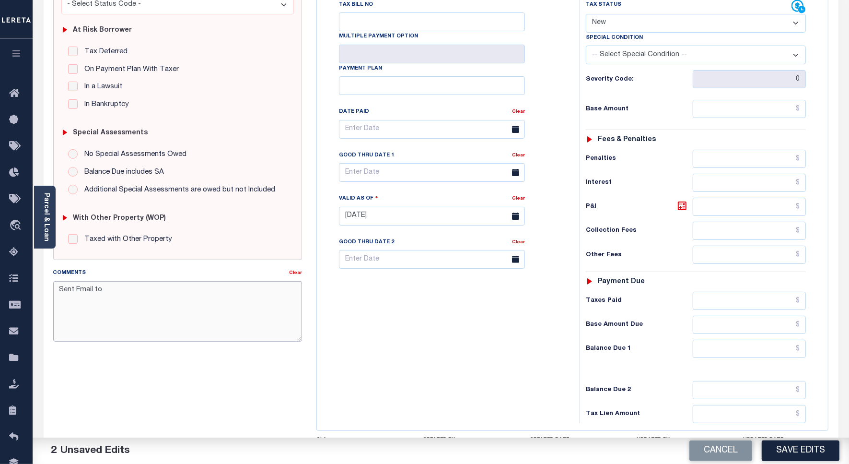
click at [135, 291] on textarea "Sent Email to" at bounding box center [177, 311] width 249 height 60
click at [177, 293] on textarea "Sent Email to" at bounding box center [177, 311] width 249 height 60
paste textarea "[PERSON_NAME][EMAIL_ADDRESS][PERSON_NAME][DOMAIN_NAME]"
drag, startPoint x: 101, startPoint y: 289, endPoint x: 124, endPoint y: 296, distance: 23.5
click at [109, 292] on textarea "Sent Email to [PERSON_NAME][EMAIL_ADDRESS][PERSON_NAME][DOMAIN_NAME]" at bounding box center [177, 311] width 249 height 60
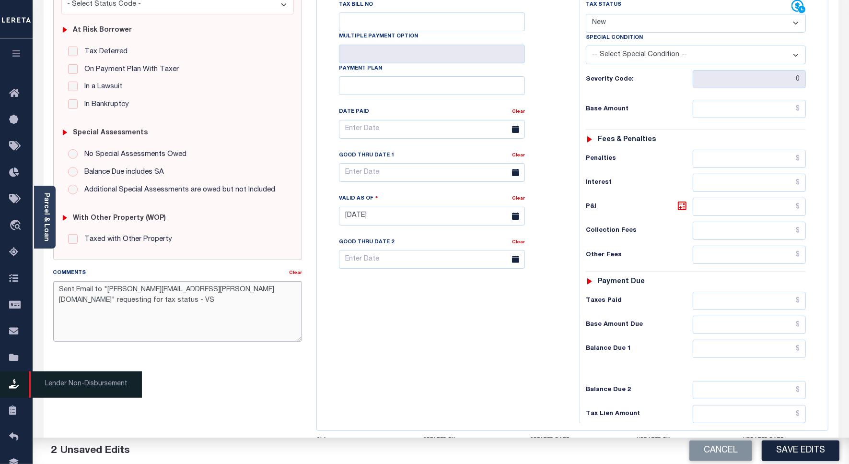
type textarea "Sent Email to "[PERSON_NAME][EMAIL_ADDRESS][PERSON_NAME][DOMAIN_NAME]" requesti…"
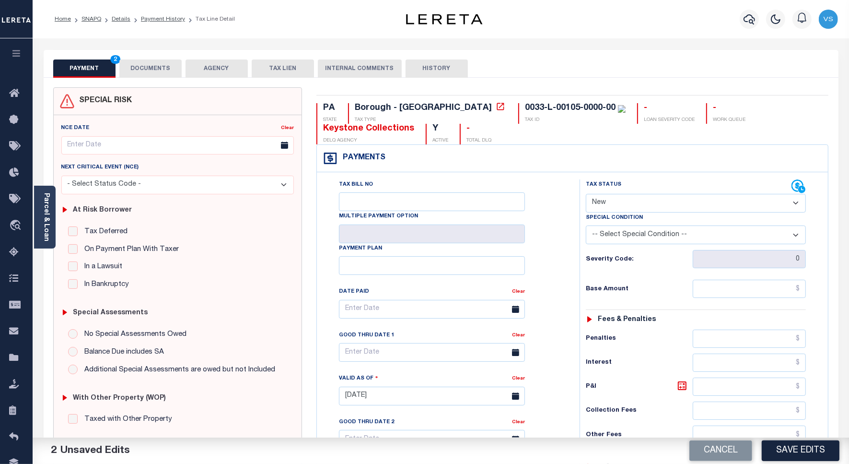
click at [143, 70] on button "DOCUMENTS" at bounding box center [150, 68] width 62 height 18
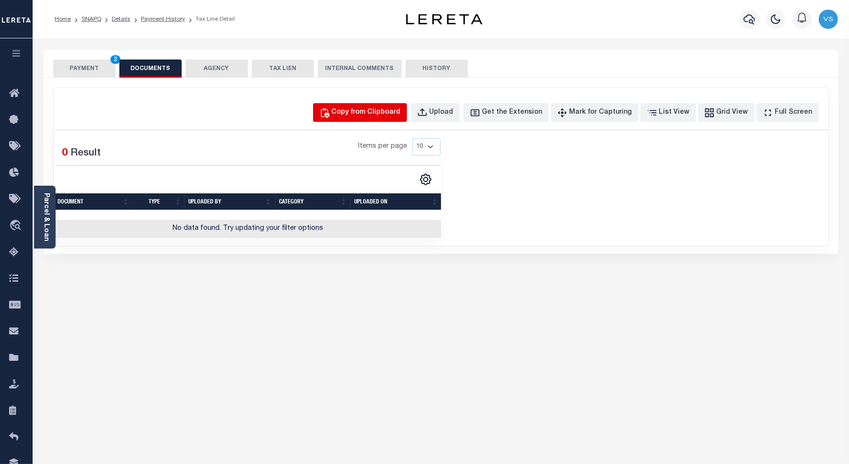
click at [375, 111] on div "Copy from Clipboard" at bounding box center [366, 112] width 69 height 11
select select "POP"
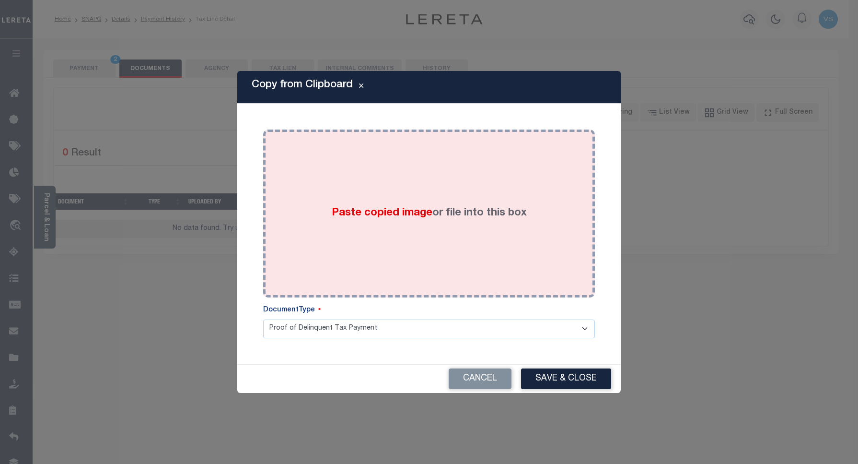
click at [390, 204] on div "Paste copied image or file into this box" at bounding box center [428, 213] width 317 height 153
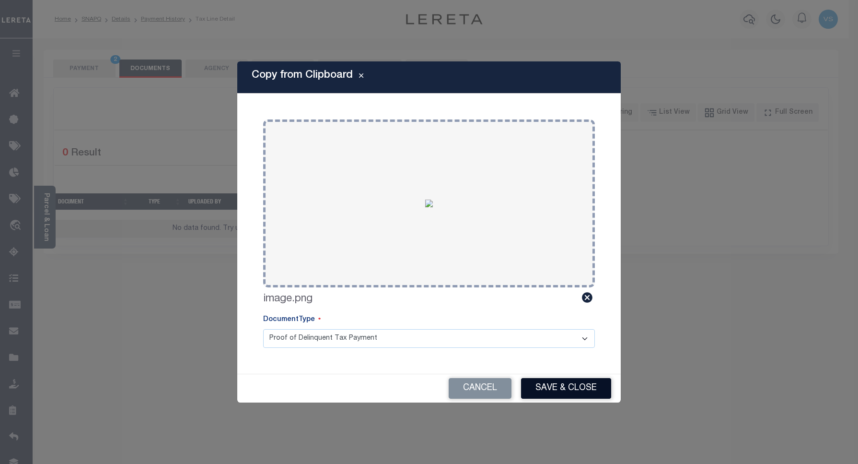
click at [564, 385] on button "Save & Close" at bounding box center [566, 388] width 90 height 21
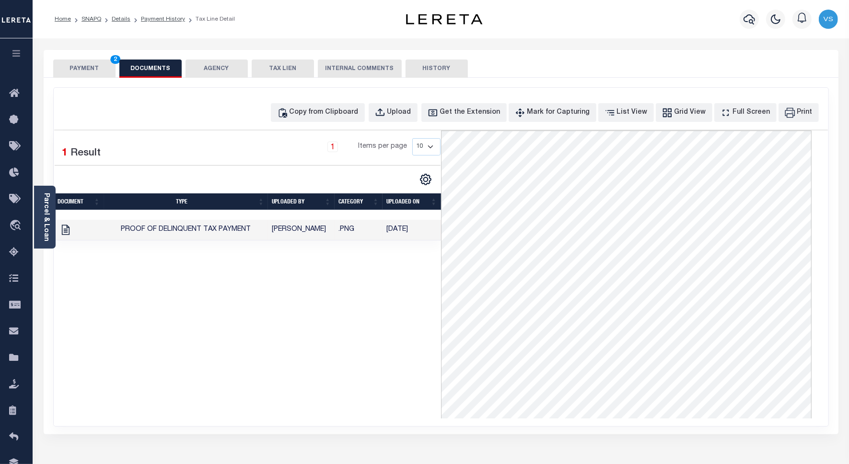
click at [88, 67] on button "PAYMENT 2" at bounding box center [84, 68] width 62 height 18
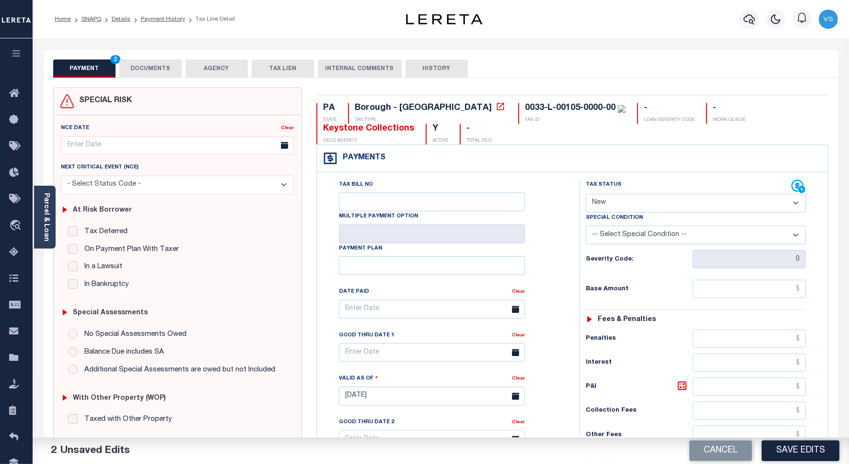
click at [790, 449] on button "Save Edits" at bounding box center [801, 450] width 78 height 21
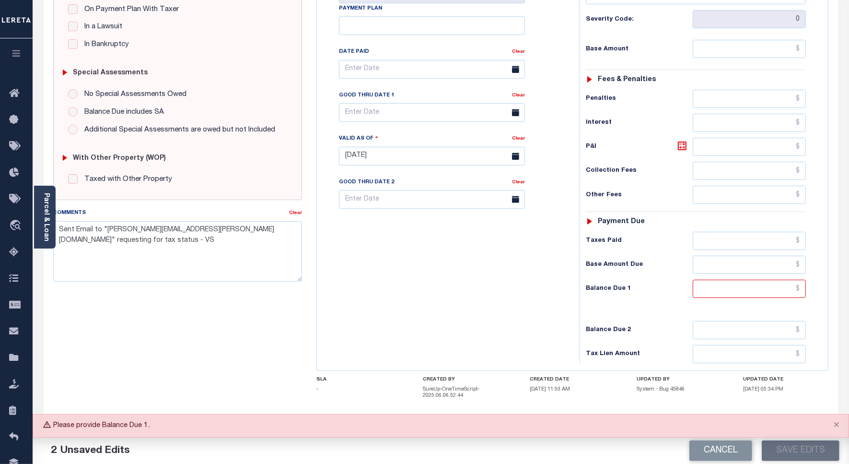
scroll to position [271, 0]
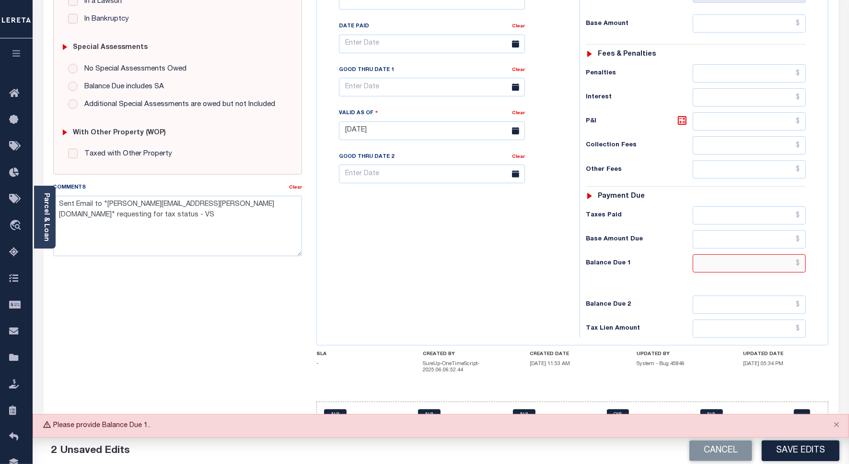
click at [744, 267] on input "text" at bounding box center [749, 263] width 113 height 18
type input "$0.00"
click at [773, 445] on button "Save Edits" at bounding box center [801, 450] width 78 height 21
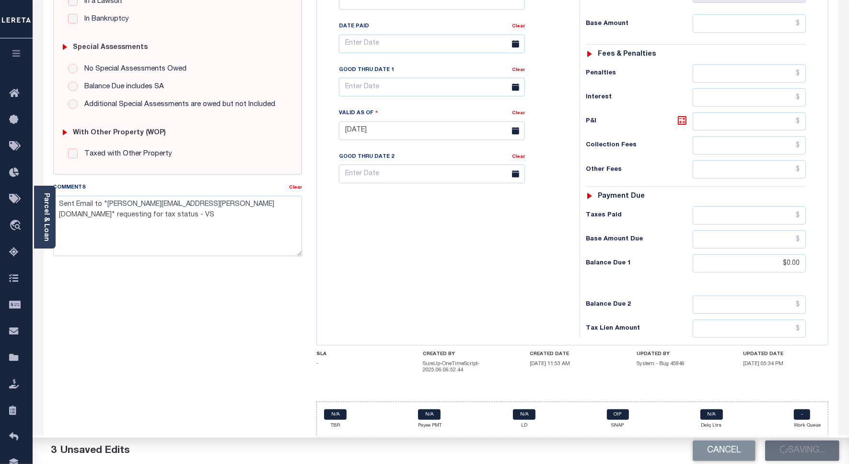
checkbox input "false"
type input "$0"
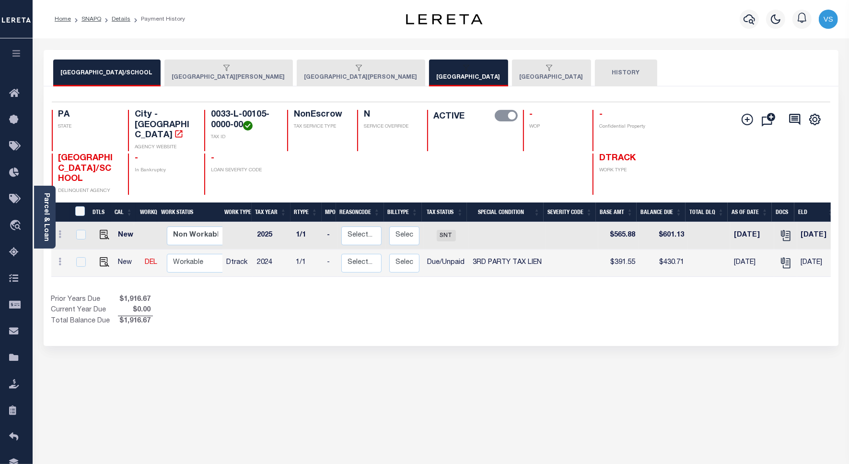
click at [80, 71] on button "PITTSBURGH CITY/SCHOOL" at bounding box center [106, 72] width 107 height 27
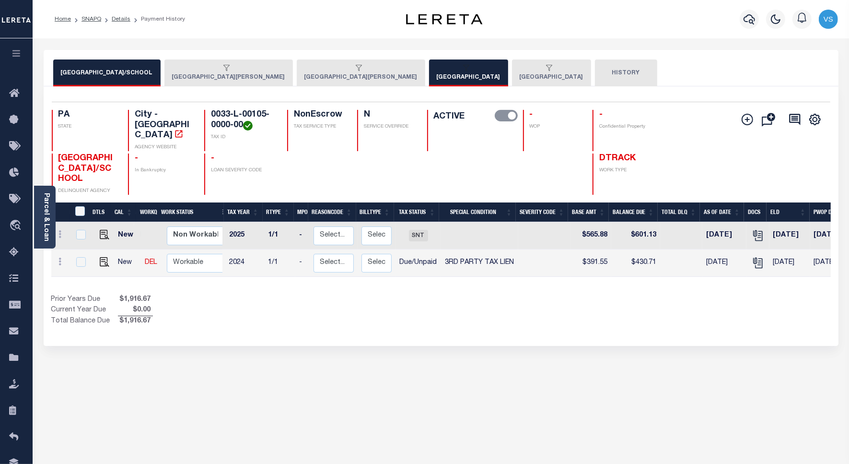
scroll to position [0, 27]
click at [297, 74] on button "MOUNT OLIVER BOROUGH" at bounding box center [361, 72] width 129 height 27
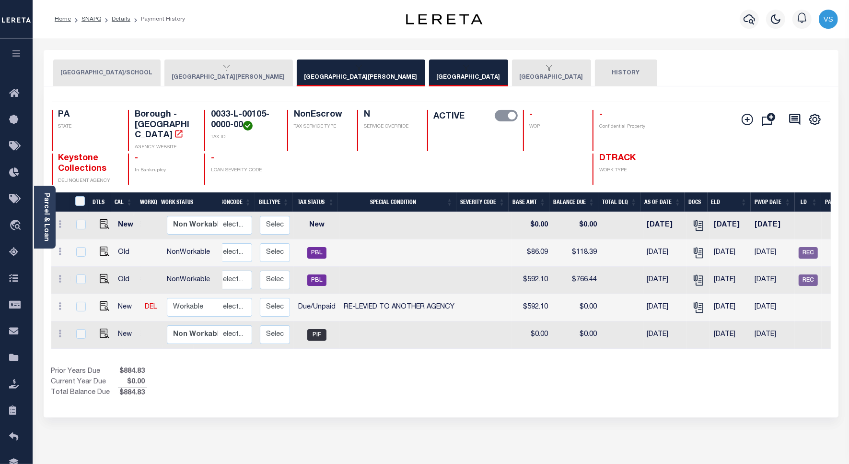
scroll to position [0, 223]
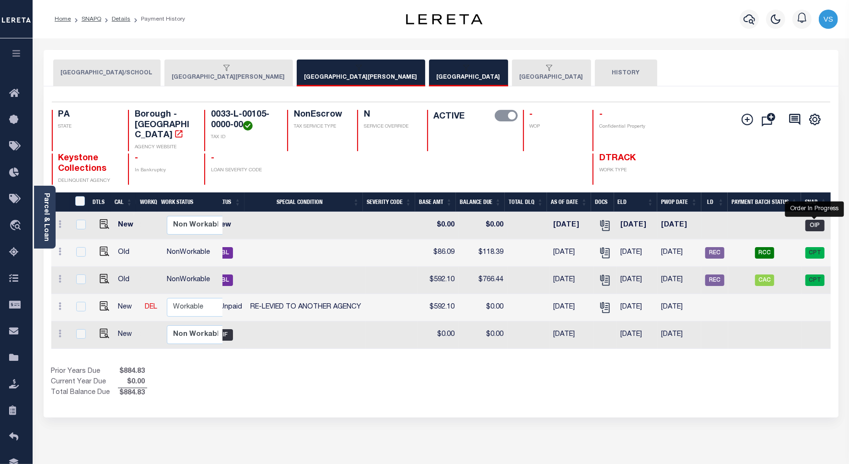
click at [816, 220] on span "OIP" at bounding box center [815, 226] width 19 height 12
checkbox input "true"
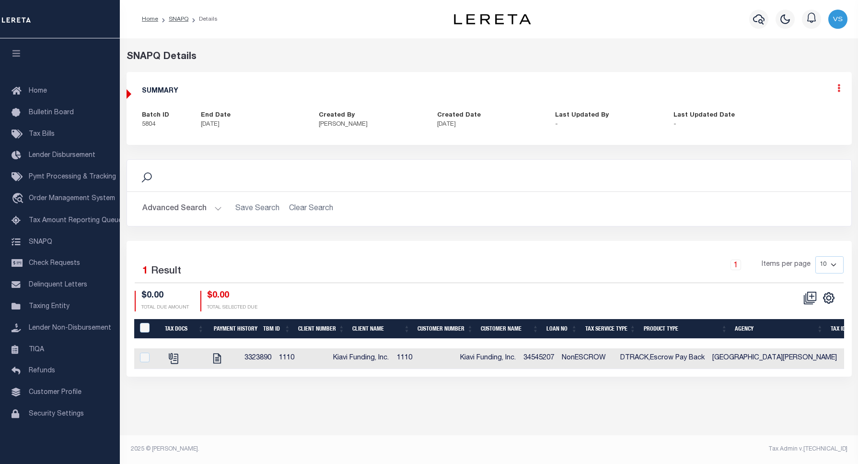
click at [838, 90] on icon at bounding box center [839, 88] width 3 height 8
click at [796, 115] on link "Edit" at bounding box center [814, 116] width 76 height 16
select select "OIP"
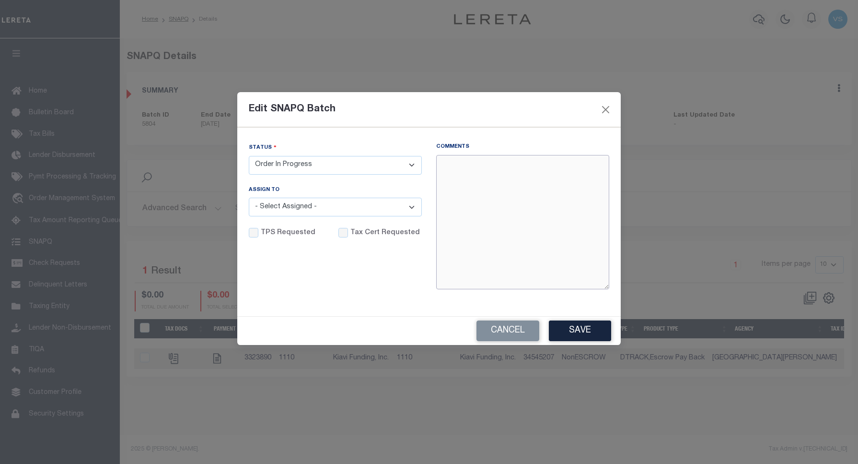
click at [515, 185] on textarea "Comments" at bounding box center [522, 222] width 173 height 134
paste textarea "S"
click at [515, 185] on textarea "Comments" at bounding box center [522, 222] width 173 height 134
click at [521, 165] on textarea "Sent email to" at bounding box center [522, 222] width 173 height 134
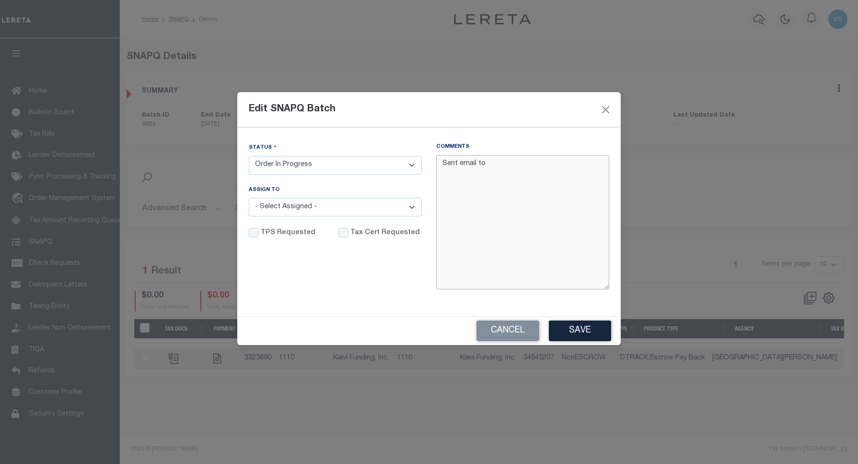
paste textarea "[PERSON_NAME][EMAIL_ADDRESS][PERSON_NAME][DOMAIN_NAME]"
type textarea "Sent email to [PERSON_NAME][EMAIL_ADDRESS][PERSON_NAME][DOMAIN_NAME] requesting…"
click at [340, 233] on input "Tax Cert Requested" at bounding box center [344, 233] width 10 height 10
checkbox input "true"
click at [536, 178] on textarea "Sent email to [PERSON_NAME][EMAIL_ADDRESS][PERSON_NAME][DOMAIN_NAME] requesting…" at bounding box center [522, 222] width 173 height 134
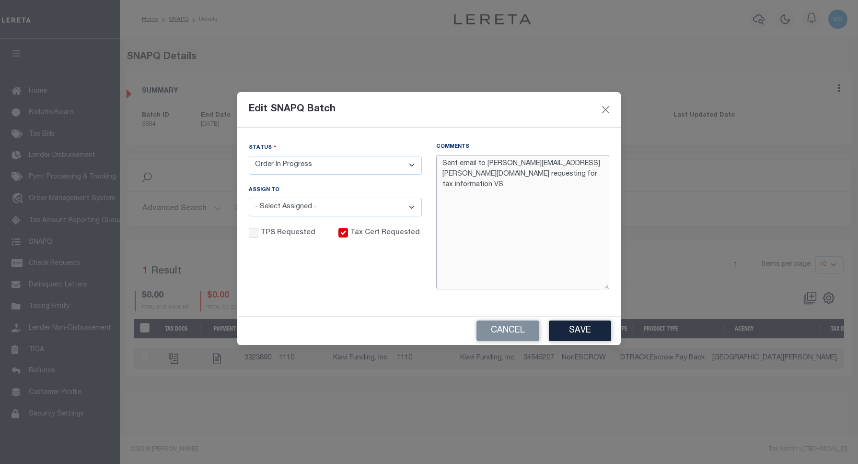
click at [440, 164] on textarea "Sent email to [PERSON_NAME][EMAIL_ADDRESS][PERSON_NAME][DOMAIN_NAME] requesting…" at bounding box center [522, 222] width 173 height 134
type textarea "[DATE] - Sent email to [PERSON_NAME][EMAIL_ADDRESS][PERSON_NAME][DOMAIN_NAME] r…"
click at [565, 329] on button "Save" at bounding box center [580, 330] width 62 height 21
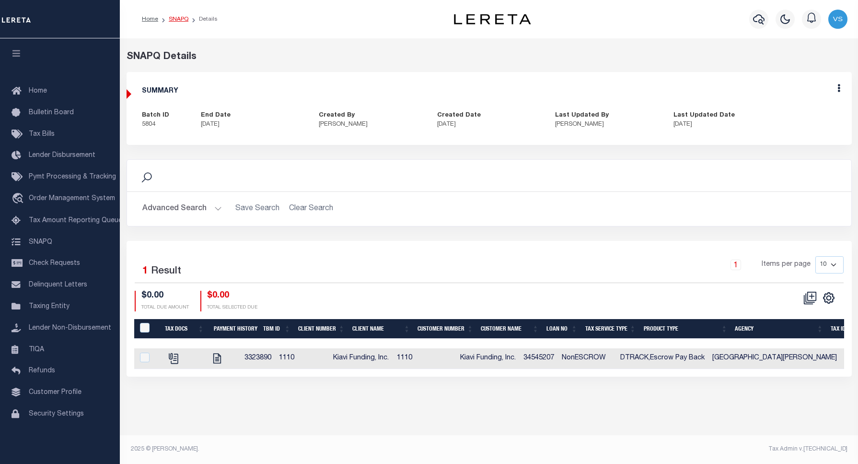
click at [173, 17] on link "SNAPQ" at bounding box center [179, 19] width 20 height 6
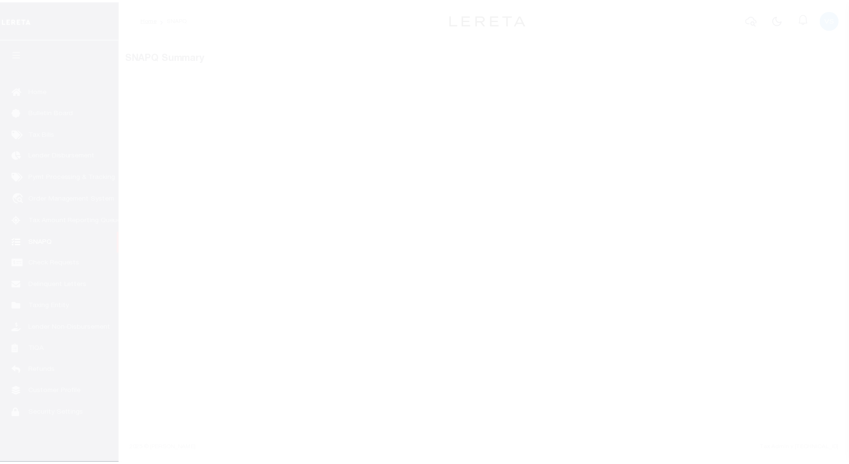
scroll to position [3, 0]
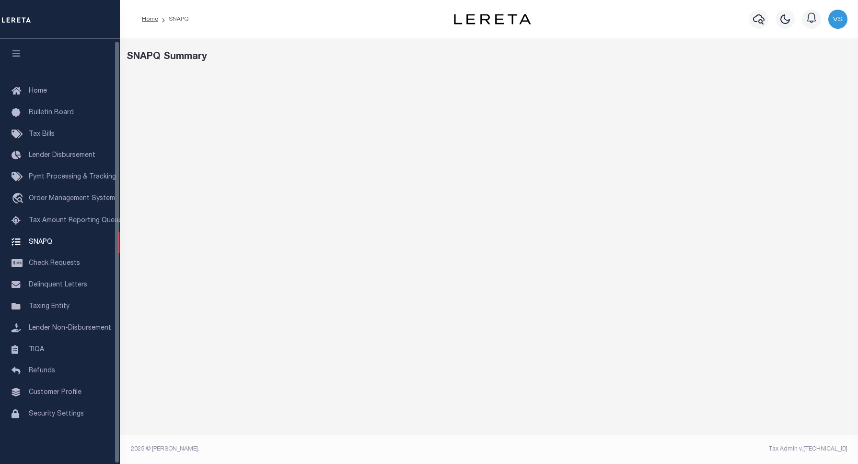
select select "100"
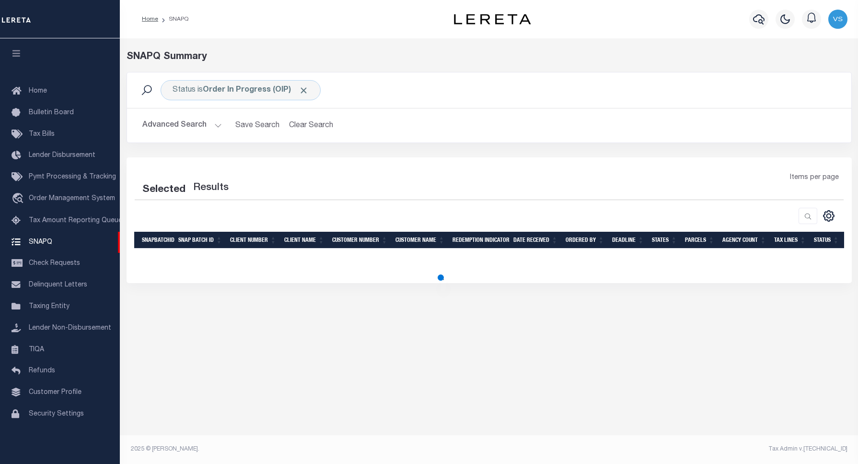
select select "100"
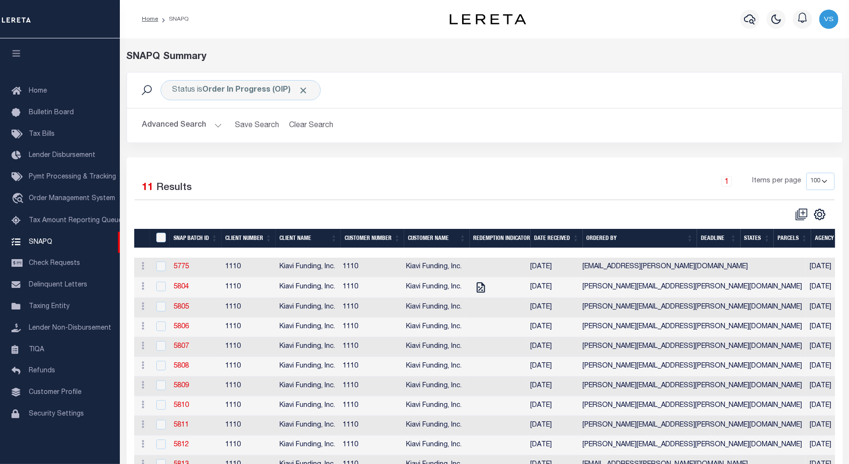
click at [605, 158] on div "Selected 11 Results 1 Items per page 10 25 50 100" at bounding box center [485, 319] width 716 height 325
click at [181, 310] on link "5805" at bounding box center [181, 307] width 15 height 7
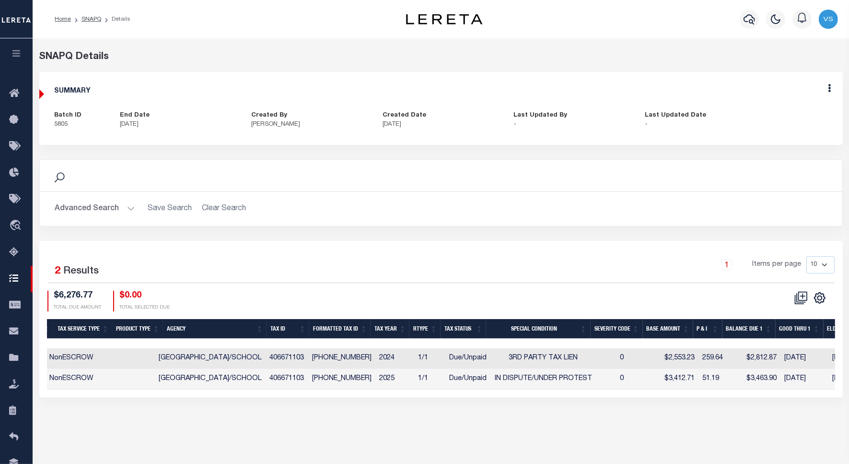
scroll to position [0, 417]
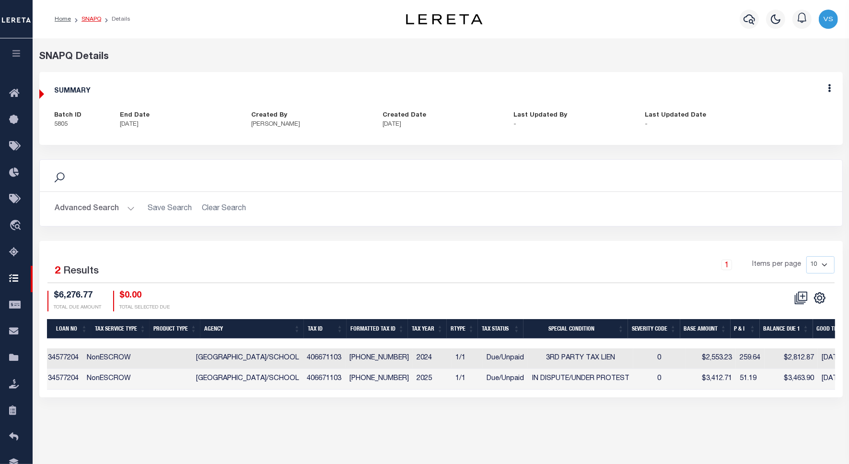
click at [84, 21] on link "SNAPQ" at bounding box center [92, 19] width 20 height 6
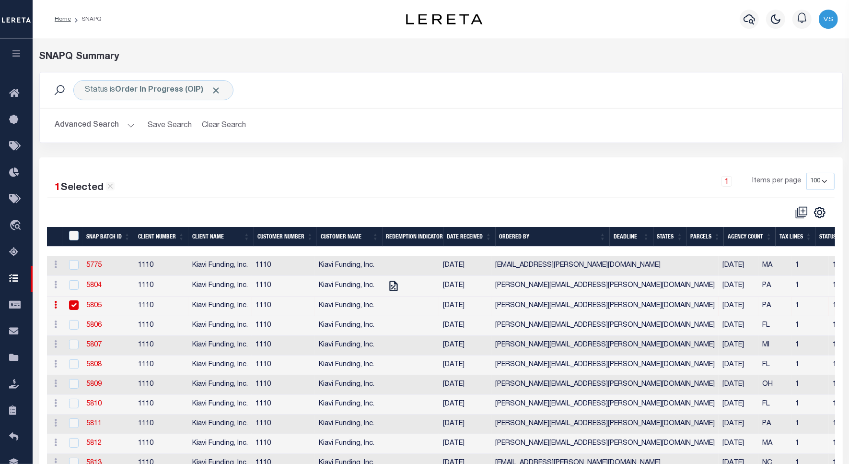
click at [374, 127] on h2 "Advanced Search Save Search Clear Search SNAPQSummaryGridWrapper_dynamictable__…" at bounding box center [440, 125] width 787 height 19
drag, startPoint x: 94, startPoint y: 286, endPoint x: 99, endPoint y: 284, distance: 5.6
click at [94, 286] on link "5804" at bounding box center [93, 285] width 15 height 7
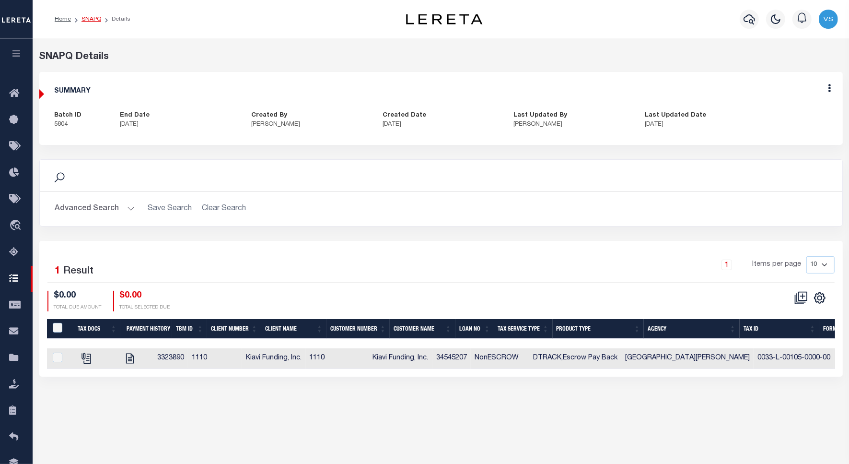
click at [86, 17] on link "SNAPQ" at bounding box center [92, 19] width 20 height 6
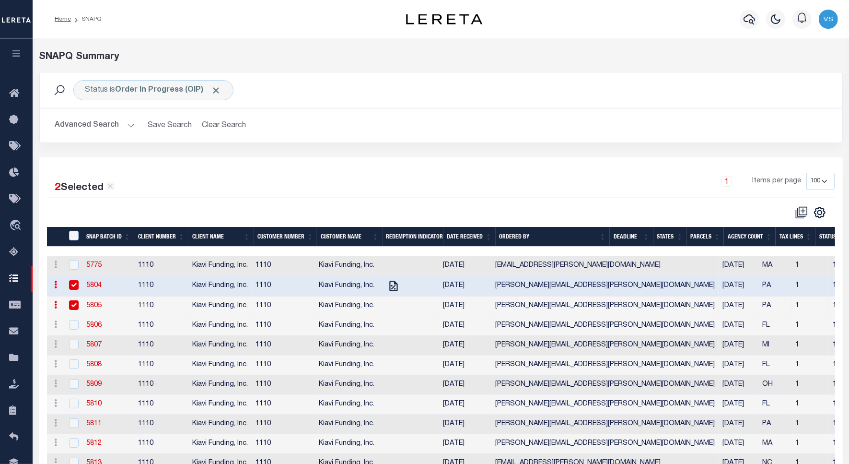
click at [449, 125] on h2 "Advanced Search Save Search Clear Search SNAPQSummaryGridWrapper_dynamictable__…" at bounding box center [440, 125] width 787 height 19
click at [94, 308] on link "5805" at bounding box center [93, 305] width 15 height 7
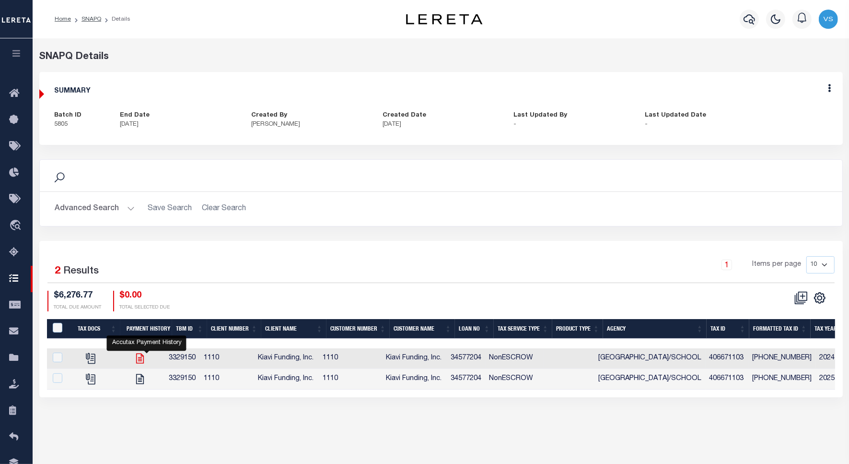
click at [144, 358] on icon "" at bounding box center [140, 358] width 8 height 10
checkbox input "true"
